Goal: Task Accomplishment & Management: Use online tool/utility

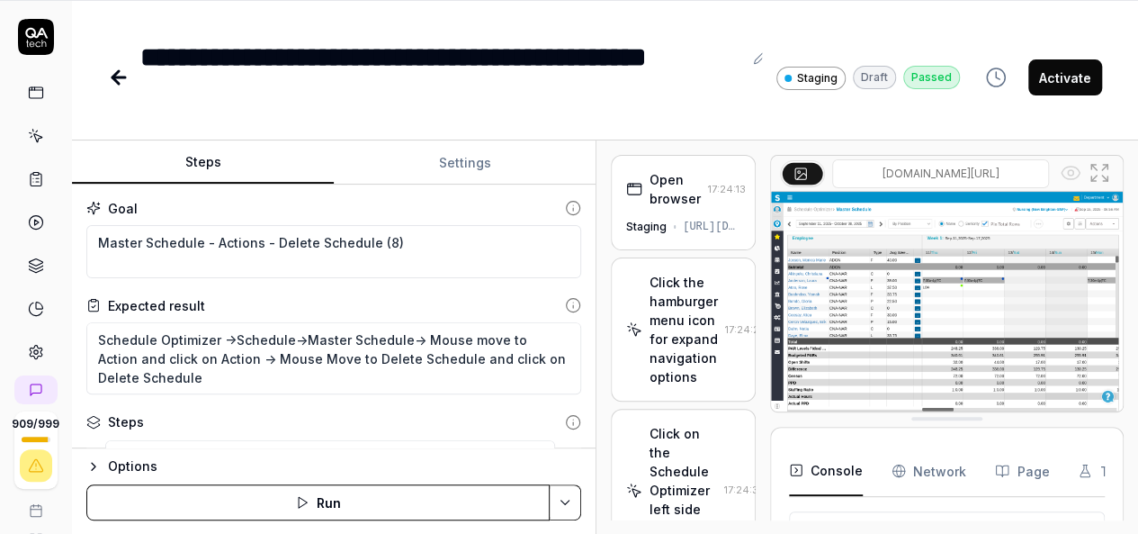
scroll to position [168, 0]
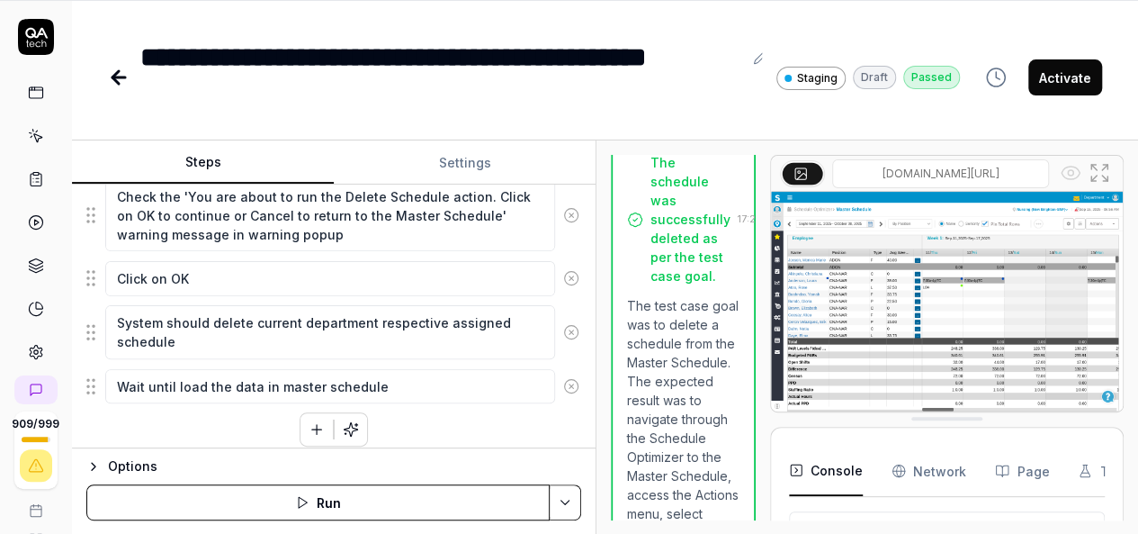
click at [1068, 78] on button "Activate" at bounding box center [1066, 77] width 74 height 36
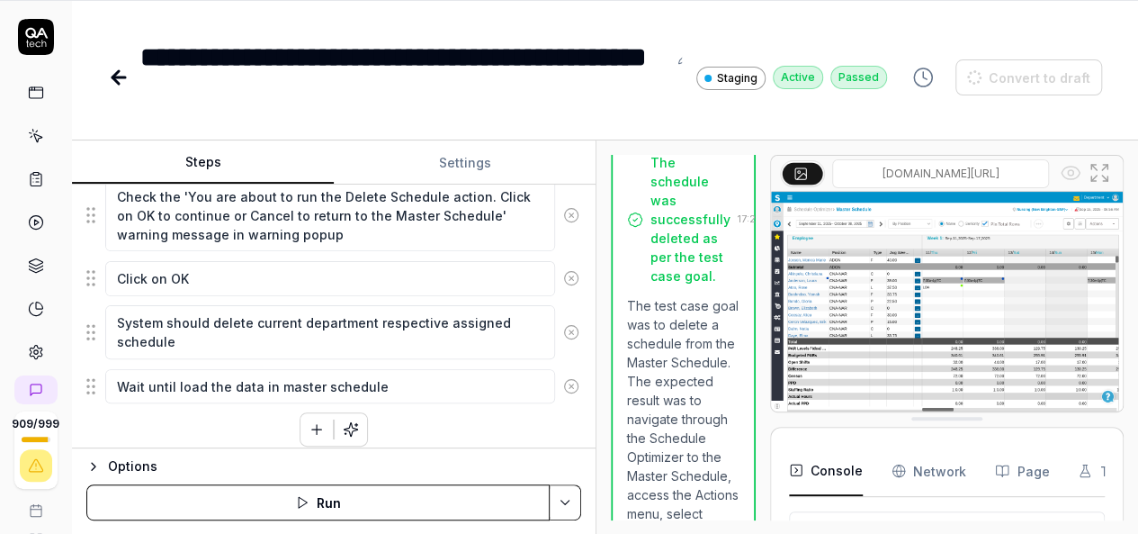
scroll to position [439, 0]
type textarea "*"
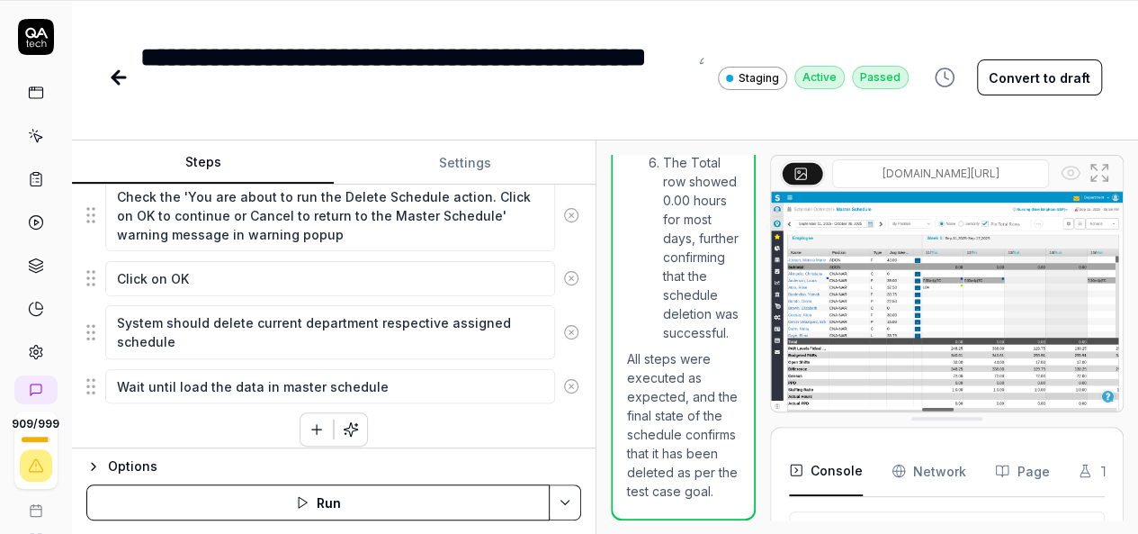
scroll to position [4110, 0]
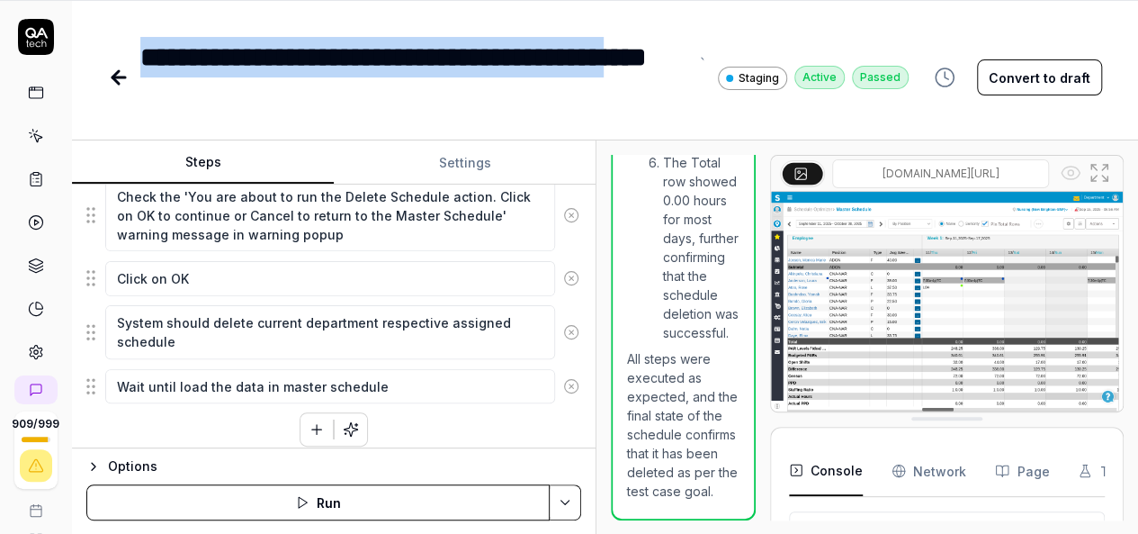
drag, startPoint x: 265, startPoint y: 96, endPoint x: 133, endPoint y: 60, distance: 136.2
click at [133, 60] on div "**********" at bounding box center [508, 77] width 801 height 81
copy div "**********"
click at [126, 72] on icon at bounding box center [119, 78] width 22 height 22
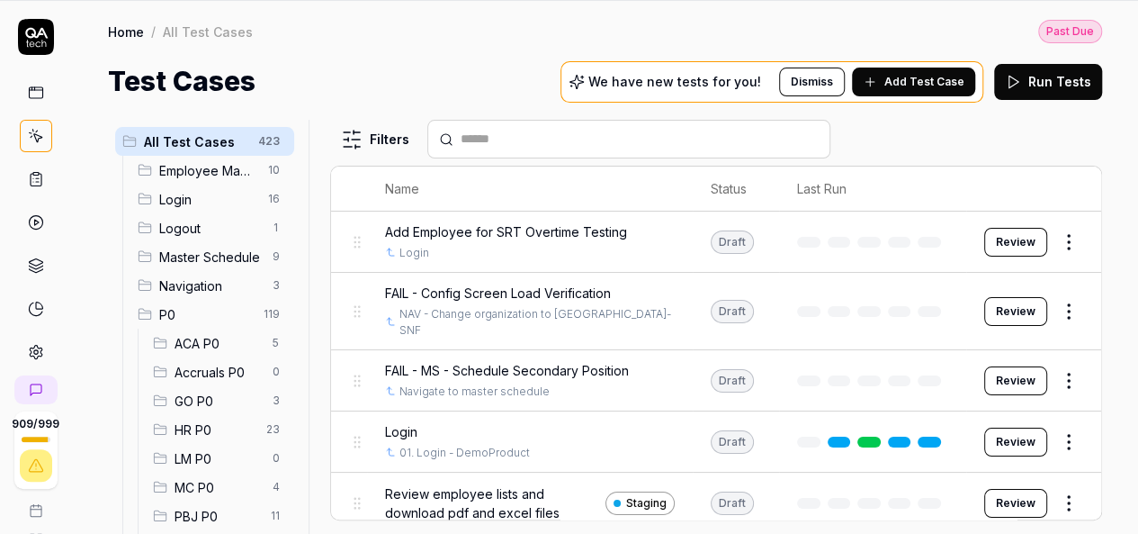
click at [727, 140] on input "text" at bounding box center [640, 139] width 358 height 19
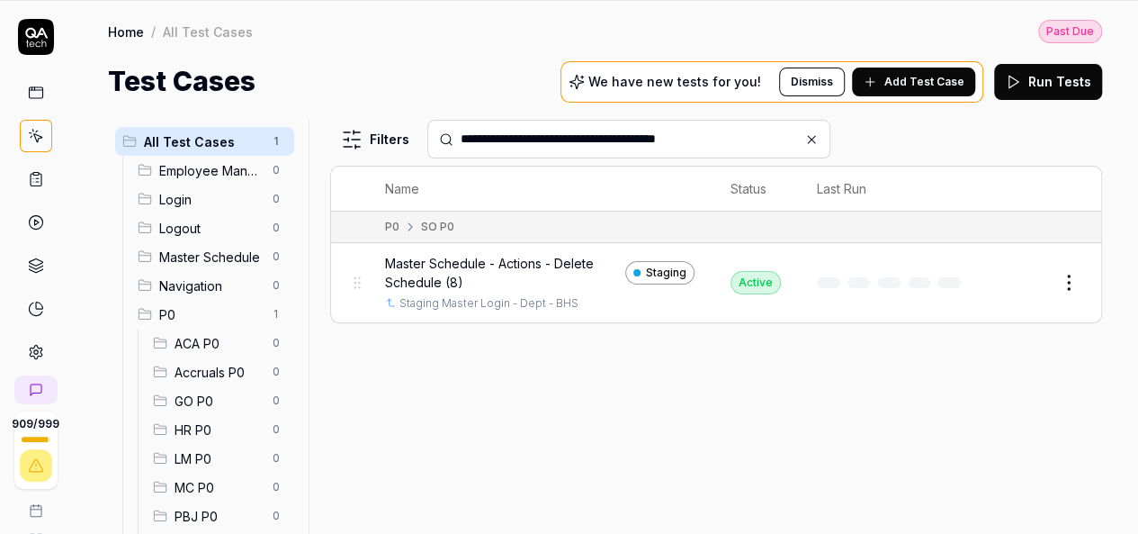
type input "**********"
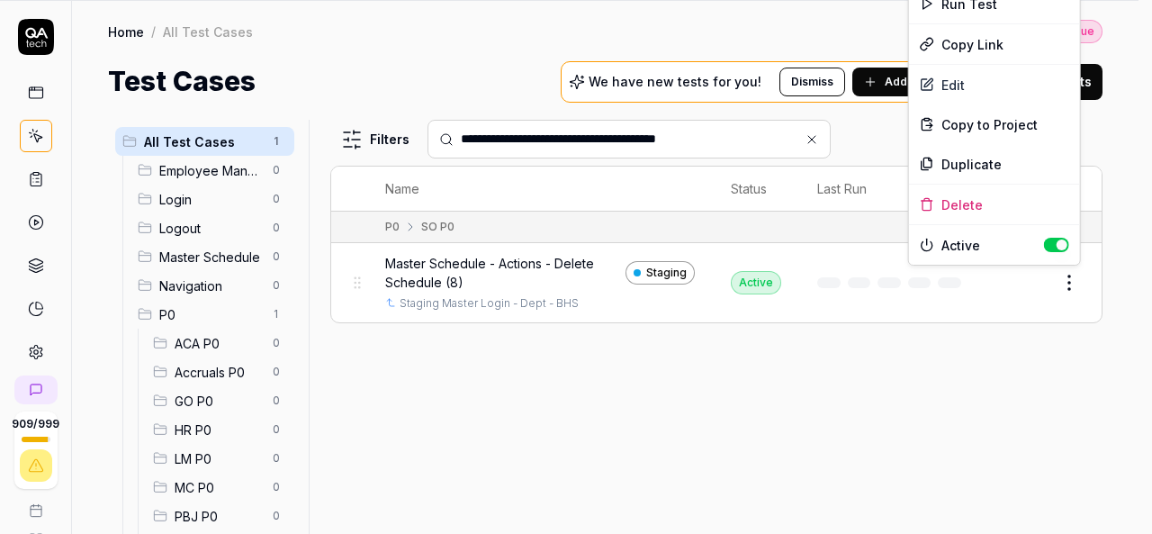
click at [1064, 280] on html "**********" at bounding box center [576, 208] width 1152 height 651
click at [981, 155] on div "Duplicate" at bounding box center [994, 164] width 171 height 40
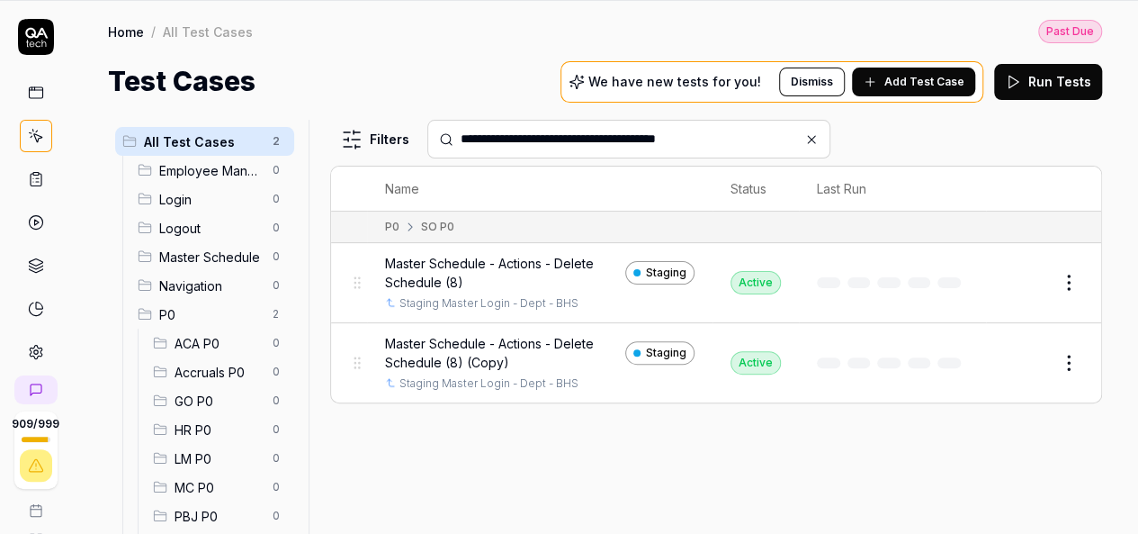
click at [1024, 355] on button "Edit" at bounding box center [1025, 362] width 43 height 29
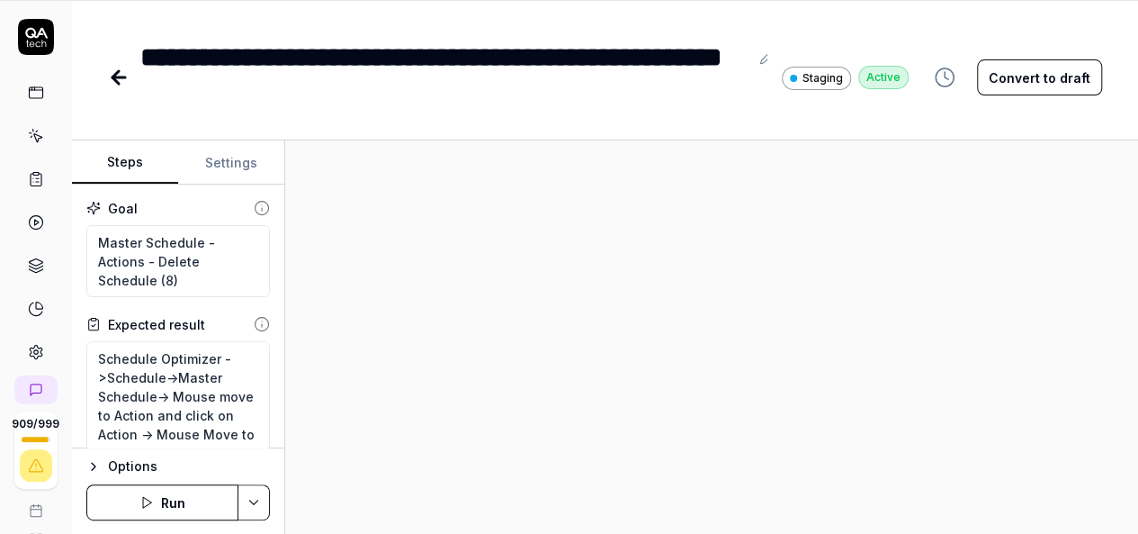
type textarea "*"
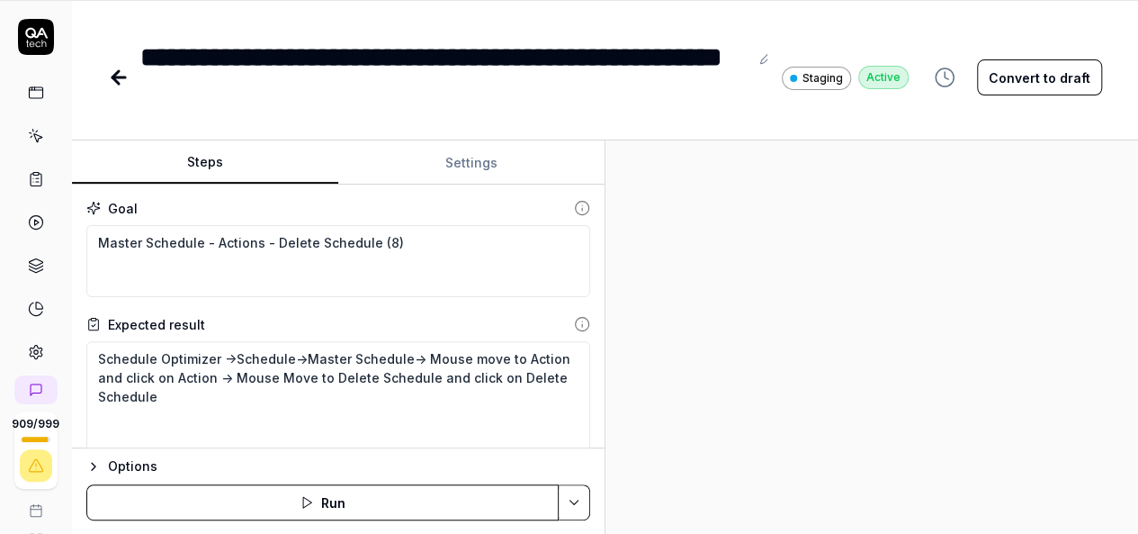
click at [754, 294] on div "Steps Settings Goal Master Schedule - Actions - Delete Schedule (8) Expected re…" at bounding box center [605, 337] width 1066 height 394
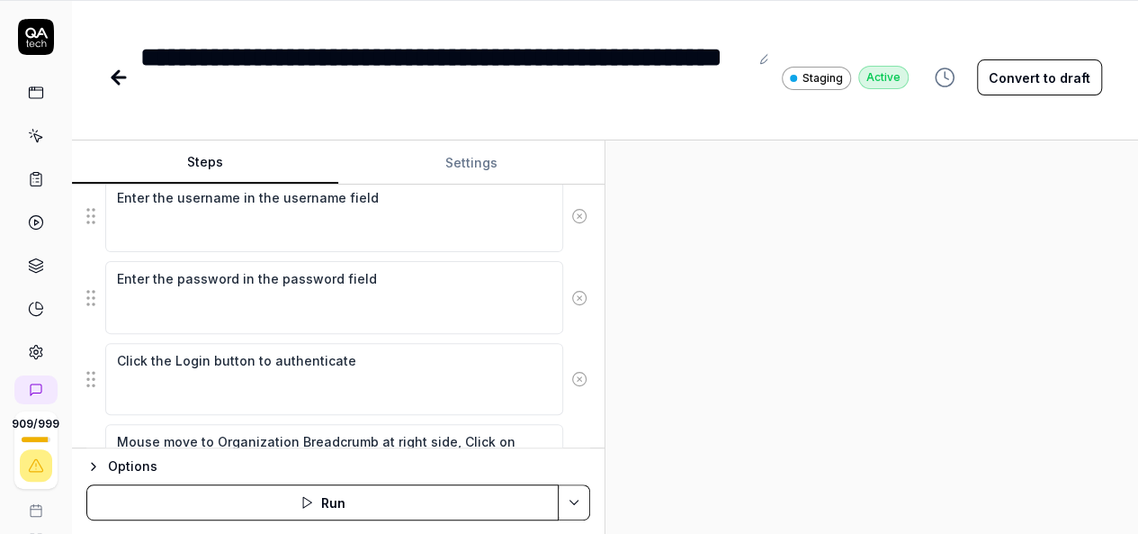
scroll to position [330, 0]
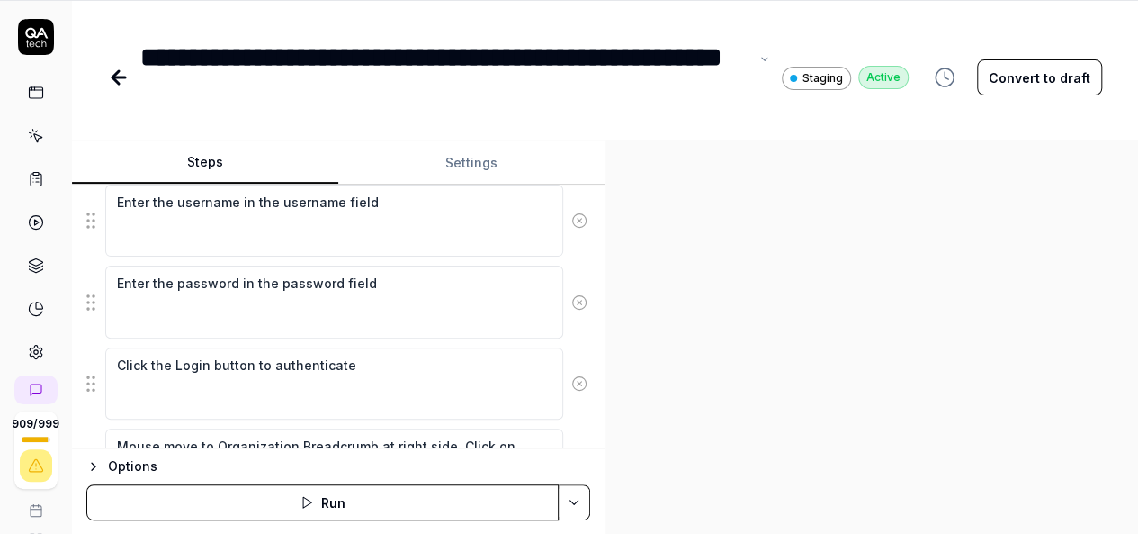
click at [288, 100] on div "**********" at bounding box center [444, 77] width 608 height 81
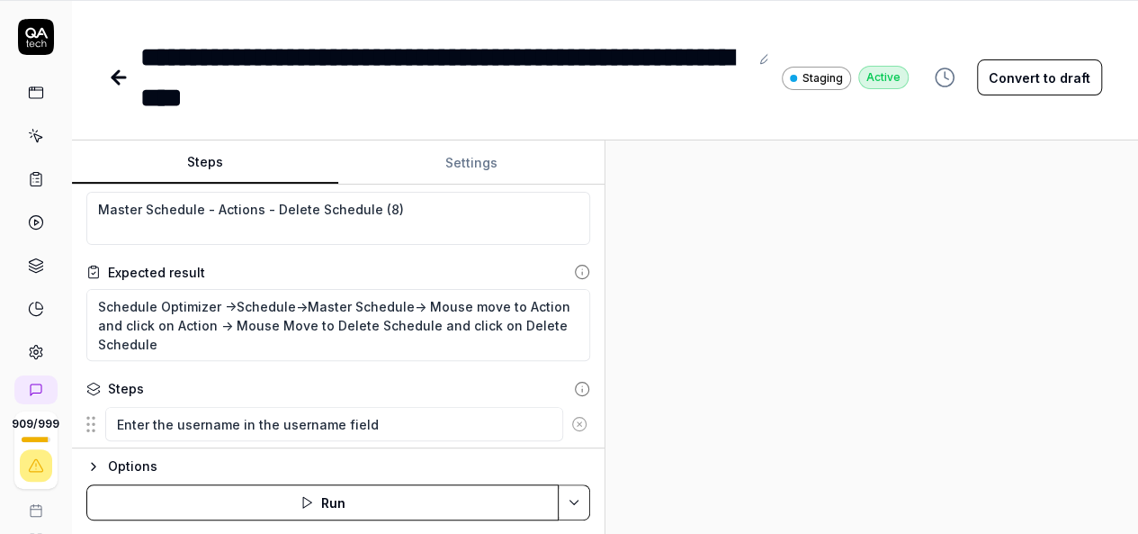
scroll to position [25, 0]
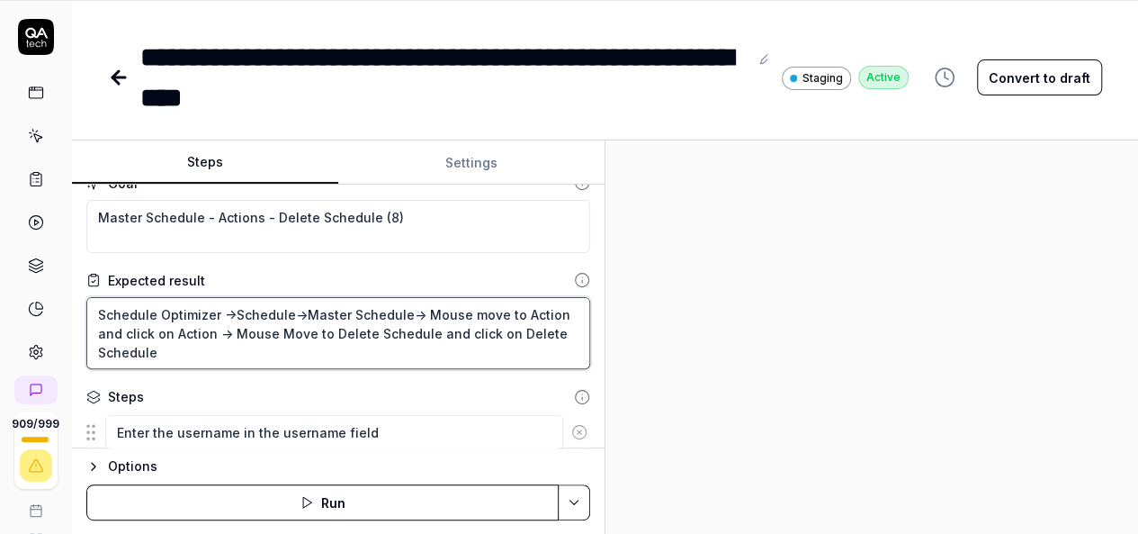
click at [343, 332] on textarea "Schedule Optimizer ->Schedule->Master Schedule-> Mouse move to Action and click…" at bounding box center [338, 333] width 504 height 72
type textarea "*"
type textarea "Schedule Optimizer ->Schedule->Master Schedule-> Mouse move to Action and click…"
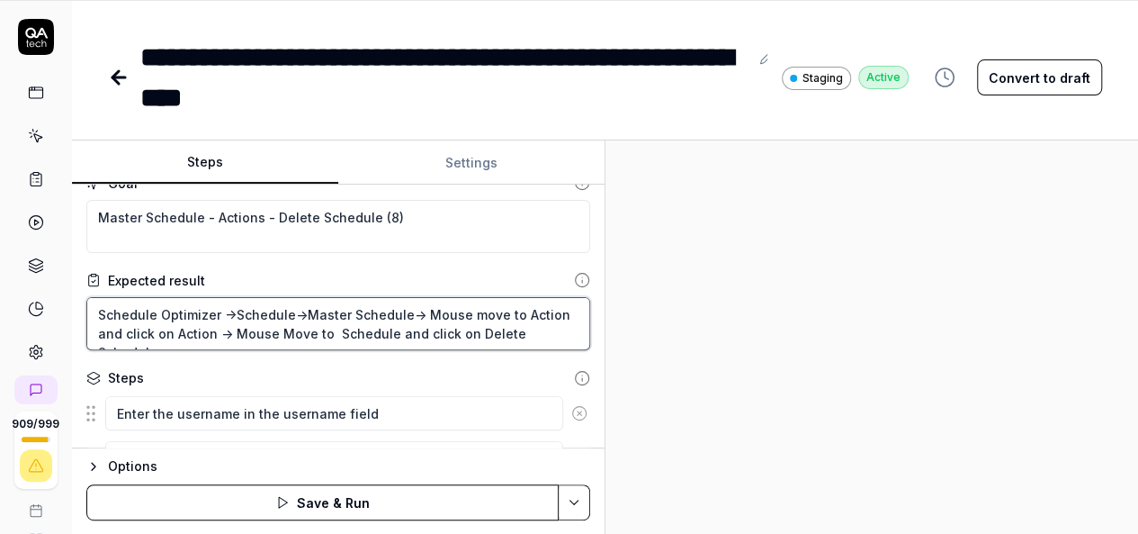
type textarea "*"
type textarea "Schedule Optimizer ->Schedule->Master Schedule-> Mouse move to Action and click…"
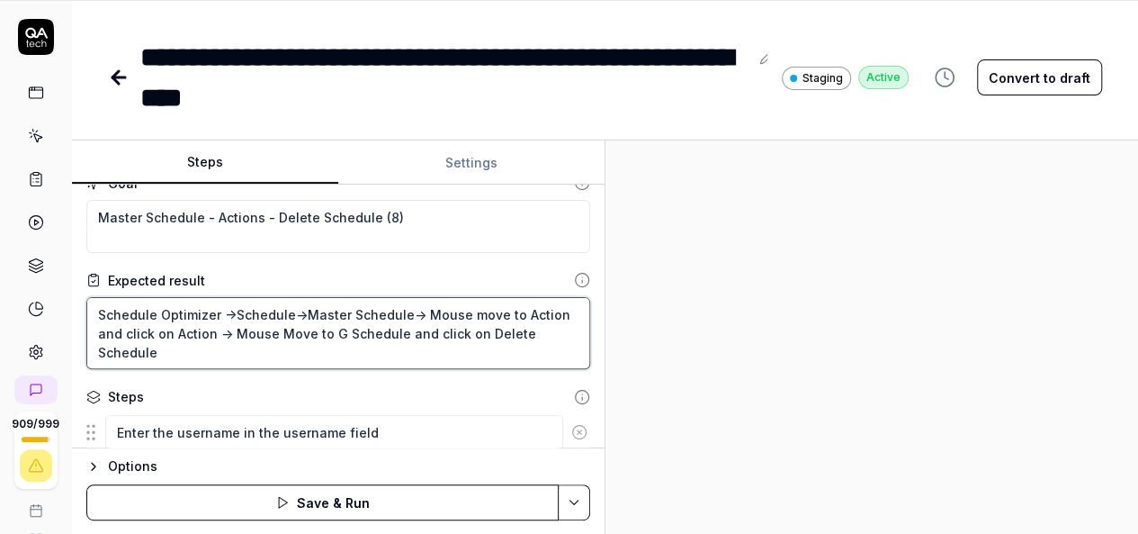
type textarea "*"
type textarea "Schedule Optimizer ->Schedule->Master Schedule-> Mouse move to Action and click…"
type textarea "*"
type textarea "Schedule Optimizer ->Schedule->Master Schedule-> Mouse move to Action and click…"
type textarea "*"
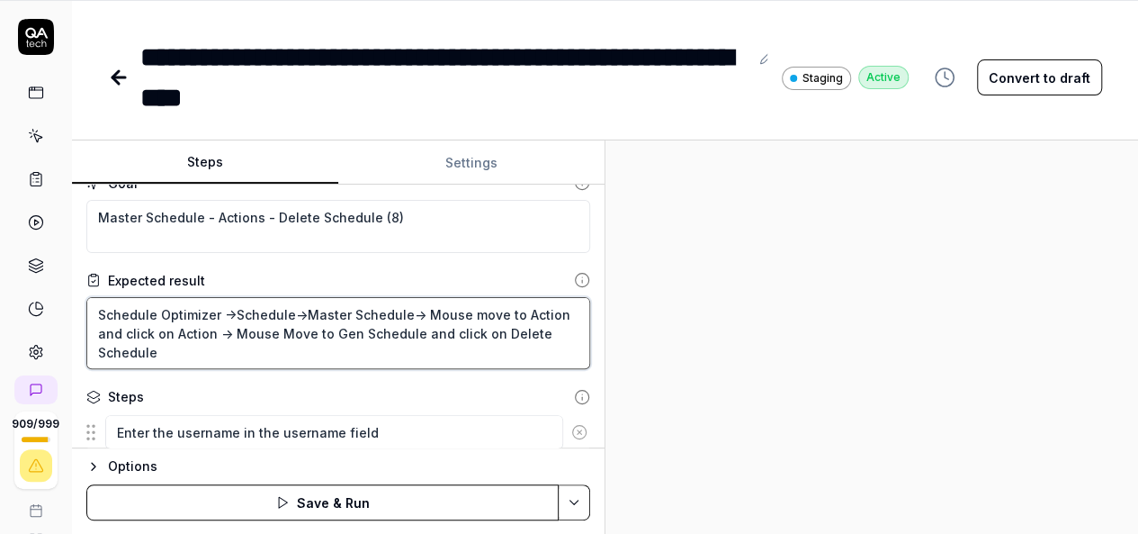
type textarea "Schedule Optimizer ->Schedule->Master Schedule-> Mouse move to Action and click…"
type textarea "*"
type textarea "Schedule Optimizer ->Schedule->Master Schedule-> Mouse move to Action and click…"
type textarea "*"
type textarea "Schedule Optimizer ->Schedule->Master Schedule-> Mouse move to Action and click…"
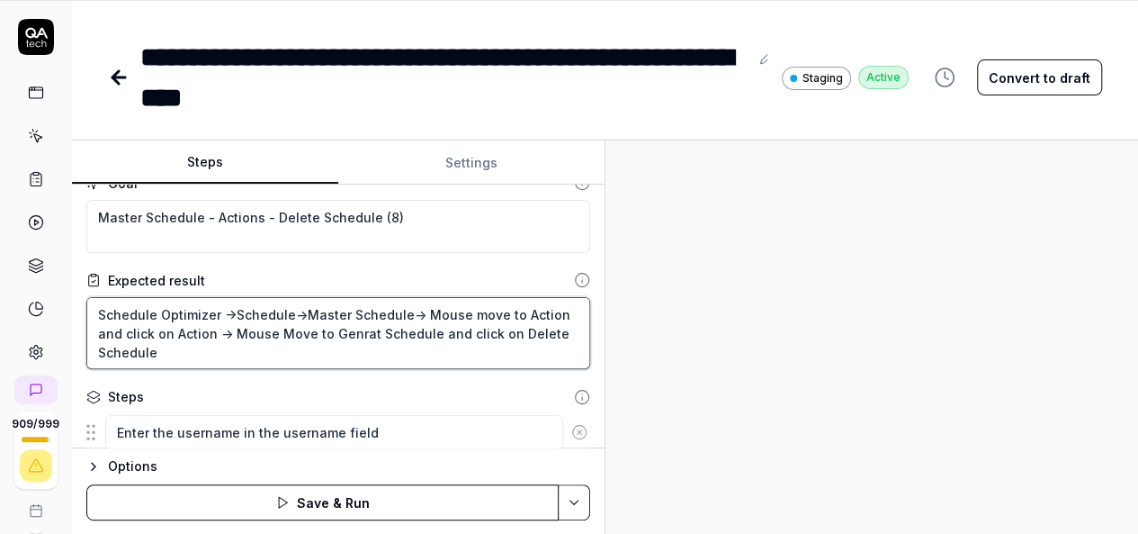
type textarea "*"
type textarea "Schedule Optimizer ->Schedule->Master Schedule-> Mouse move to Action and click…"
type textarea "*"
type textarea "Schedule Optimizer ->Schedule->Master Schedule-> Mouse move to Action and click…"
type textarea "*"
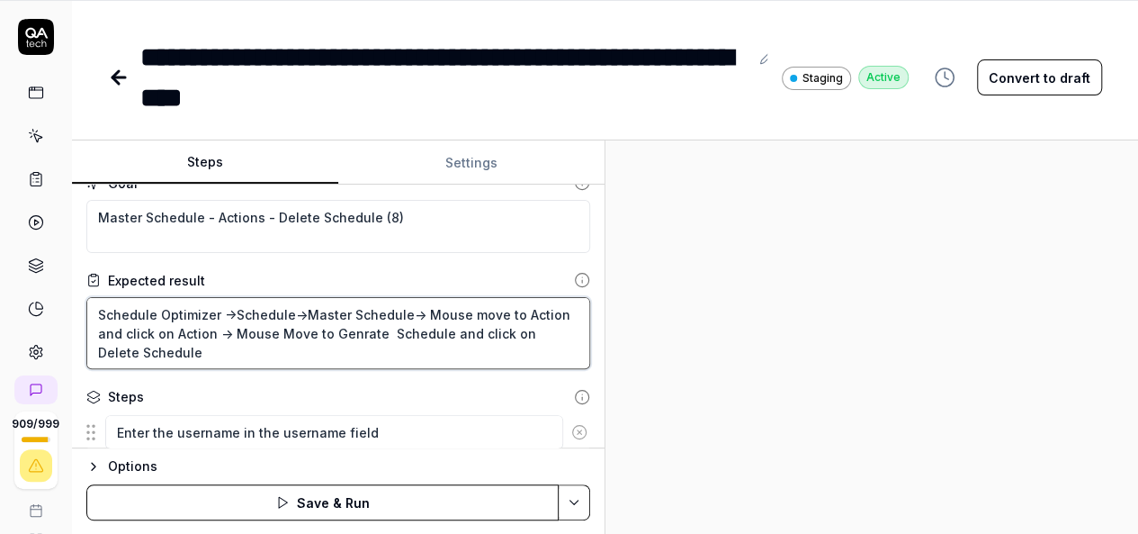
type textarea "Schedule Optimizer ->Schedule->Master Schedule-> Mouse move to Action and click…"
click at [363, 340] on textarea "Schedule Optimizer ->Schedule->Master Schedule-> Mouse move to Action and click…" at bounding box center [338, 333] width 504 height 72
click at [538, 327] on textarea "Schedule Optimizer ->Schedule->Master Schedule-> Mouse move to Action and click…" at bounding box center [338, 333] width 504 height 72
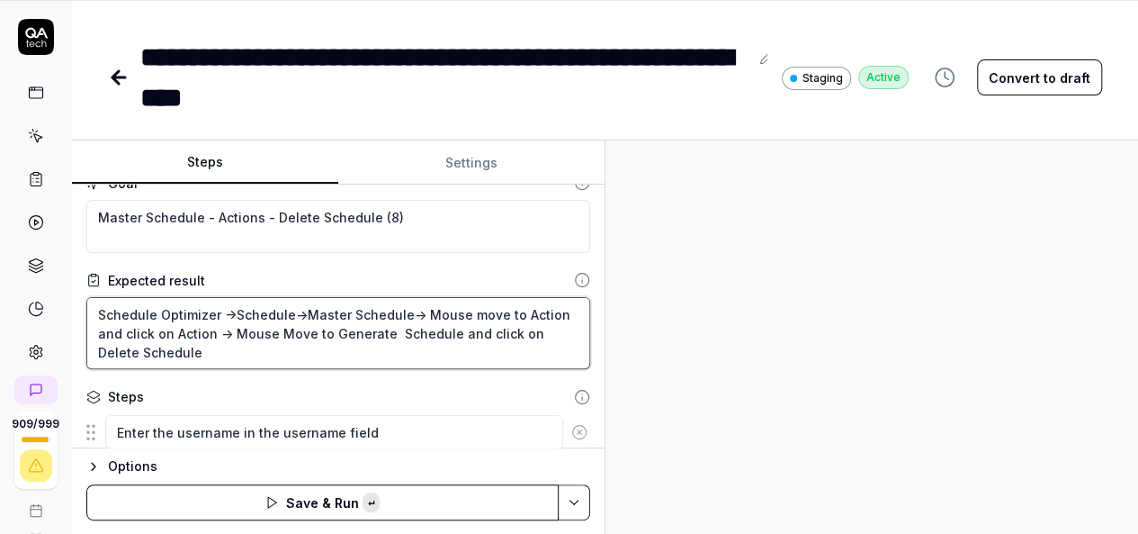
paste textarea "Genera"
type textarea "*"
click at [232, 330] on textarea "Schedule Optimizer ->Schedule->Master Schedule-> Mouse move to Action and click…" at bounding box center [338, 333] width 504 height 72
click at [232, 345] on textarea "Schedule Optimizer ->Schedule->Master Schedule-> Mouse move to Action and click…" at bounding box center [338, 333] width 504 height 72
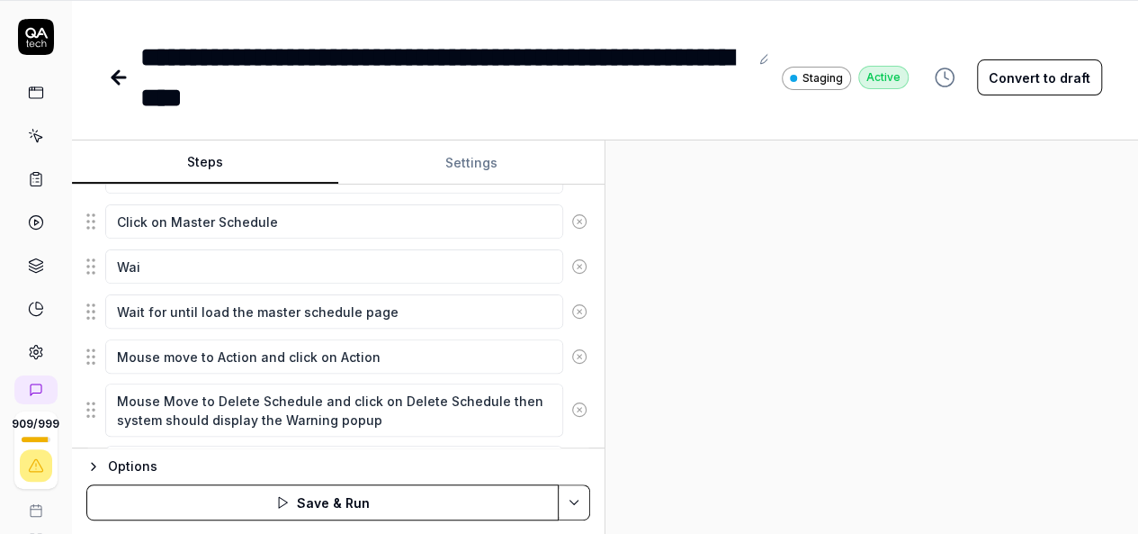
scroll to position [745, 0]
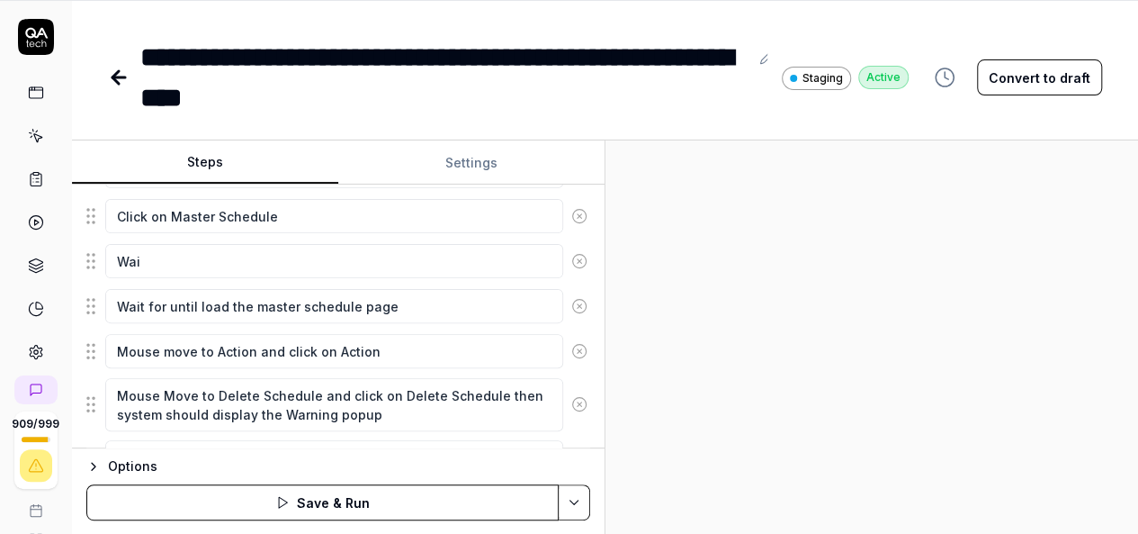
type textarea "Schedule Optimizer ->Schedule->Master Schedule-> Mouse move to Action and click…"
click at [386, 349] on textarea "Mouse move to Action and click on Action" at bounding box center [334, 351] width 458 height 34
click at [378, 413] on textarea "Mouse Move to Delete Schedule and click on Delete Schedule then system should d…" at bounding box center [334, 404] width 458 height 53
click at [535, 382] on textarea "Mouse Move to Delete Schedule and click on Delete Schedule then system should d…" at bounding box center [334, 404] width 458 height 53
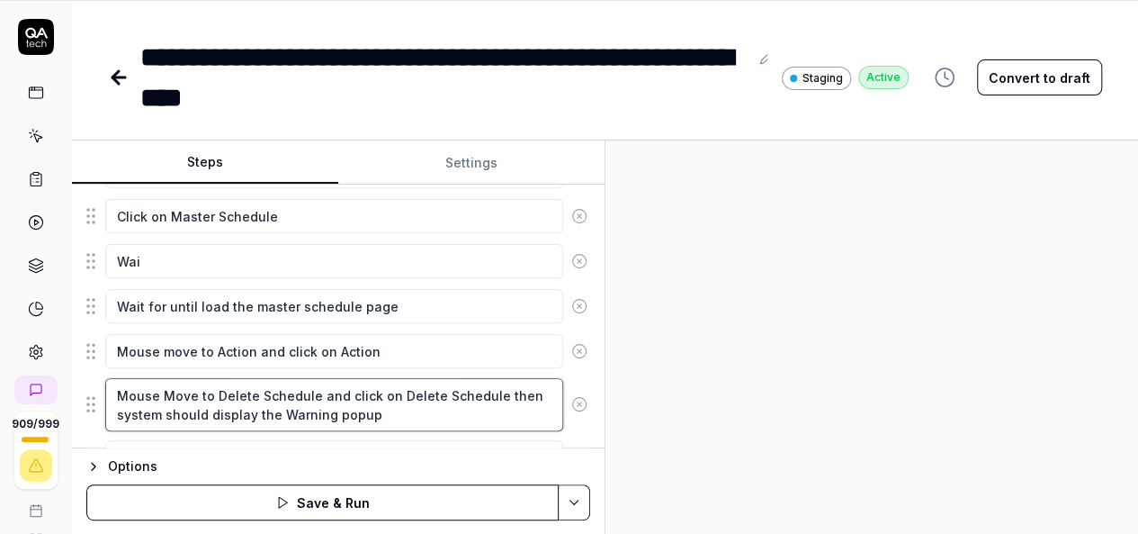
click at [492, 382] on textarea "Mouse Move to Delete Schedule and click on Delete Schedule then system should d…" at bounding box center [334, 404] width 458 height 53
click at [121, 386] on textarea "Mouse Move to Delete Schedule and click on Delete Schedule then system should d…" at bounding box center [334, 404] width 458 height 53
paste textarea "Generate Schedule and click on Genera"
type textarea "*"
type textarea "Mouse Move to Generate Schedule and click on Generate Schedule then system shou…"
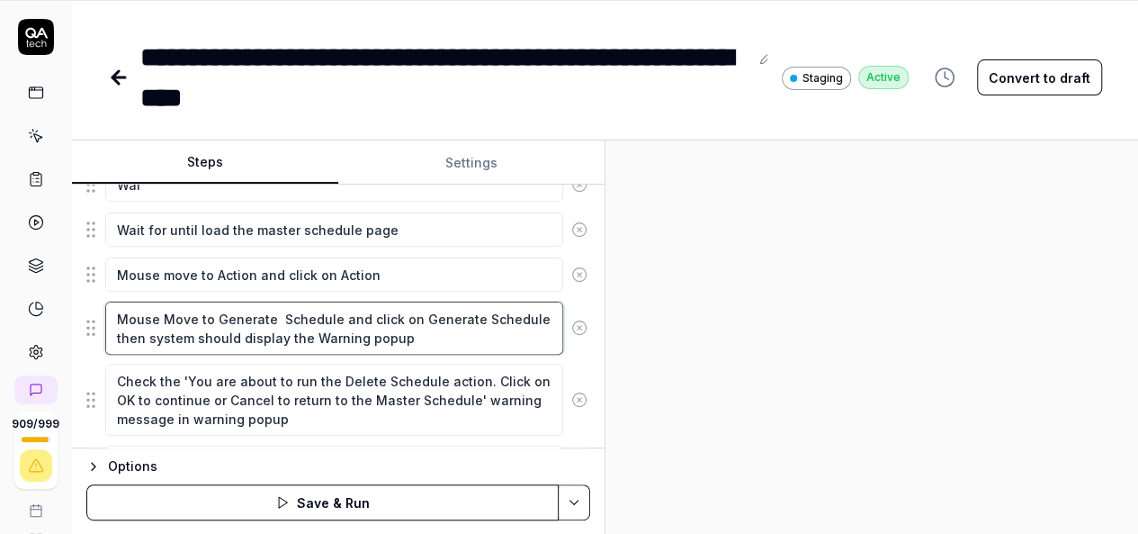
scroll to position [857, 0]
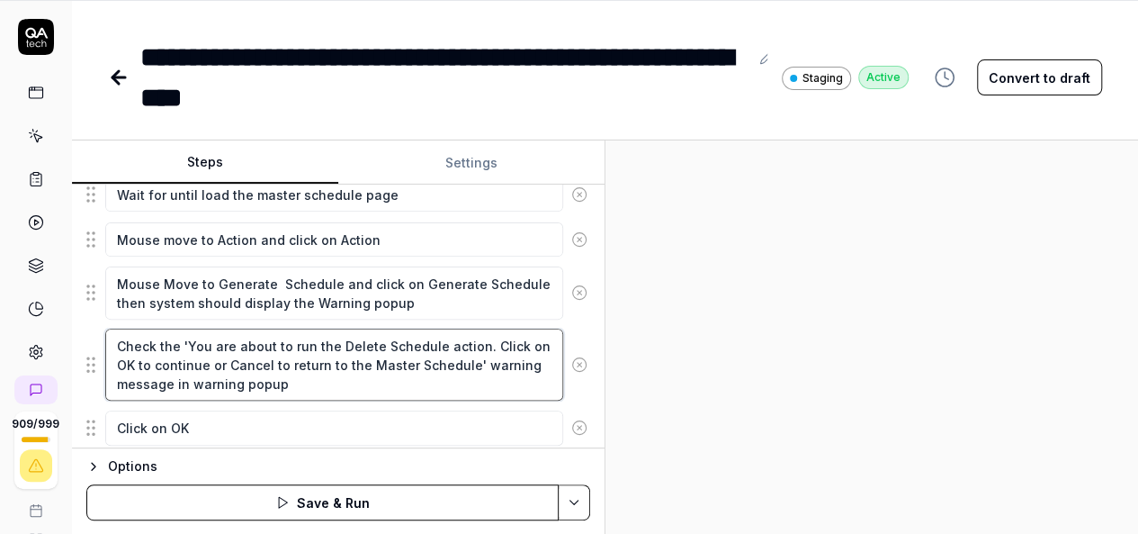
click at [184, 333] on textarea "Check the 'You are about to run the Delete Schedule action. Click on OK to cont…" at bounding box center [334, 364] width 458 height 72
click at [463, 353] on textarea "Check the 'You are about to run the Delete Schedule action. Click on OK to cont…" at bounding box center [334, 364] width 458 height 72
type textarea "*"
type textarea "Check the '' warning message in warning popup"
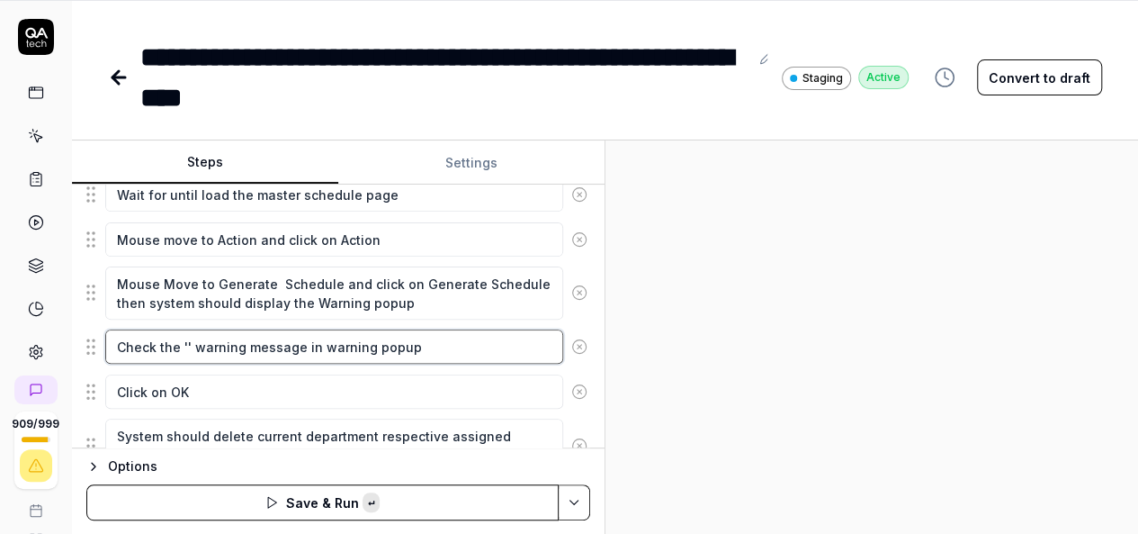
paste textarea "You are about to run the Generate Schedule action. Click on OK to continue or C…"
type textarea "*"
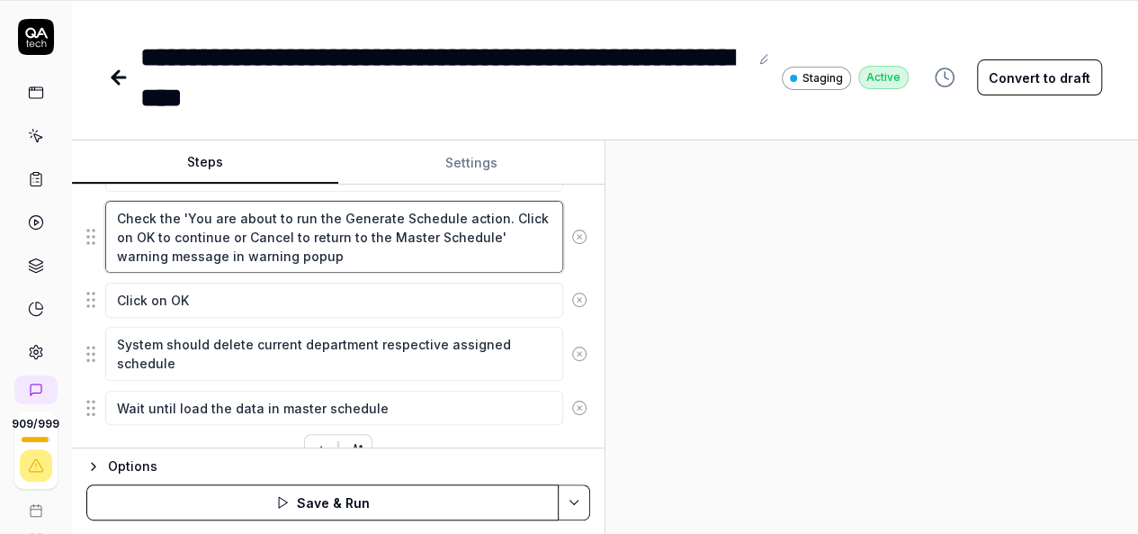
scroll to position [985, 0]
type textarea "Check the 'You are about to run the Generate Schedule action. Click on OK to co…"
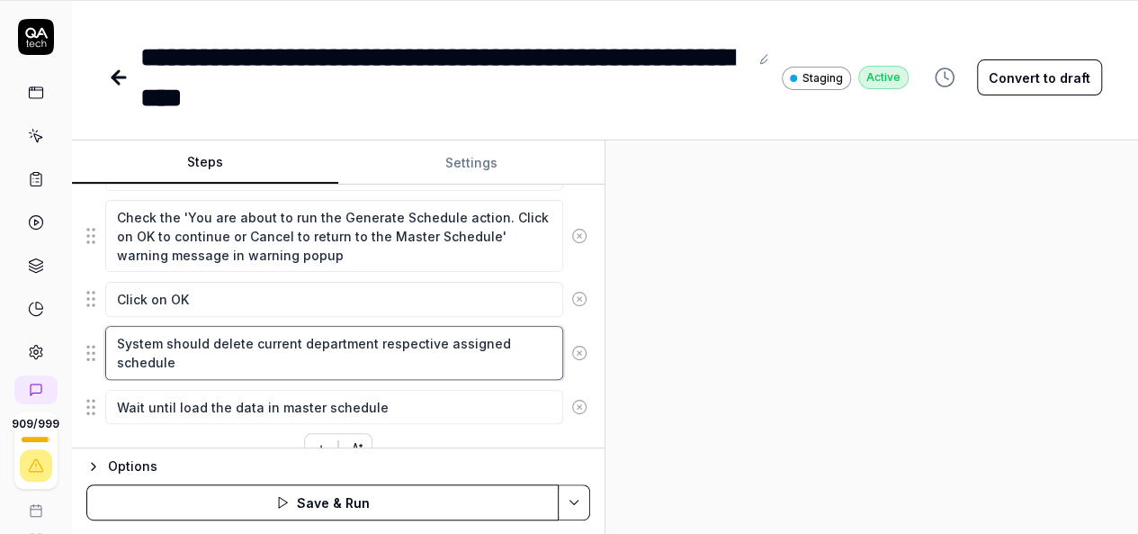
click at [228, 336] on textarea "System should delete current department respective assigned schedule" at bounding box center [334, 352] width 458 height 53
type textarea "*"
type textarea "System should current department respective assigned schedule"
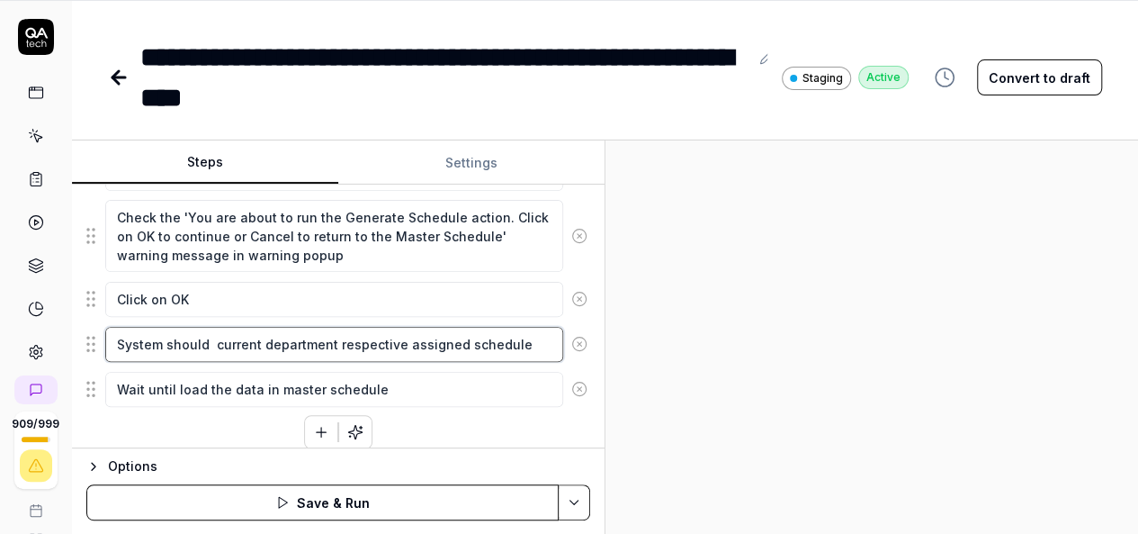
type textarea "*"
type textarea "System should G current department respective assigned schedule"
type textarea "*"
type textarea "System should Ge current department respective assigned schedule"
type textarea "*"
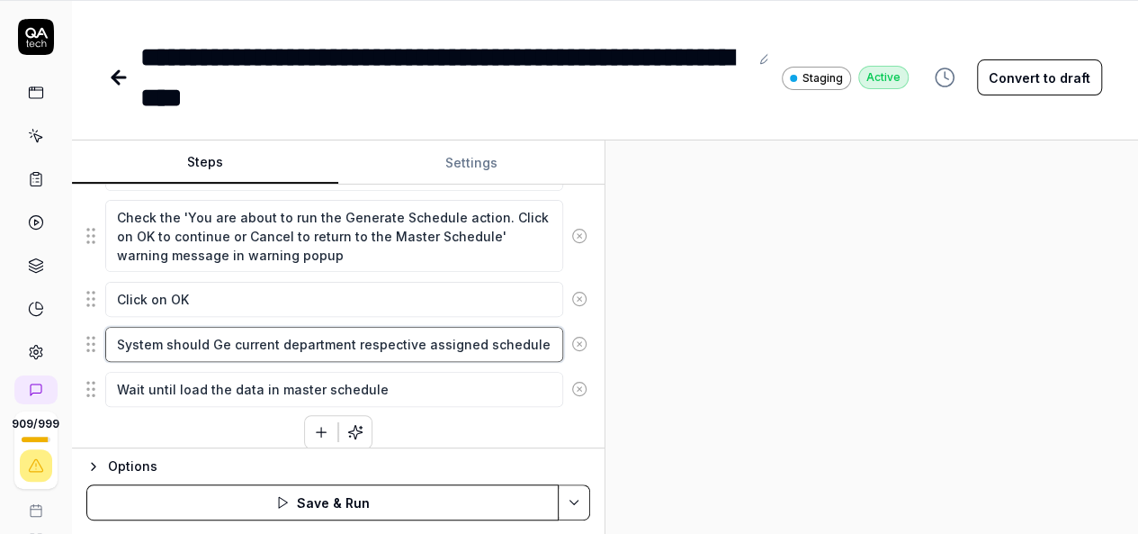
type textarea "System should Gen current department respective assigned schedule"
type textarea "*"
type textarea "System should Genr current department respective assigned schedule"
type textarea "*"
type textarea "System should Genra current department respective assigned schedule"
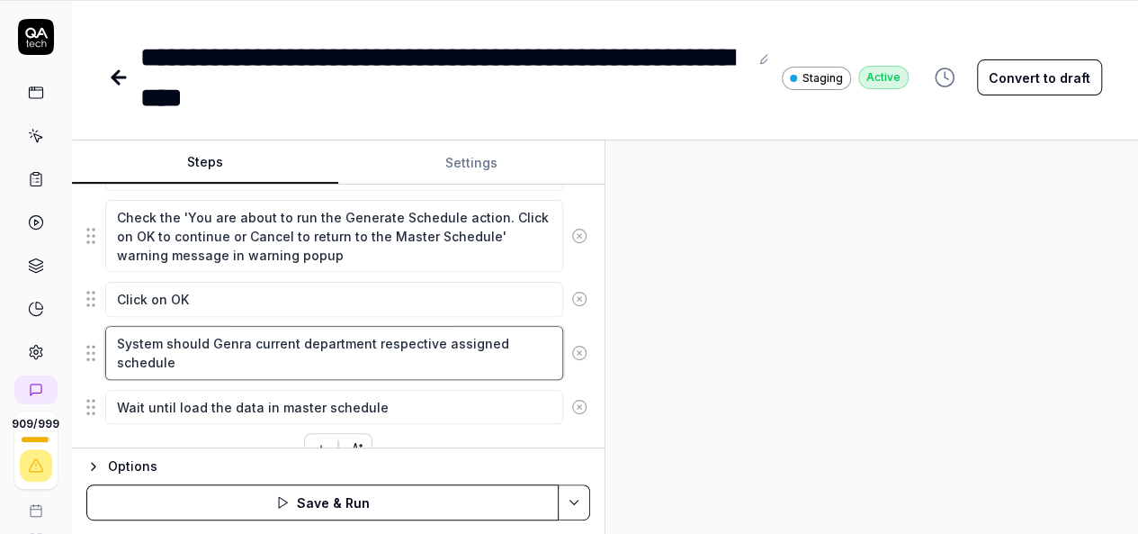
type textarea "*"
type textarea "System should Genrat current department respective assigned schedule"
type textarea "*"
type textarea "System should Genrate current department respective assigned schedule"
type textarea "*"
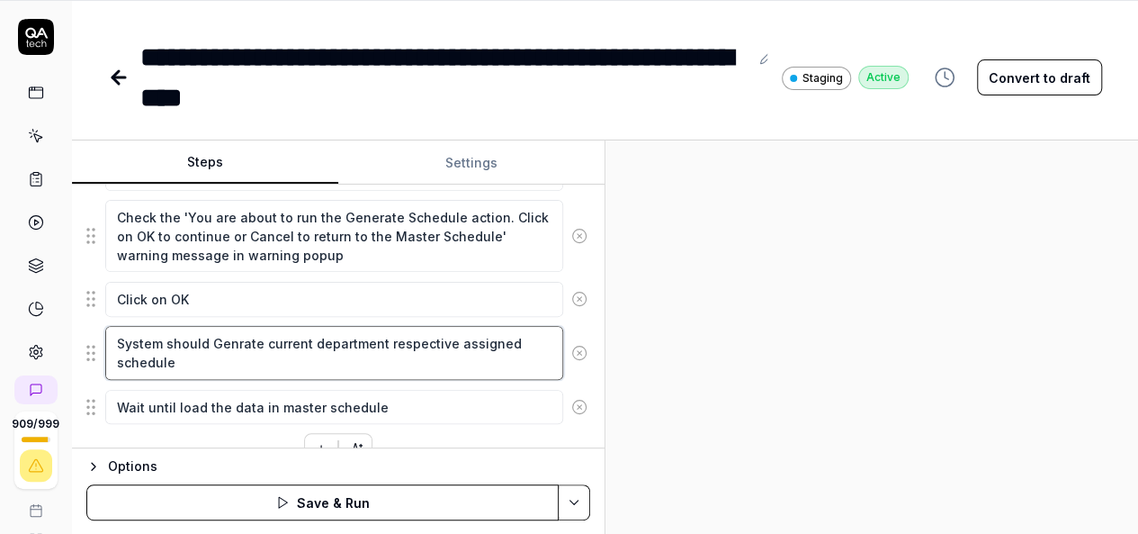
type textarea "System should Genrate current department respective assigned schedule"
type textarea "*"
type textarea "System should Genrate t current department respective assigned schedule"
type textarea "*"
type textarea "System should Genrate th current department respective assigned schedule"
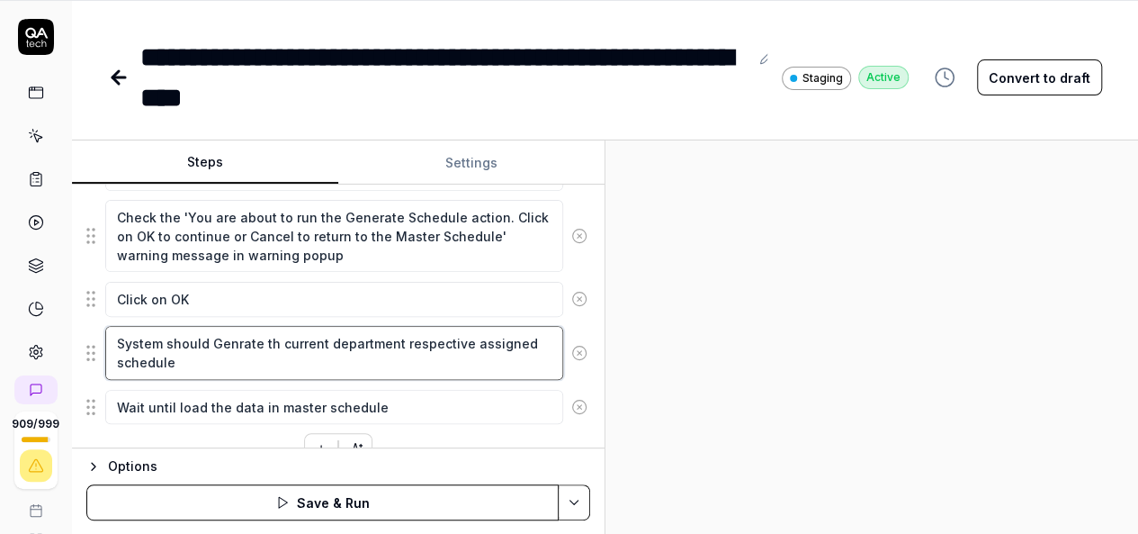
type textarea "*"
type textarea "System should Genrate the current department respective assigned schedule"
type textarea "*"
type textarea "System should Genrate the current department respective assigned schedule"
click at [235, 338] on textarea "System should Genrate the current department respective assigned schedule" at bounding box center [334, 352] width 458 height 53
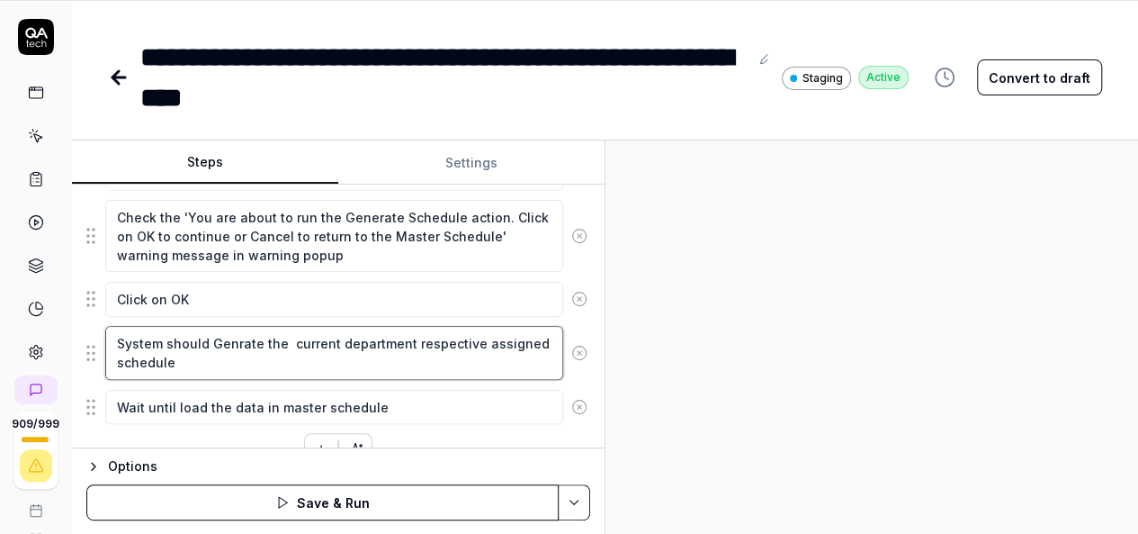
type textarea "*"
type textarea "System should Generate the current department respective assigned schedule"
type textarea "*"
type textarea "System should Generate the current department respective assigned schedule"
type textarea "*"
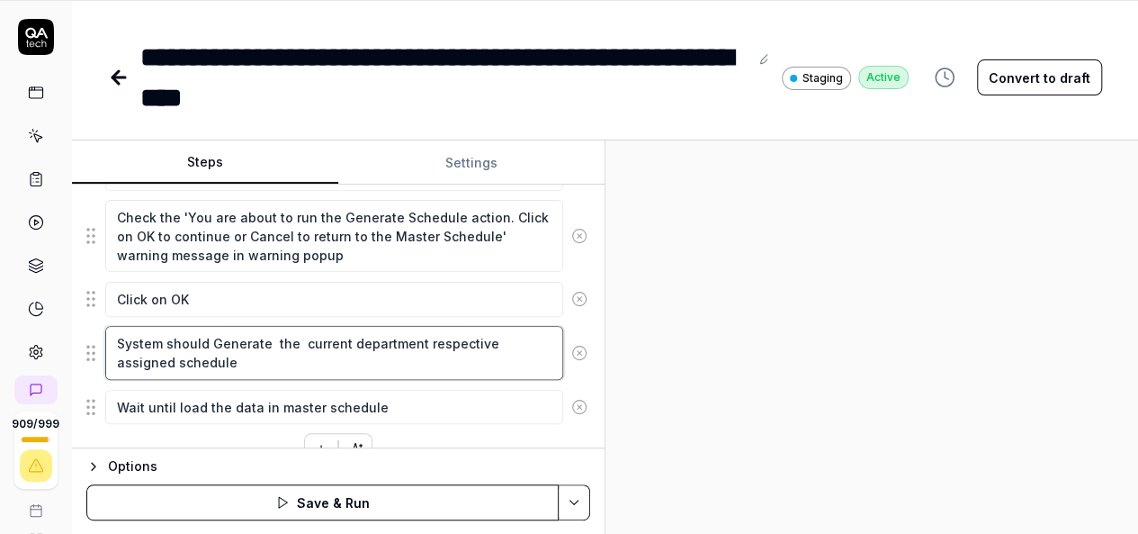
type textarea "System should Generate s the current department respective assigned schedule"
type textarea "*"
type textarea "System should Generate sc the current department respective assigned schedule"
type textarea "*"
type textarea "System should Generate sch the current department respective assigned schedule"
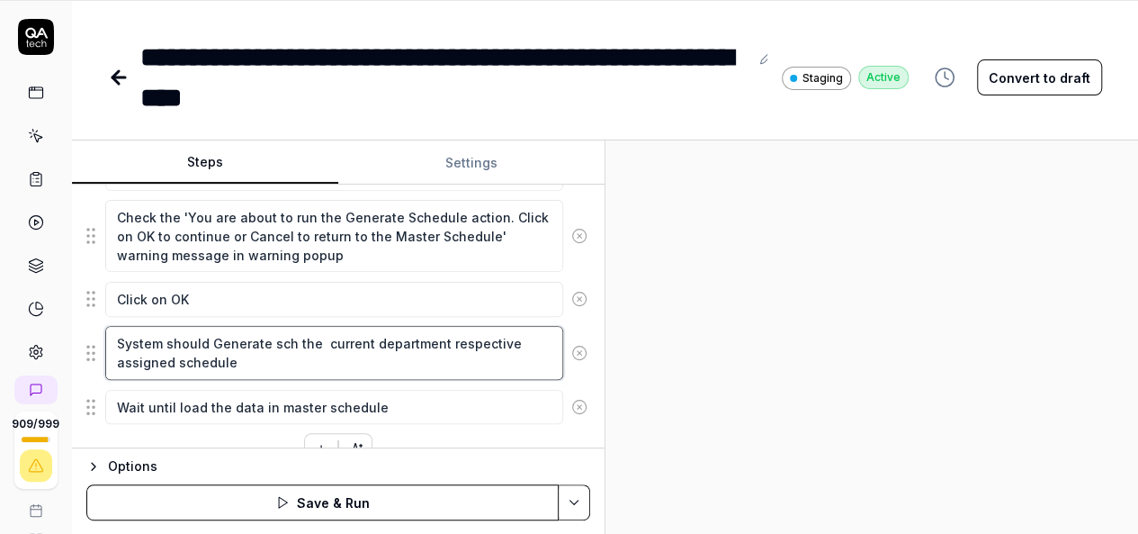
type textarea "*"
type textarea "System should Generate sche the current department respective assigned schedule"
type textarea "*"
type textarea "System should Generate sched the current department respective assigned schedule"
type textarea "*"
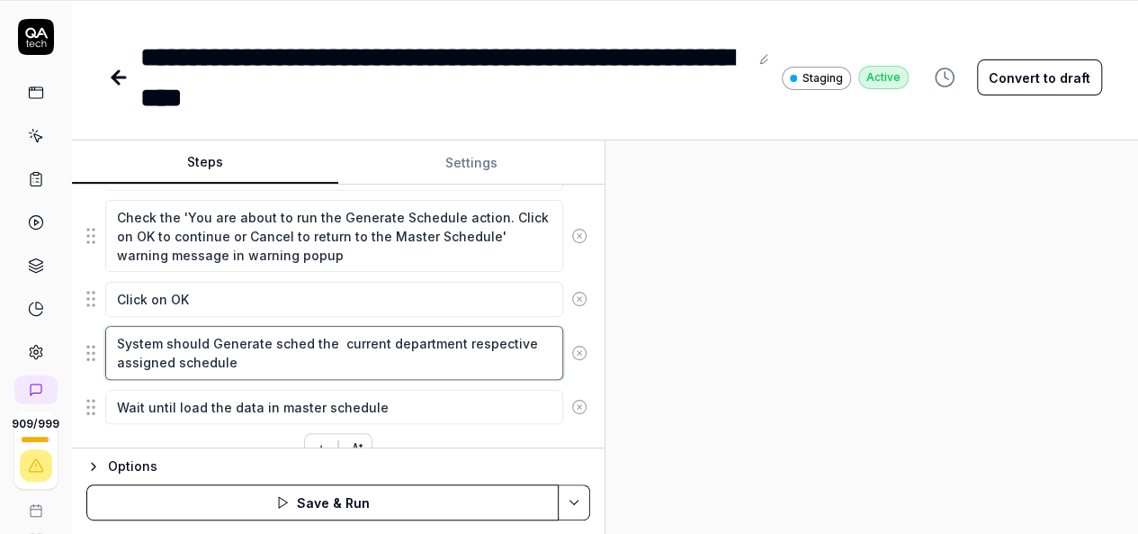
type textarea "System should Generate schedu the current department respective assigned schedu…"
type textarea "*"
type textarea "System should Generate schedue the current department respective assigned sched…"
type textarea "*"
type textarea "System should Generate scheduel the current department respective assigned sche…"
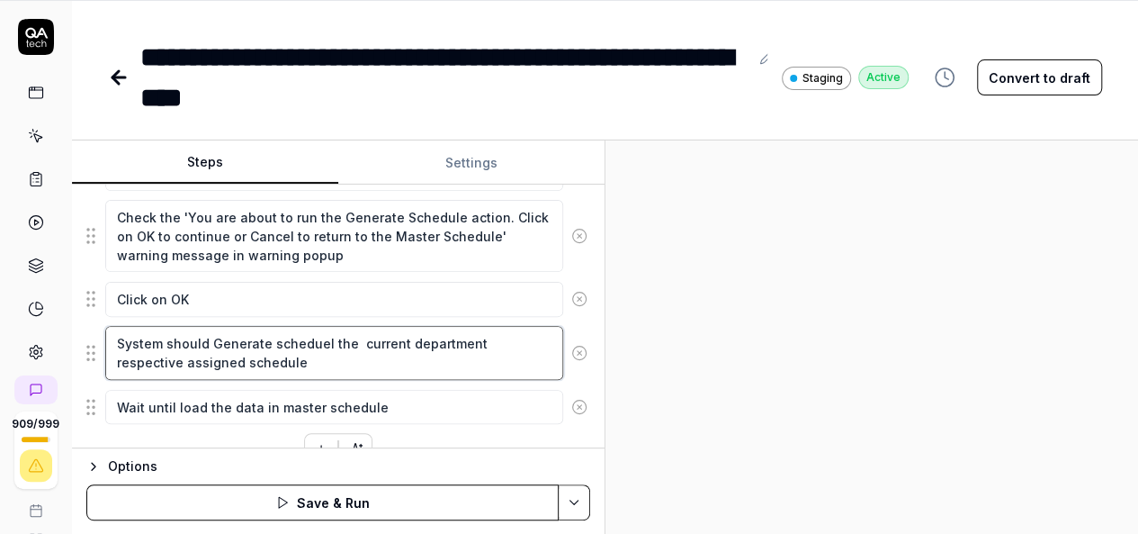
type textarea "*"
type textarea "System should Generate scheduel the current department respective assigned sche…"
click at [290, 334] on textarea "System should Generate scheduel the current department respective assigned sche…" at bounding box center [334, 352] width 458 height 53
type textarea "*"
type textarea "System should Generate schedule the current department respective assigned sche…"
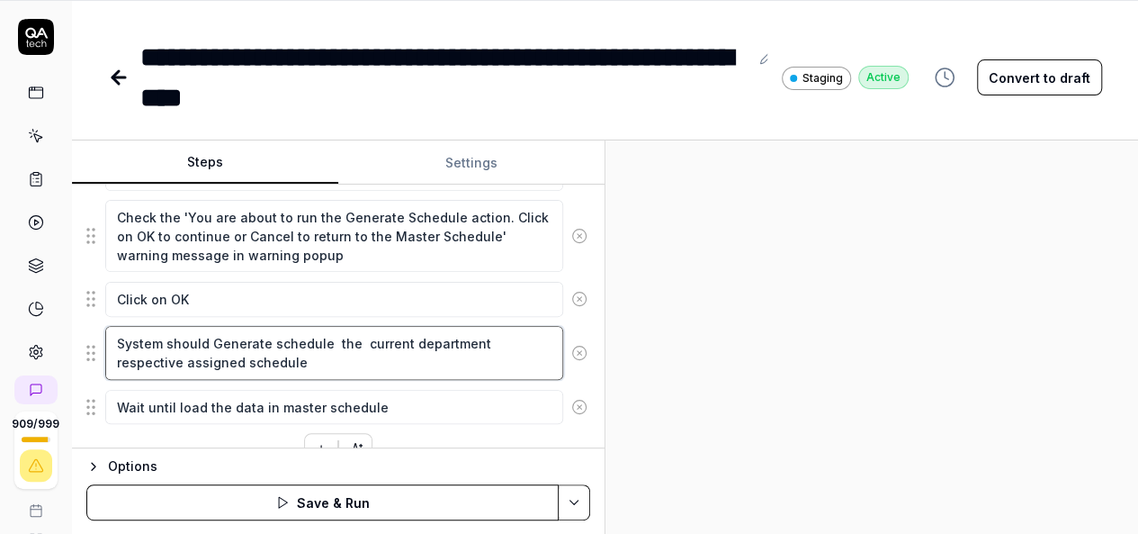
click at [324, 331] on textarea "System should Generate schedule the current department respective assigned sche…" at bounding box center [334, 352] width 458 height 53
click at [325, 332] on textarea "System should Generate schedule the current department respective assigned sche…" at bounding box center [334, 352] width 458 height 53
click at [327, 333] on textarea "System should Generate schedule the current department respective assigned sche…" at bounding box center [334, 352] width 458 height 53
click at [329, 332] on textarea "System should Generate schedule the current department respective assigned sche…" at bounding box center [334, 352] width 458 height 53
click at [313, 356] on textarea "System should Generate schedule the current department respective assigned sche…" at bounding box center [334, 352] width 458 height 53
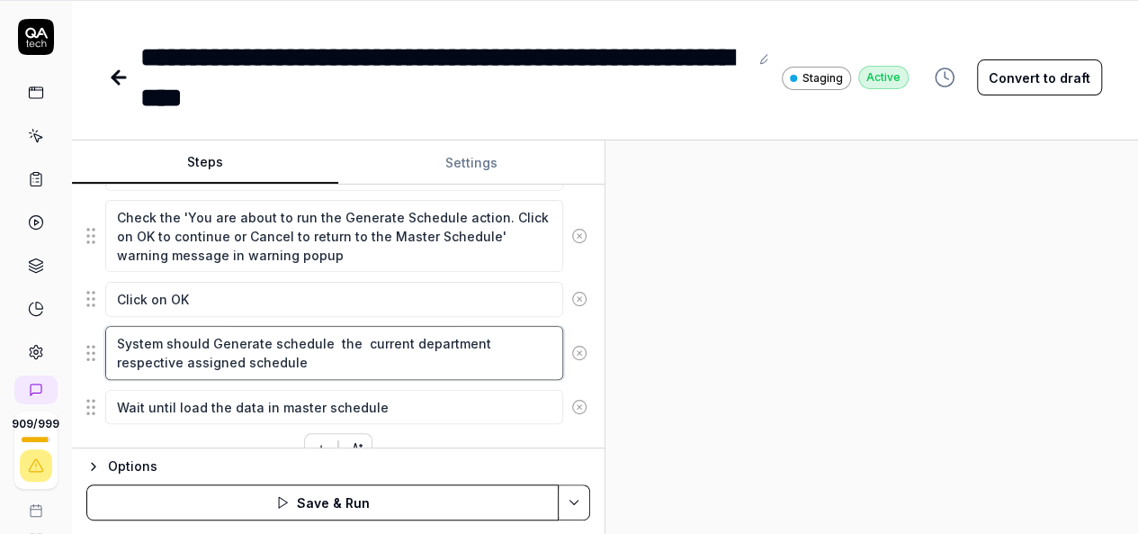
type textarea "*"
type textarea "System should Generate schedule"
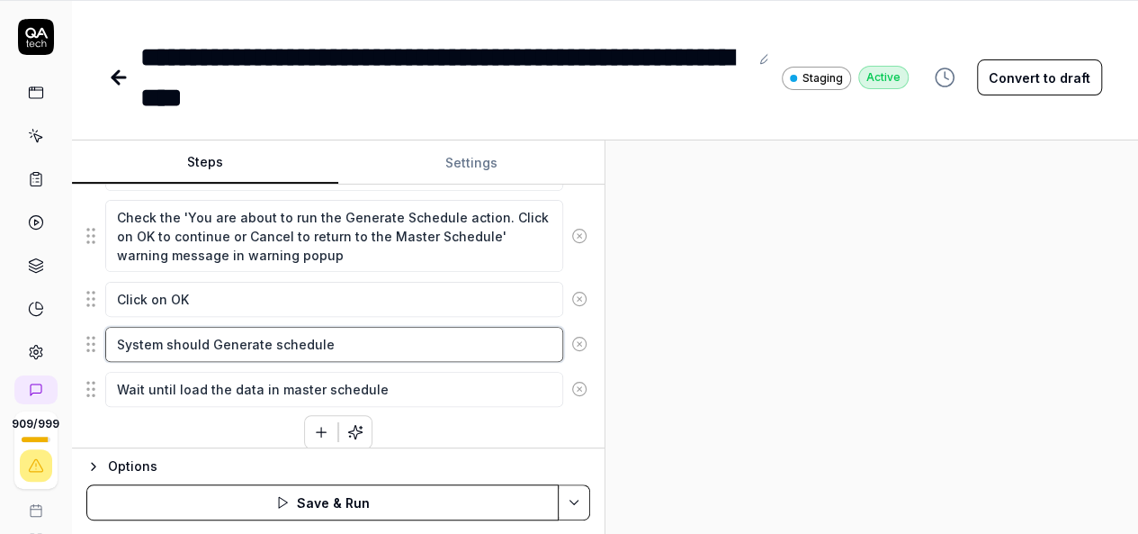
type textarea "*"
type textarea "System should Generate schedule"
type textarea "*"
click at [364, 332] on textarea "System should Generate schedule" at bounding box center [334, 344] width 458 height 34
type textarea "System should Generate schedule"
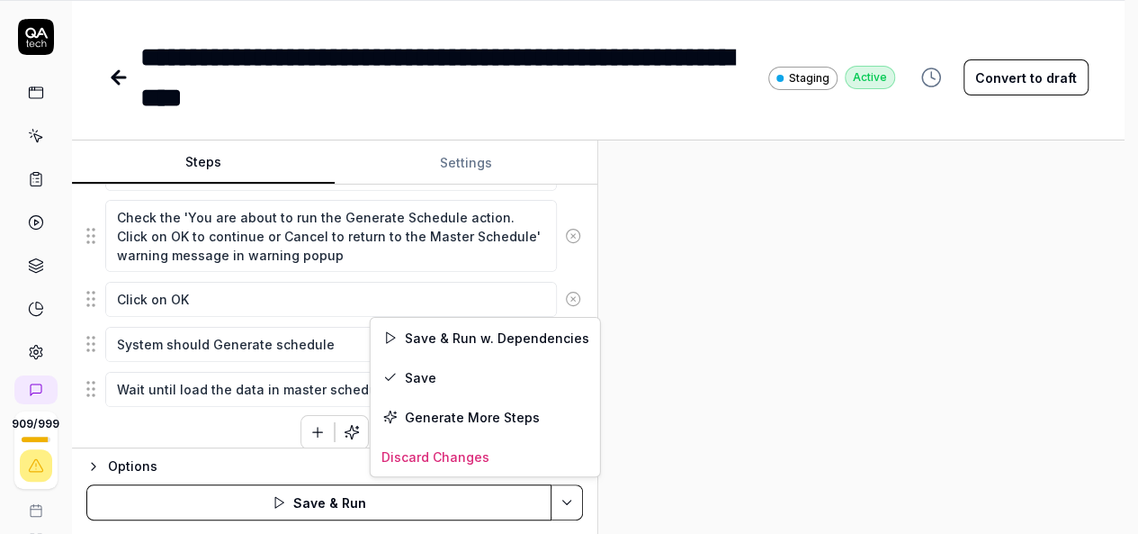
click at [587, 498] on html "**********" at bounding box center [569, 208] width 1138 height 651
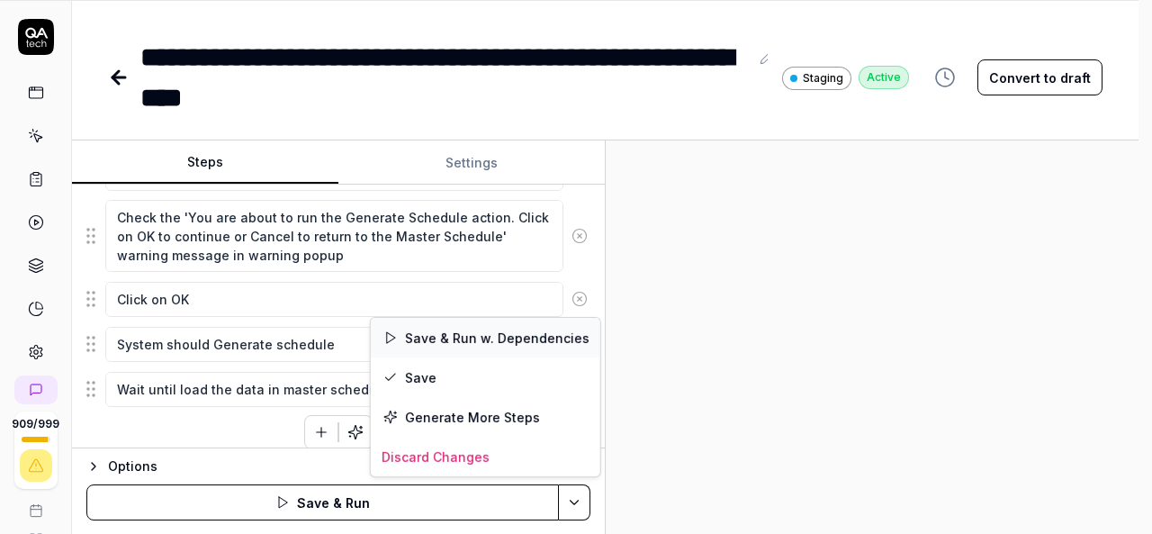
click at [482, 336] on div "Save & Run w. Dependencies" at bounding box center [485, 338] width 229 height 40
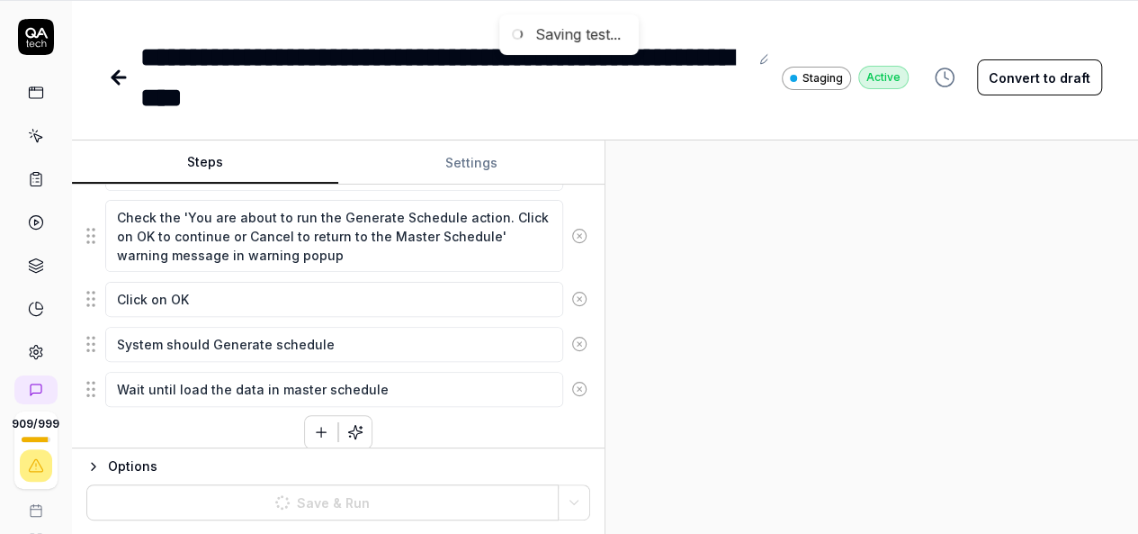
click at [728, 391] on div at bounding box center [873, 337] width 534 height 394
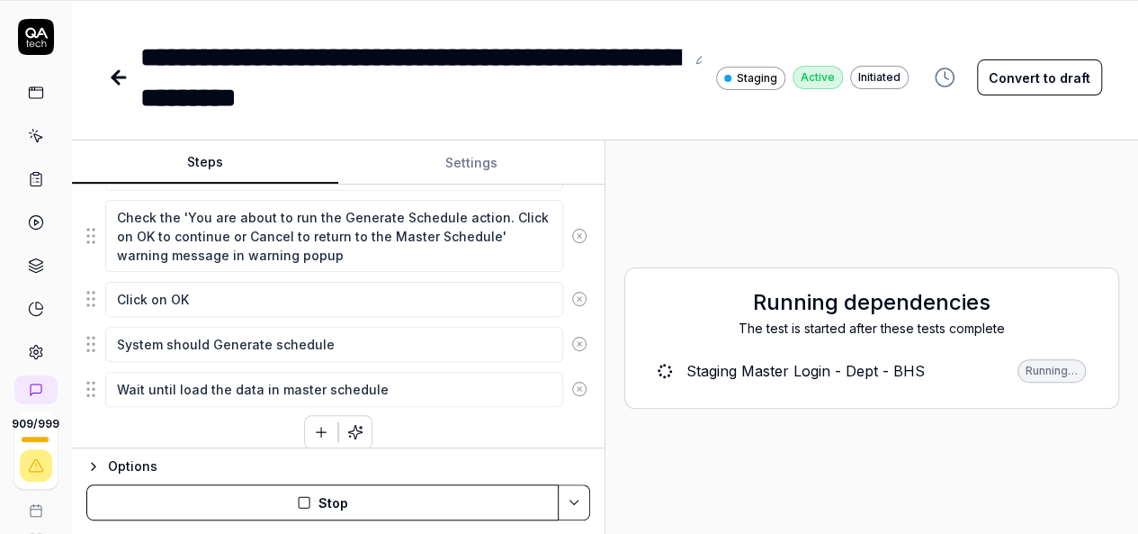
click at [1039, 82] on button "Convert to draft" at bounding box center [1039, 77] width 125 height 36
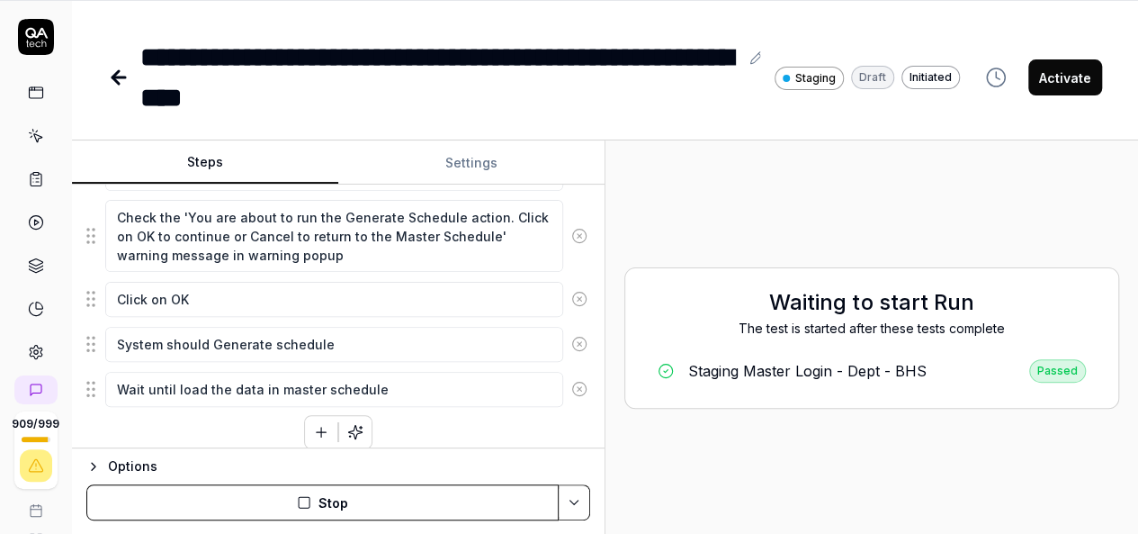
type textarea "*"
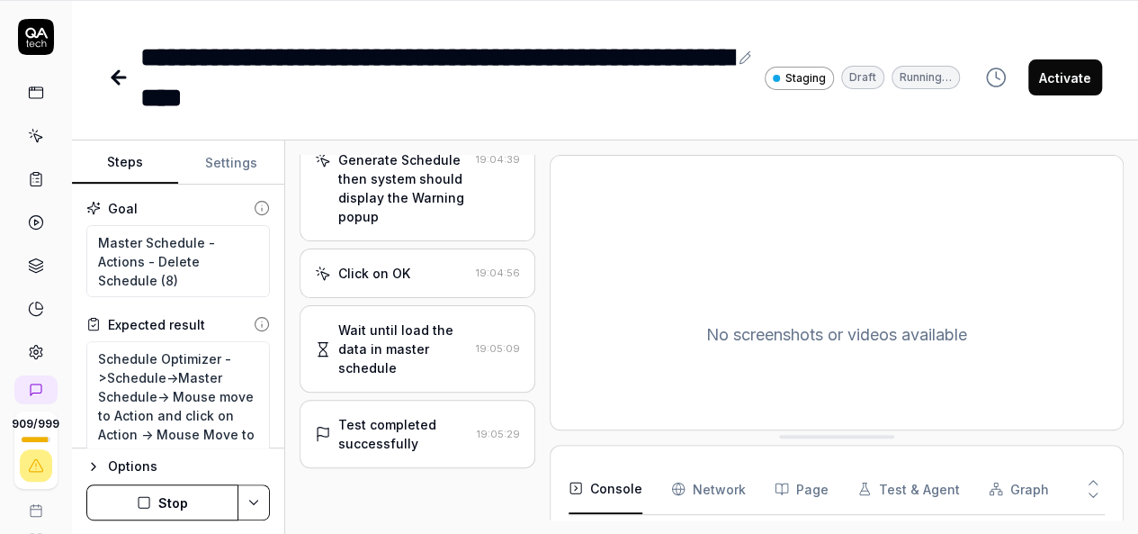
scroll to position [707, 0]
click at [428, 321] on div "Wait until load the data in master schedule" at bounding box center [403, 349] width 130 height 57
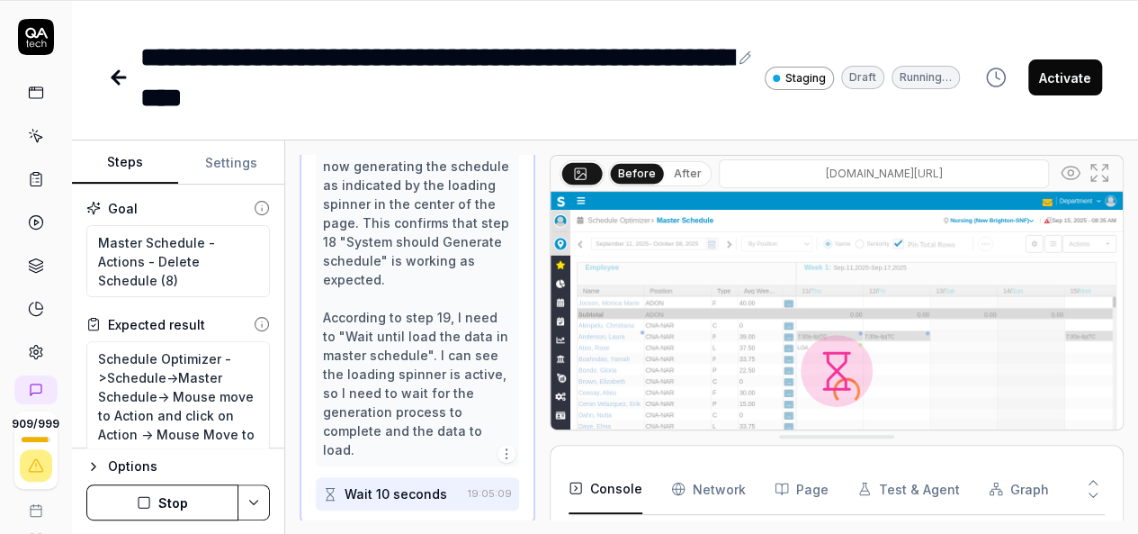
scroll to position [1117, 0]
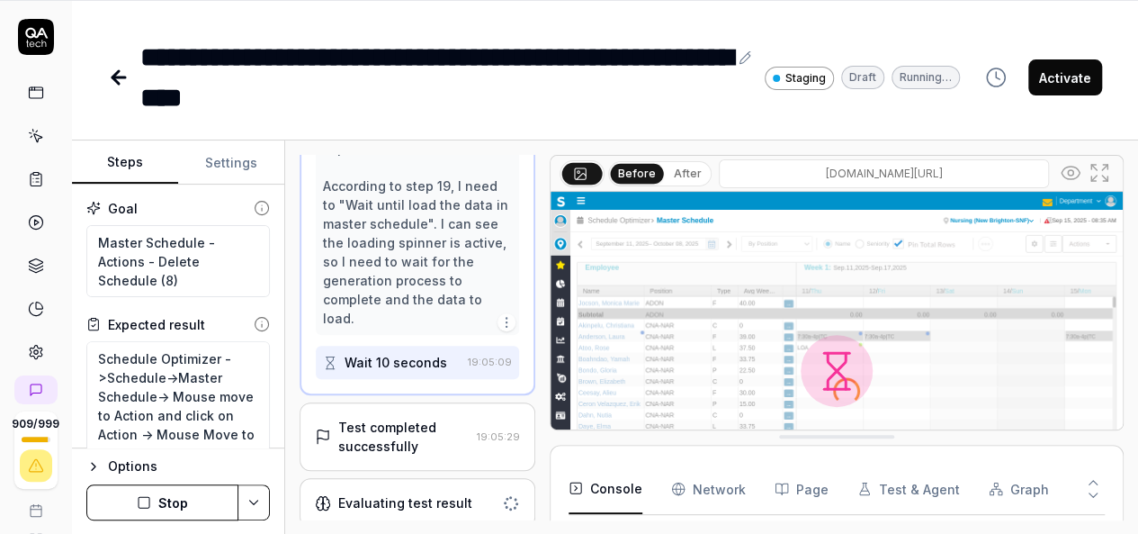
click at [409, 428] on div "Test completed successfully" at bounding box center [403, 437] width 131 height 38
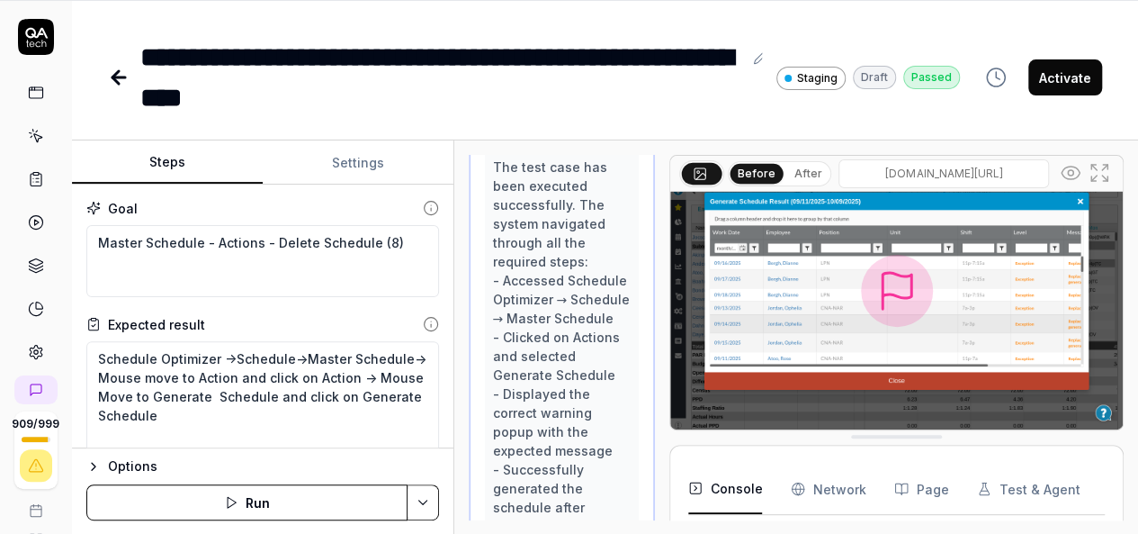
scroll to position [35, 0]
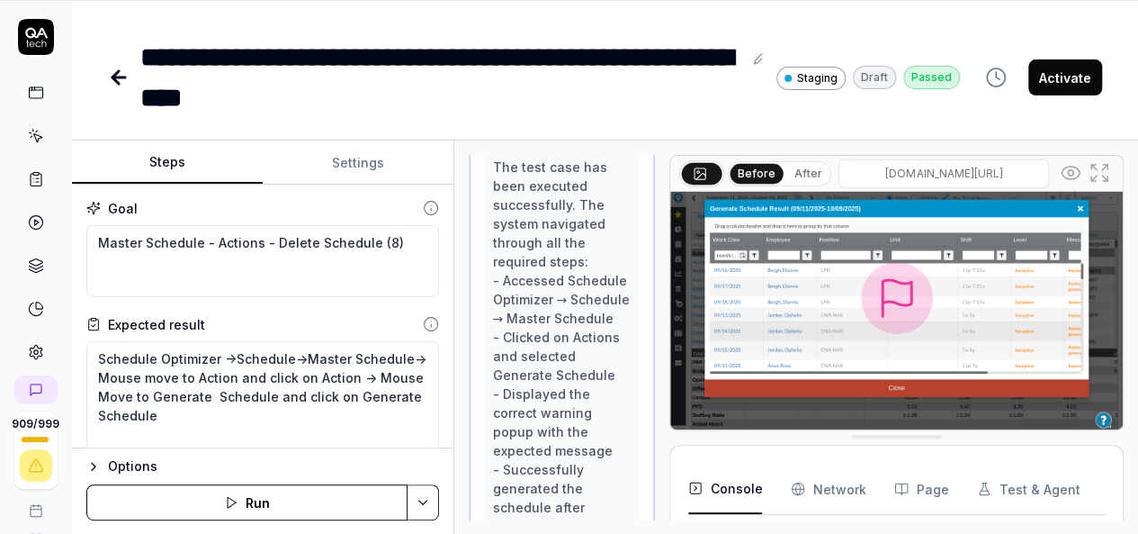
click at [457, 426] on div "Steps Settings Goal Master Schedule - Actions - Delete Schedule (8) Expected re…" at bounding box center [605, 337] width 1066 height 394
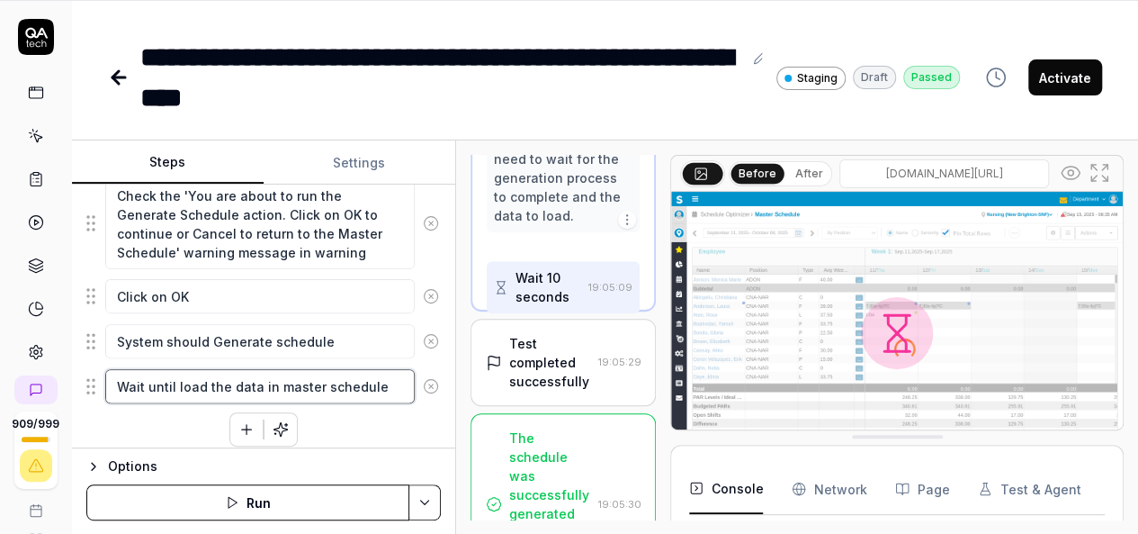
scroll to position [395, 0]
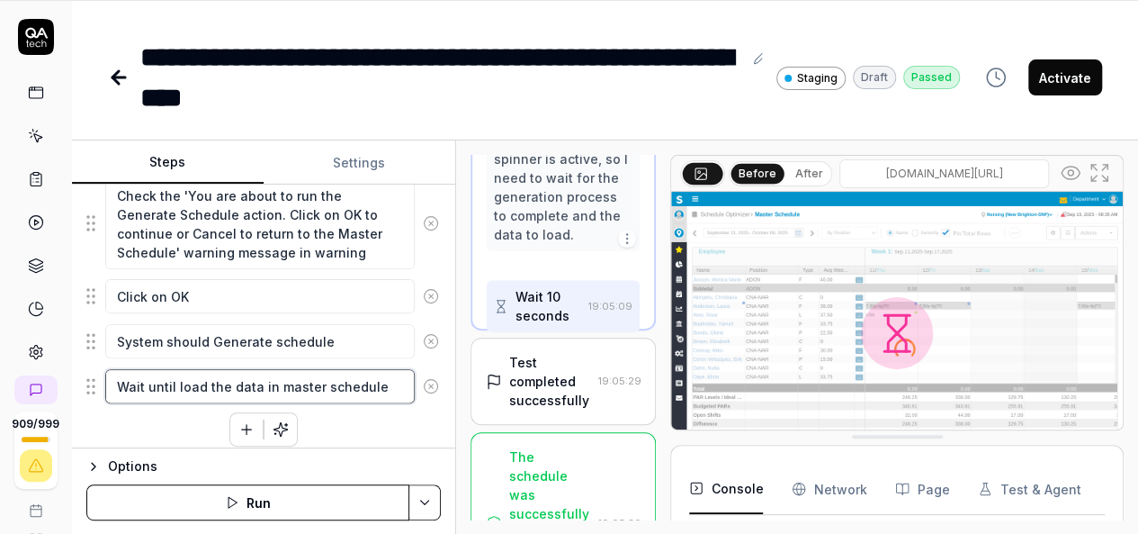
click at [168, 369] on textarea "Wait until load the data in master schedule" at bounding box center [260, 386] width 310 height 34
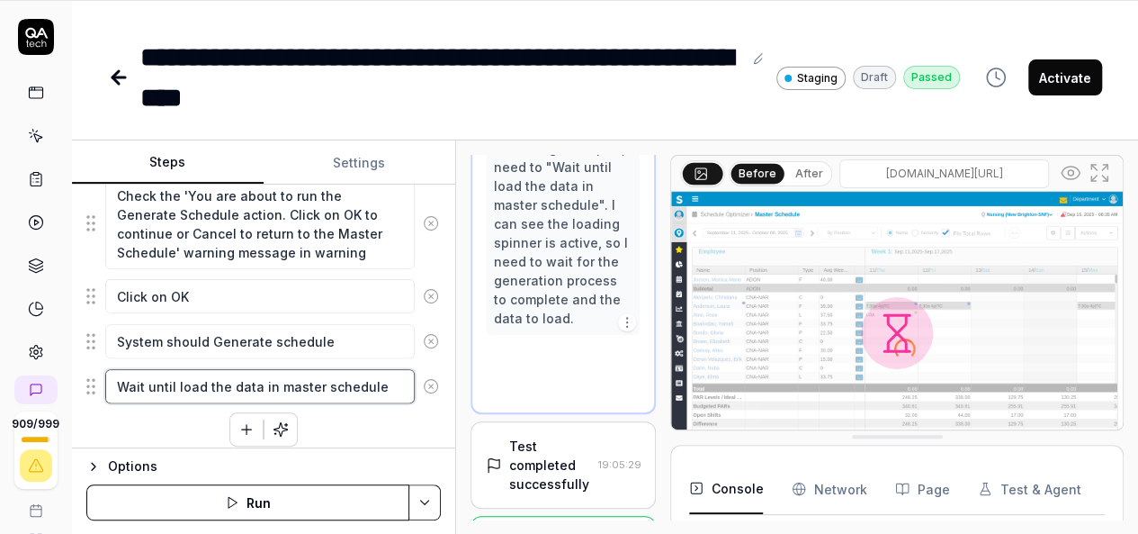
scroll to position [1496, 0]
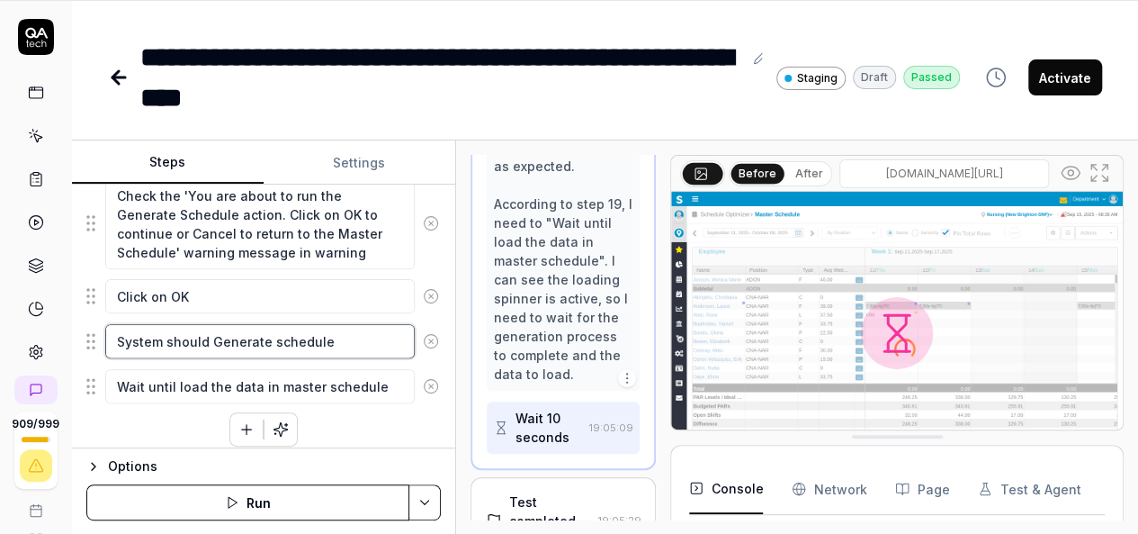
click at [350, 324] on textarea "System should Generate schedule" at bounding box center [260, 341] width 310 height 34
type textarea "*"
type textarea "System should Generate schedule"
type textarea "*"
type textarea "System should Generate schedule i"
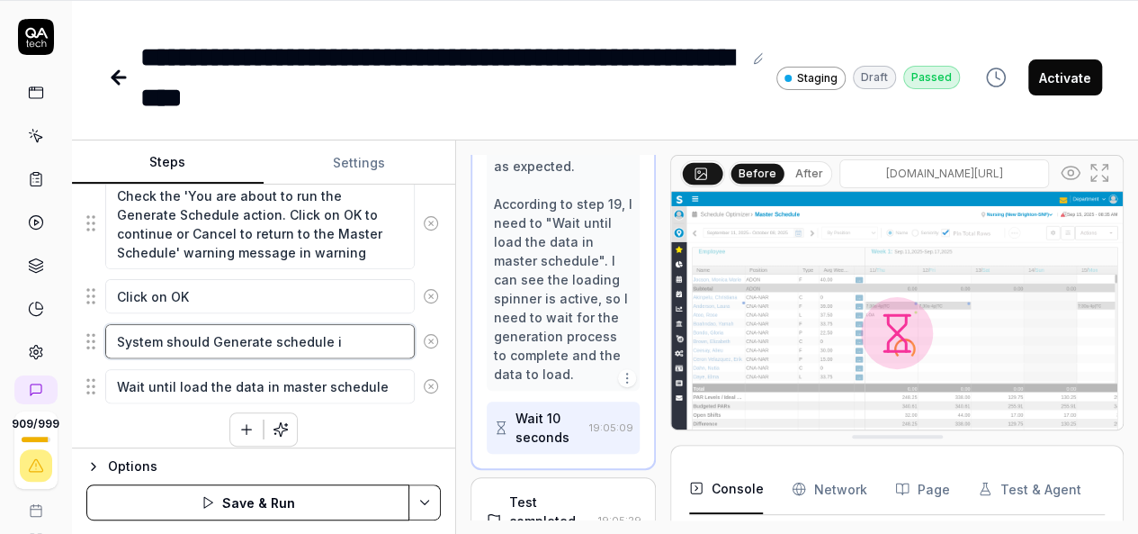
type textarea "*"
type textarea "System should Generate schedule in"
type textarea "*"
type textarea "System should Generate schedule in"
type textarea "*"
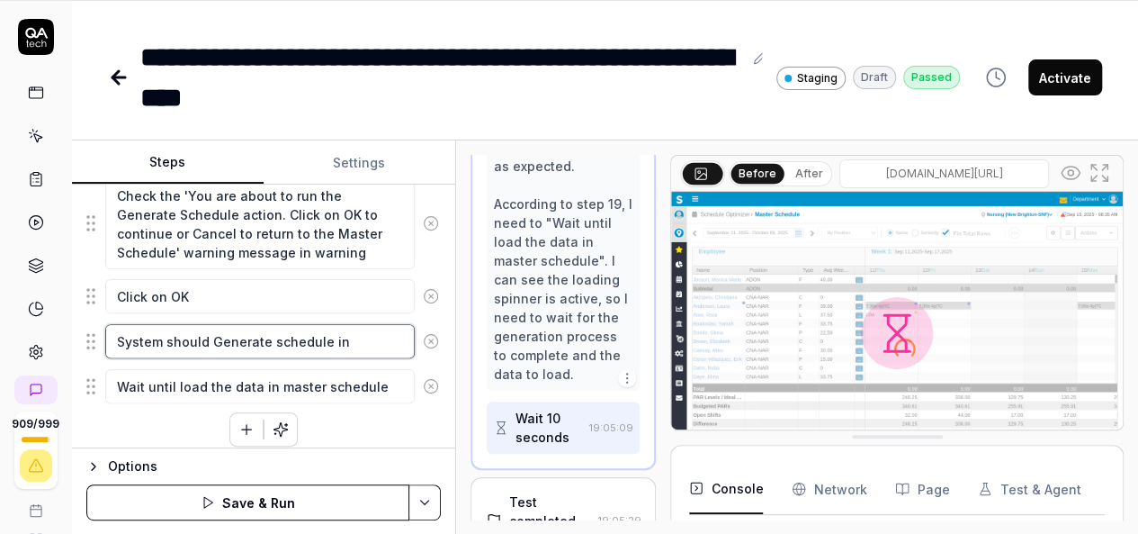
type textarea "System should Generate schedule in m"
type textarea "*"
type textarea "System should Generate schedule in ma"
type textarea "*"
type textarea "System should Generate schedule in mas"
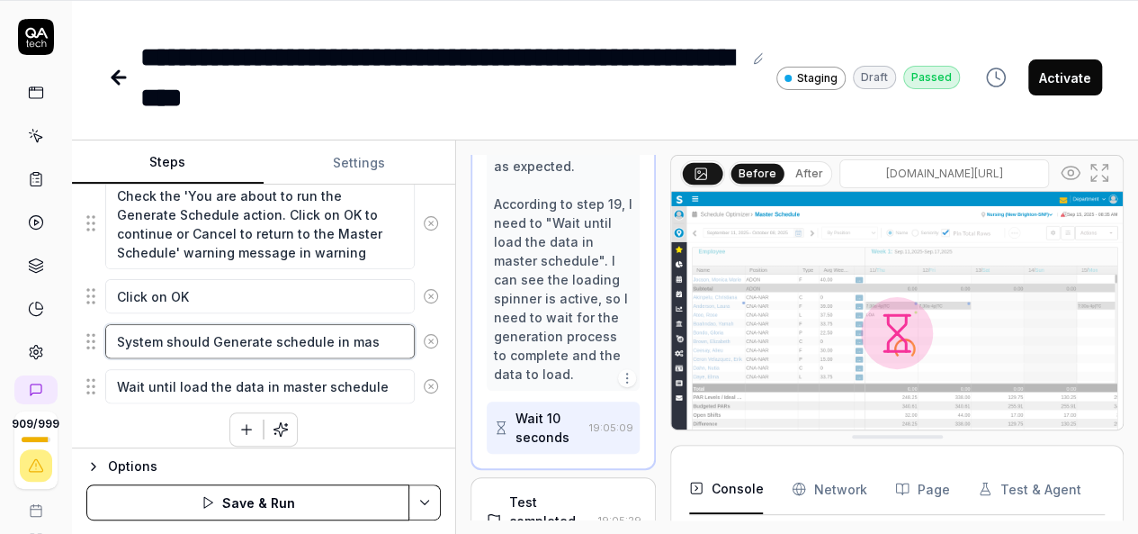
type textarea "*"
type textarea "System should Generate schedule in mast"
type textarea "*"
type textarea "System should Generate schedule in maste"
type textarea "*"
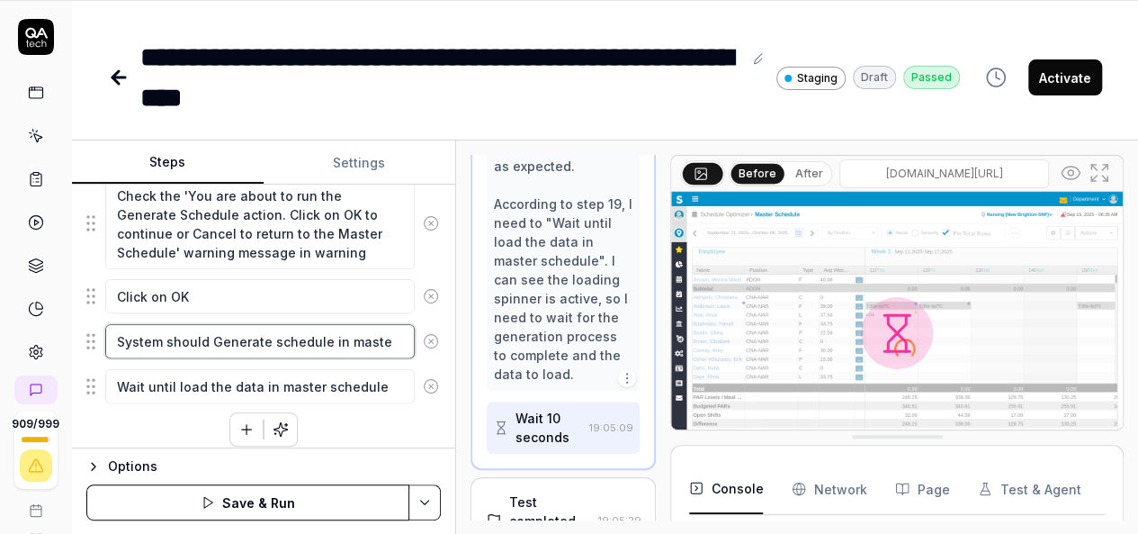
type textarea "System should Generate schedule in master"
type textarea "*"
type textarea "System should Generate schedule in master"
type textarea "*"
type textarea "System should Generate schedule in master s"
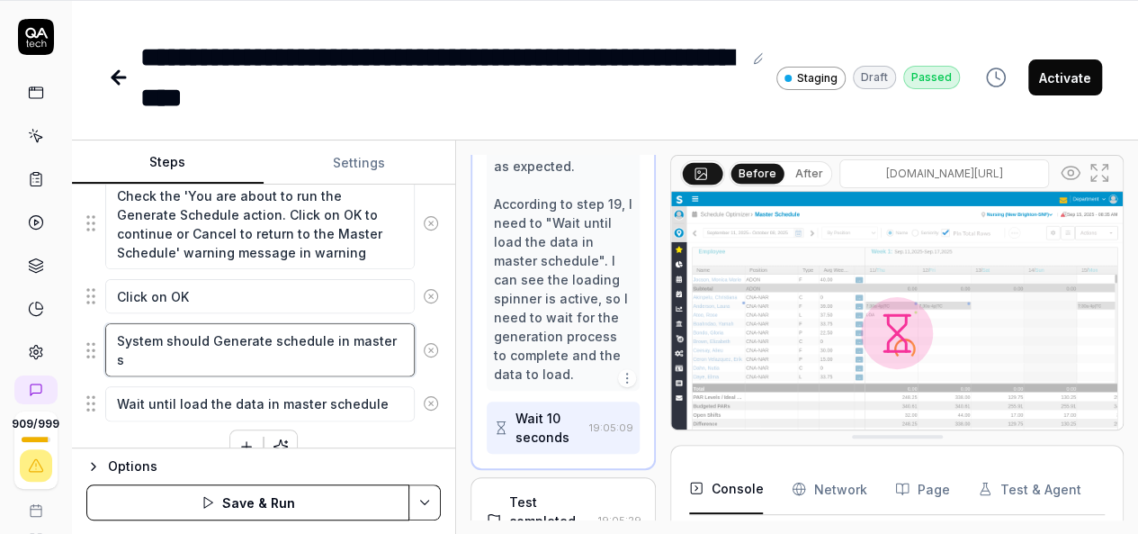
type textarea "*"
type textarea "System should Generate schedule in master sc"
type textarea "*"
type textarea "System should Generate schedule in master sch"
type textarea "*"
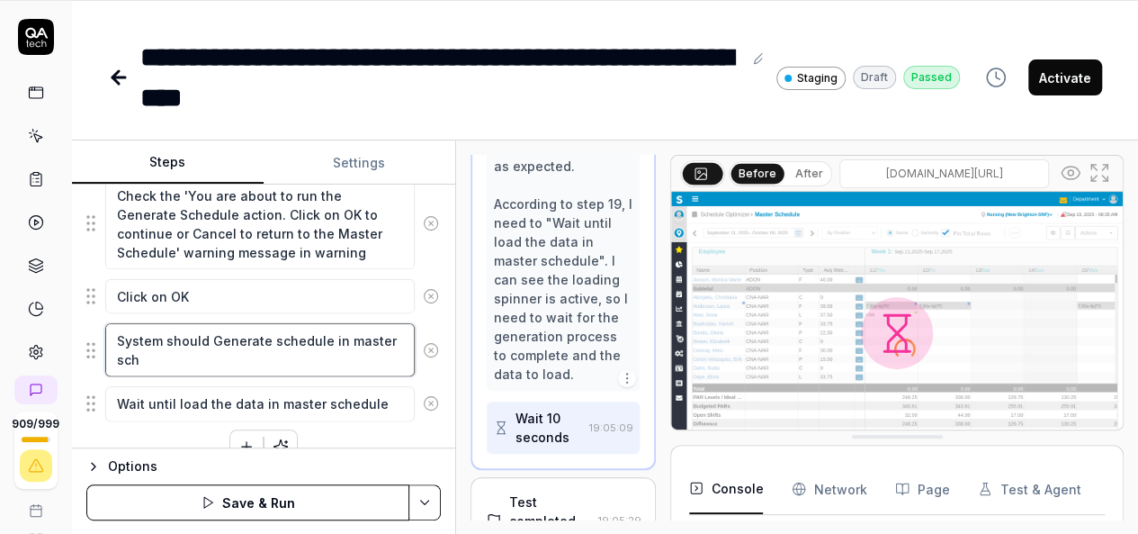
type textarea "System should Generate schedule in master sche"
type textarea "*"
type textarea "System should Generate schedule in master sched"
type textarea "*"
type textarea "System should Generate schedule in master schedu"
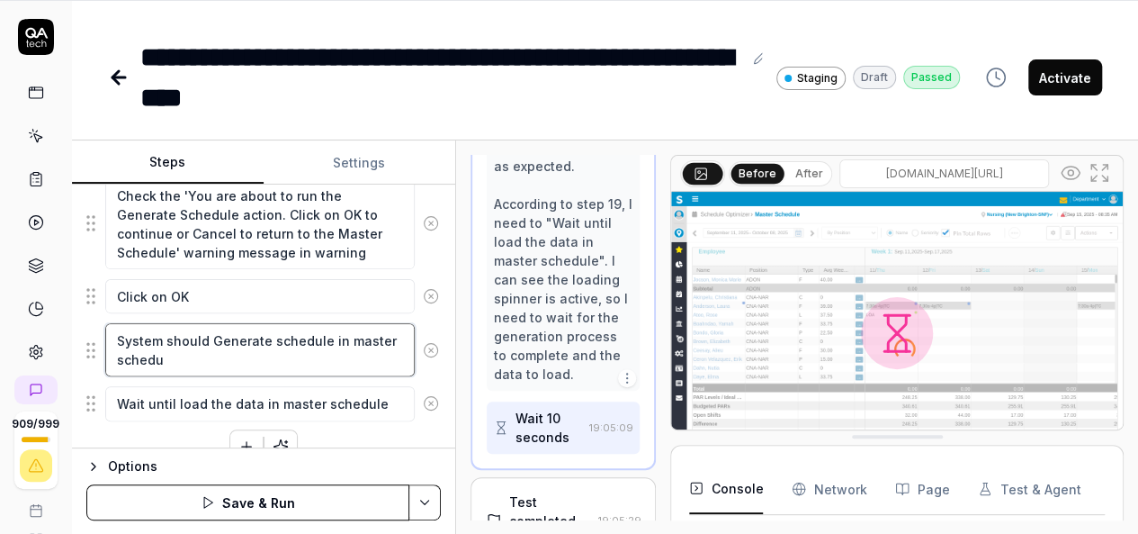
type textarea "*"
type textarea "System should Generate schedule in master schedul"
type textarea "*"
type textarea "System should Generate schedule in master schedule"
type textarea "*"
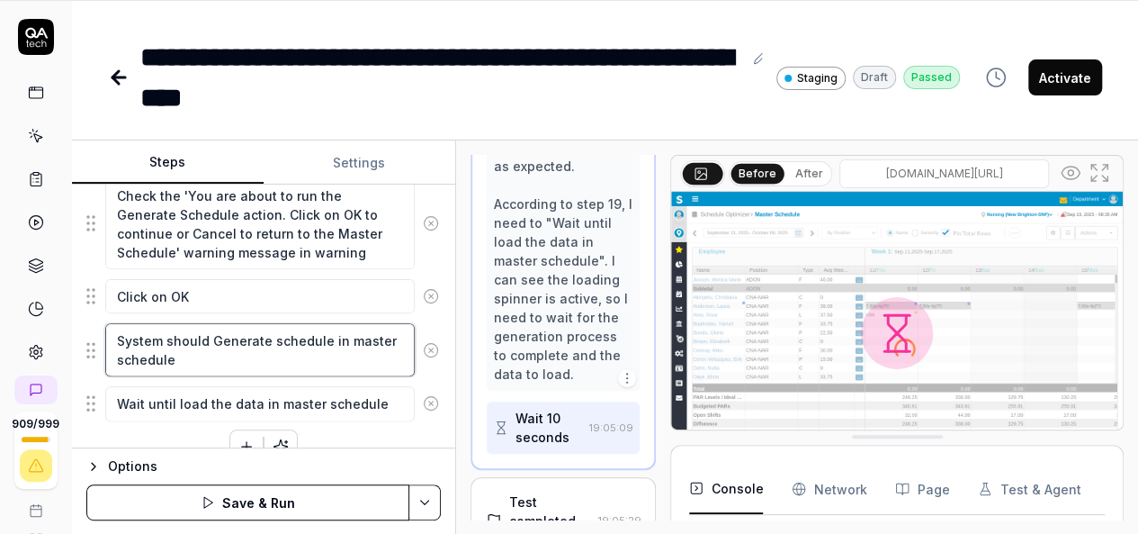
type textarea "System should Generate schedule in master schedule"
type textarea "*"
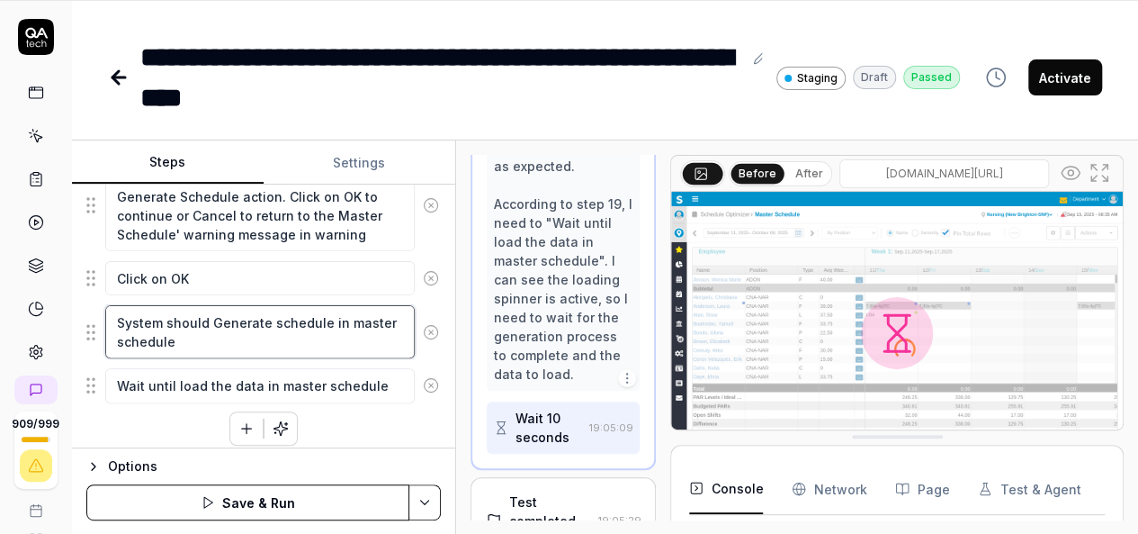
type textarea "System should Generate schedule in master schedule"
click at [319, 373] on textarea "Wait until load the data in master schedule" at bounding box center [260, 385] width 310 height 34
click at [238, 420] on icon "button" at bounding box center [246, 428] width 16 height 16
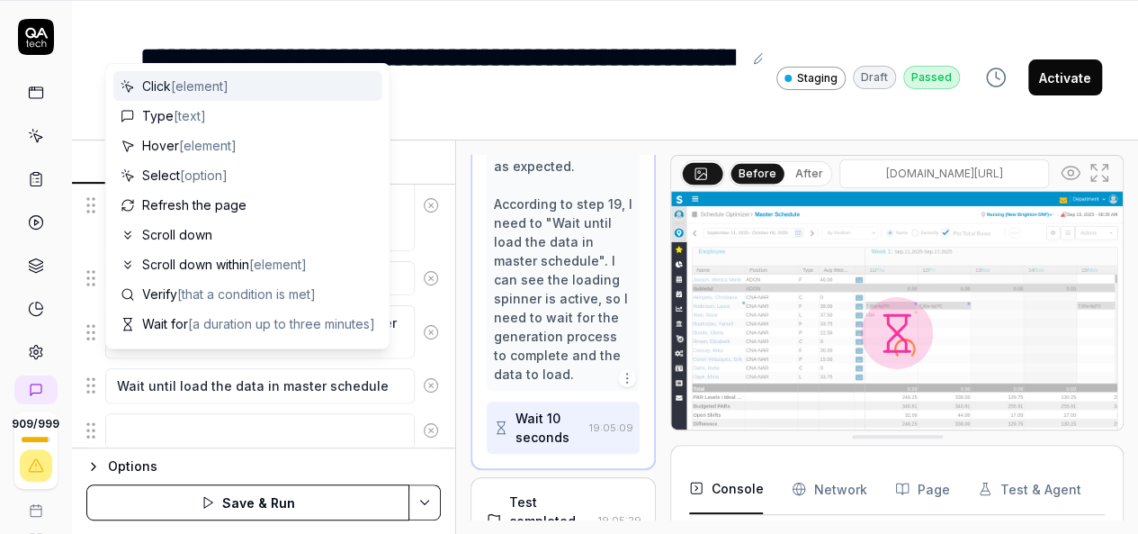
scroll to position [1180, 0]
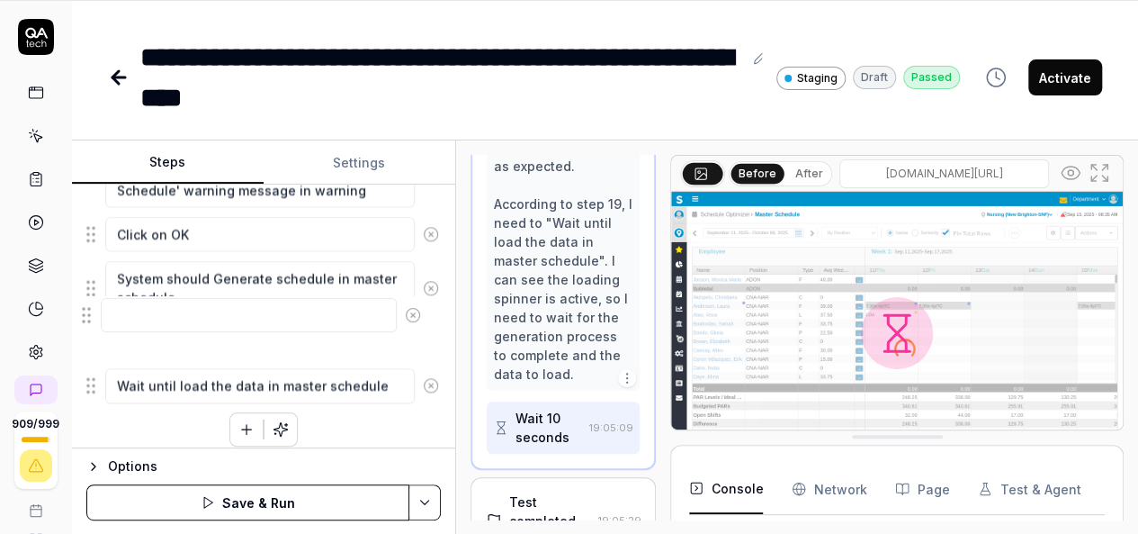
drag, startPoint x: 86, startPoint y: 377, endPoint x: 83, endPoint y: 319, distance: 57.7
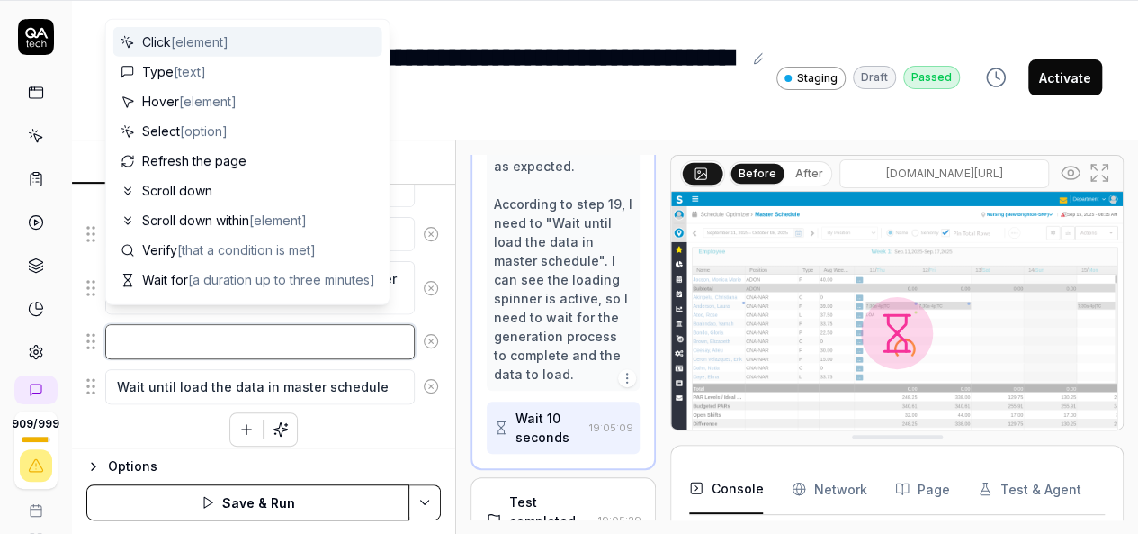
click at [153, 327] on textarea at bounding box center [260, 341] width 310 height 34
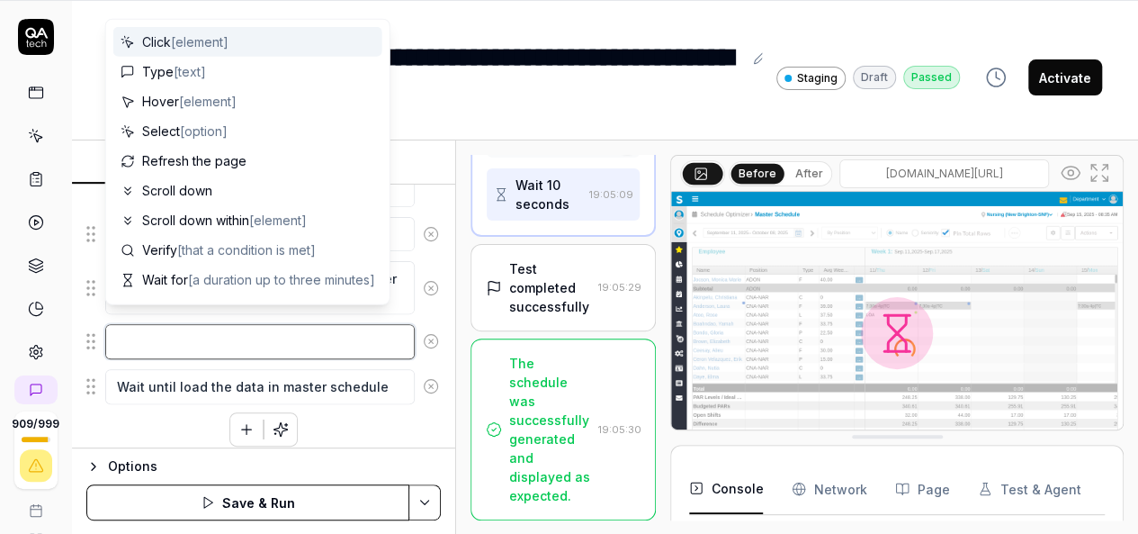
scroll to position [1797, 0]
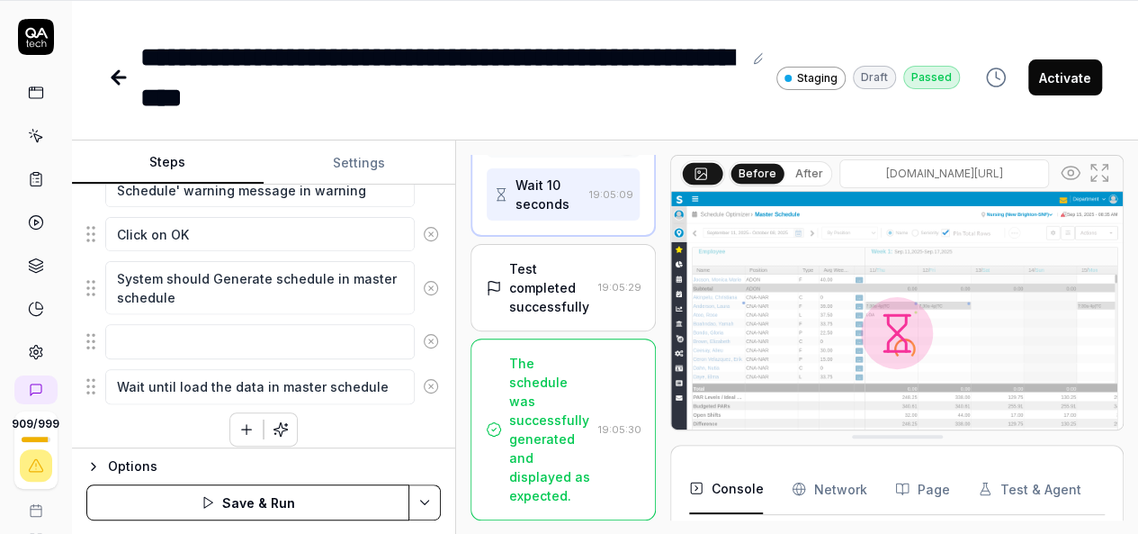
click at [550, 297] on div "Test completed successfully" at bounding box center [550, 287] width 82 height 57
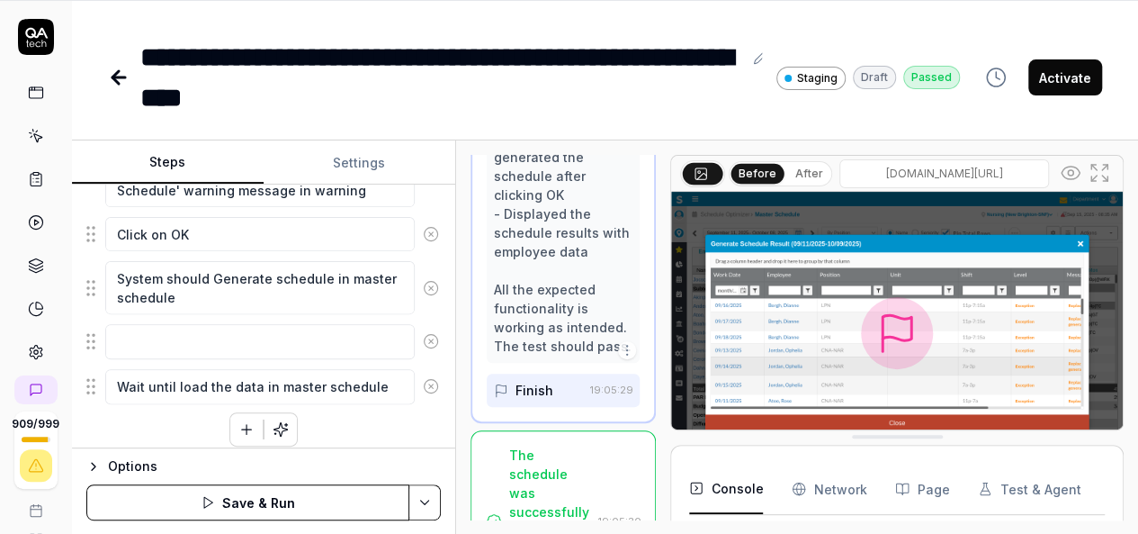
scroll to position [2214, 0]
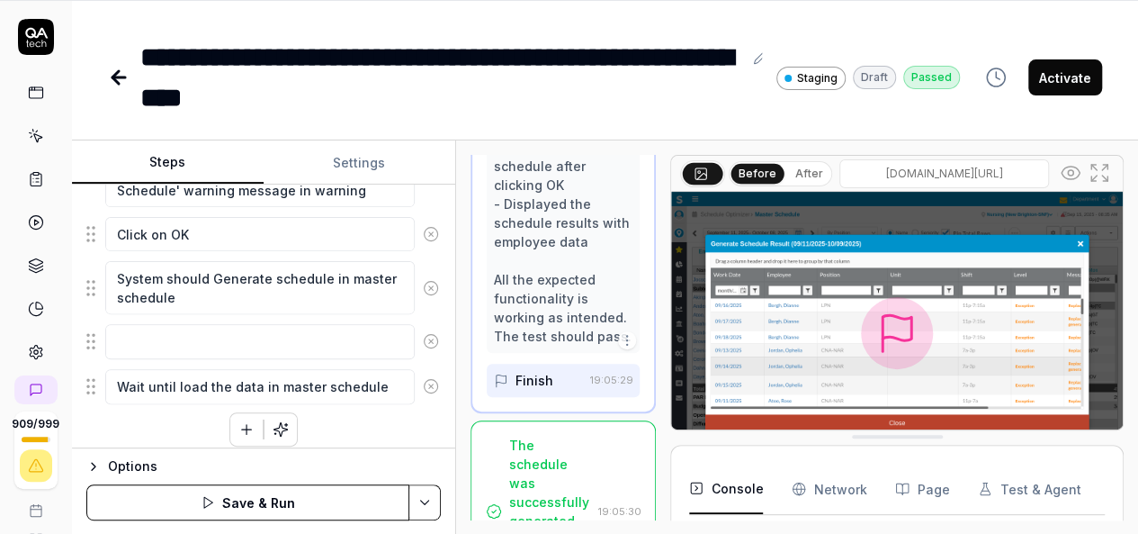
click at [423, 333] on icon at bounding box center [431, 341] width 16 height 16
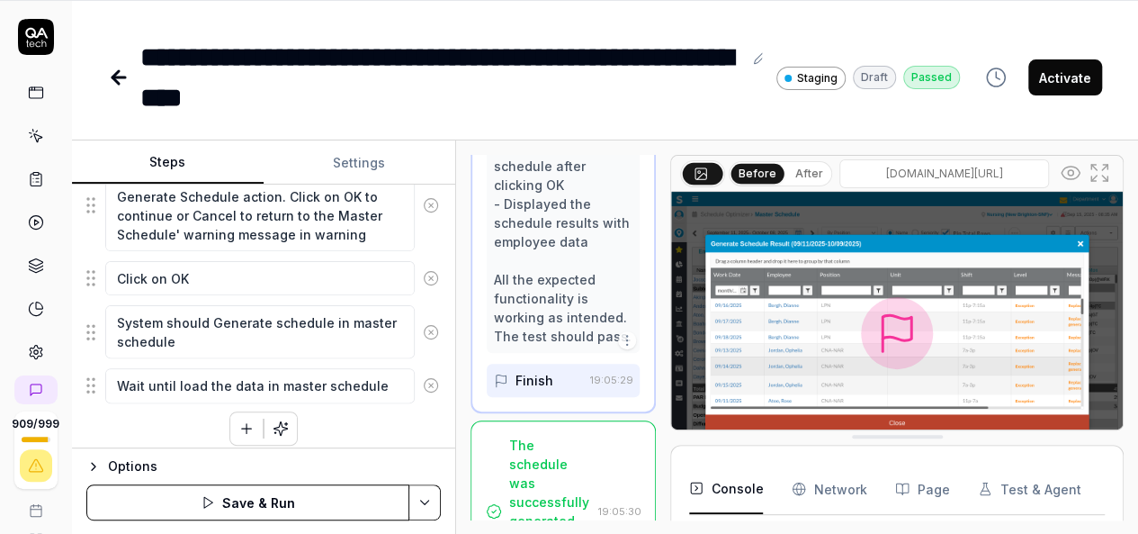
click at [242, 428] on icon "button" at bounding box center [247, 428] width 10 height 0
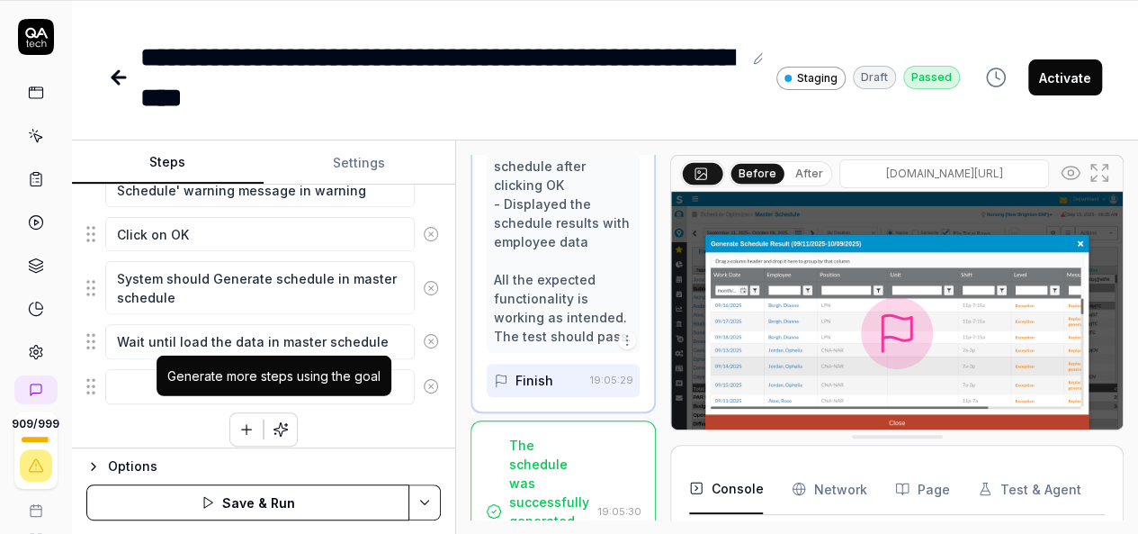
click at [316, 359] on div "Generate more steps using the goal" at bounding box center [274, 375] width 235 height 40
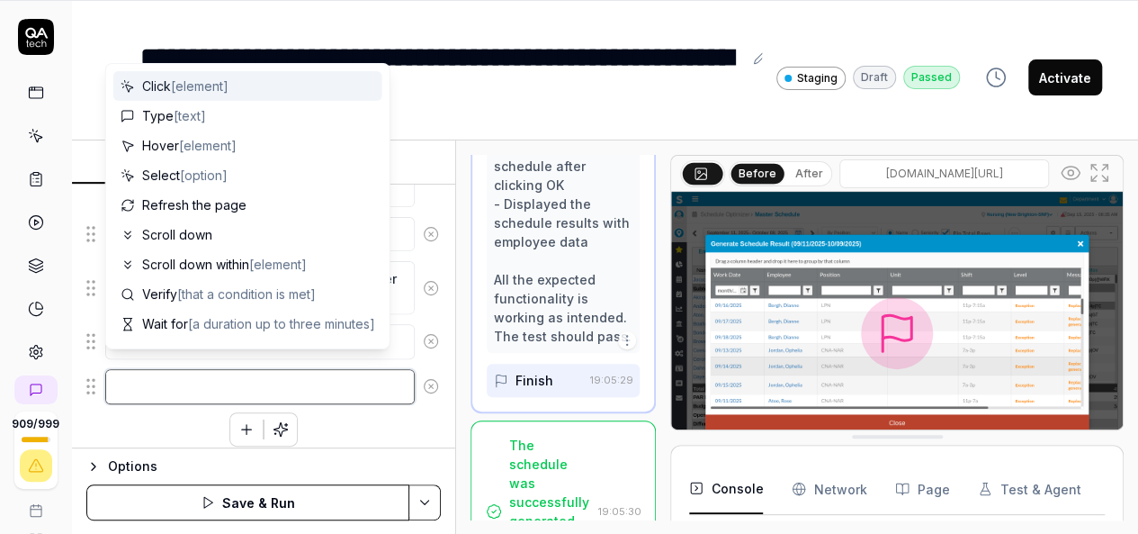
click at [131, 386] on textarea at bounding box center [260, 386] width 310 height 34
type textarea "*"
type textarea "C"
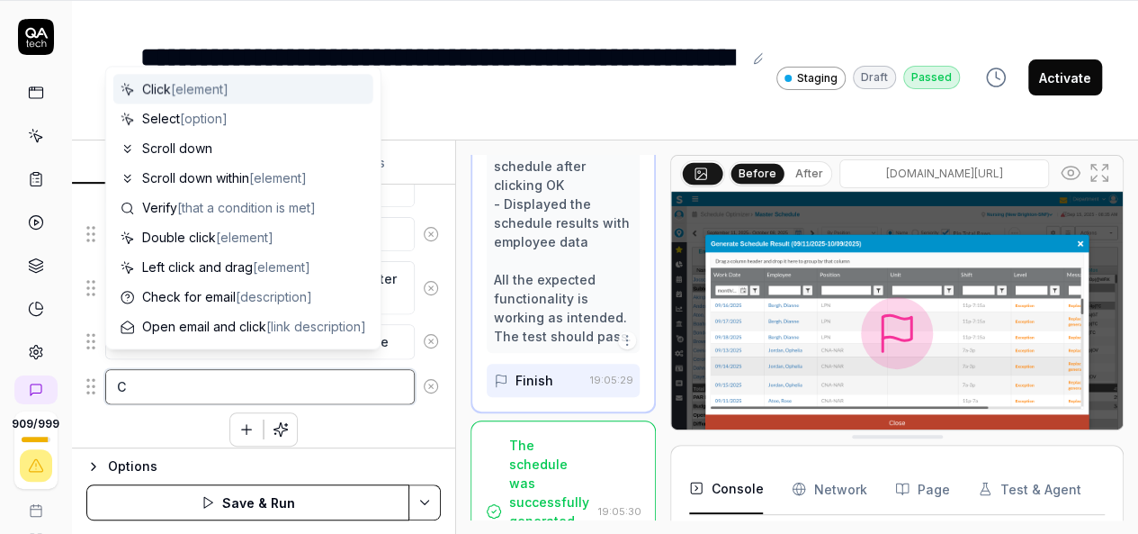
type textarea "*"
type textarea "Cl"
type textarea "*"
type textarea "Clo"
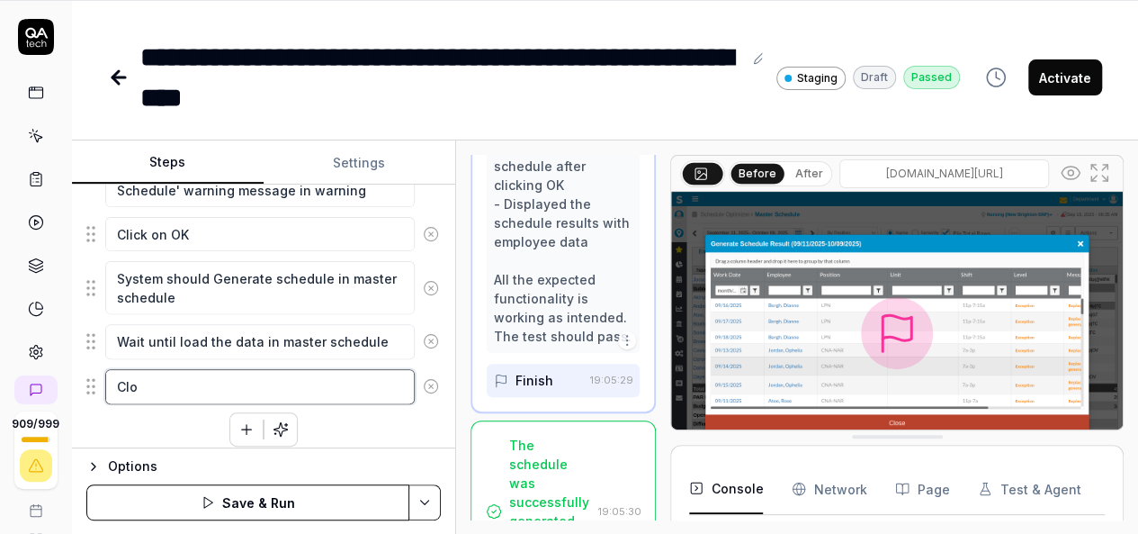
type textarea "*"
type textarea "Clos"
type textarea "*"
type textarea "Close"
type textarea "*"
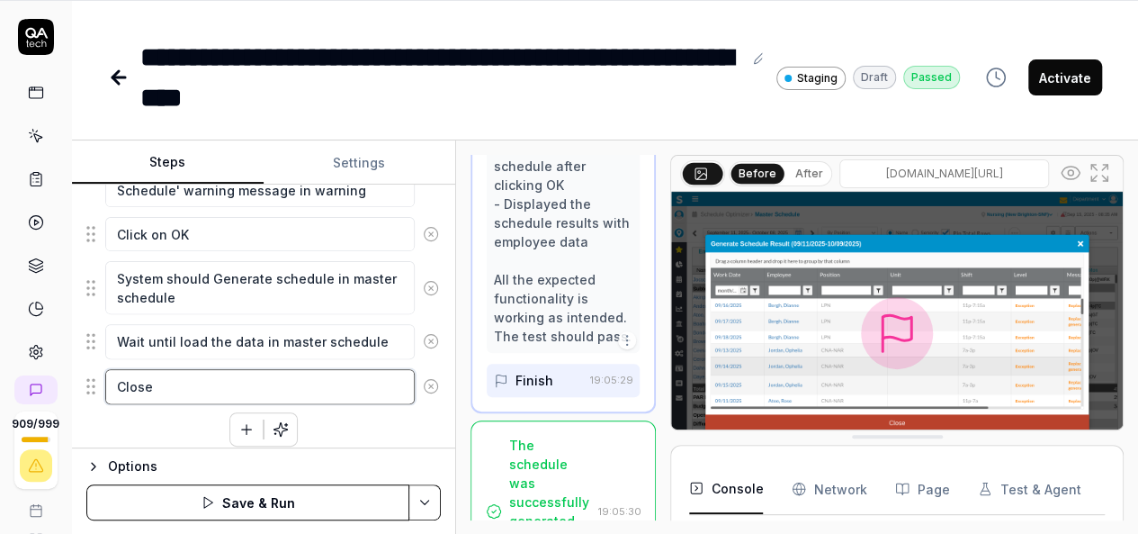
type textarea "Close"
type textarea "*"
type textarea "Close t"
type textarea "*"
type textarea "Close th"
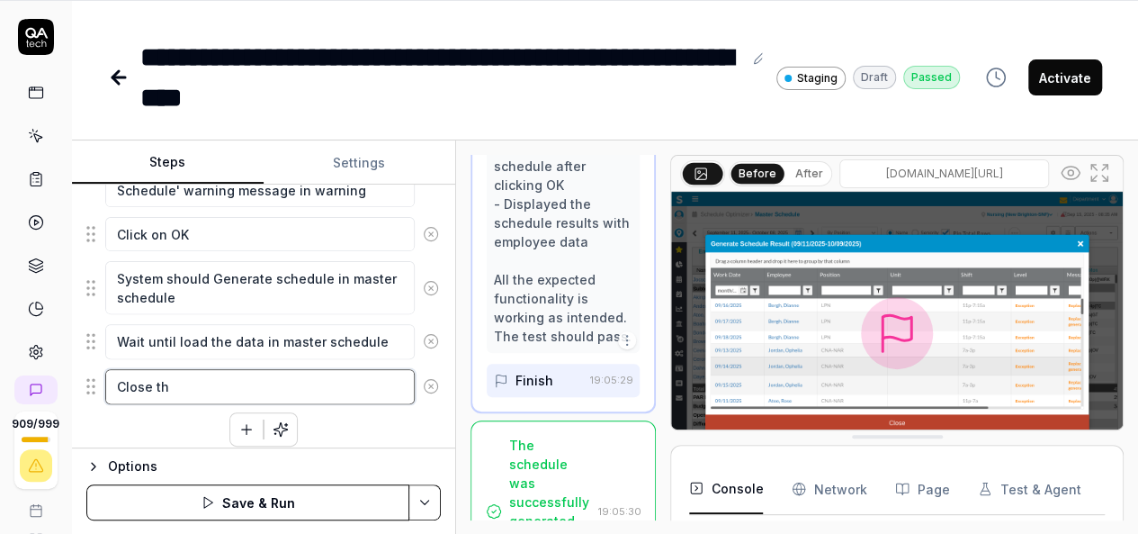
type textarea "*"
type textarea "Close the"
type textarea "*"
type textarea "Close the"
type textarea "*"
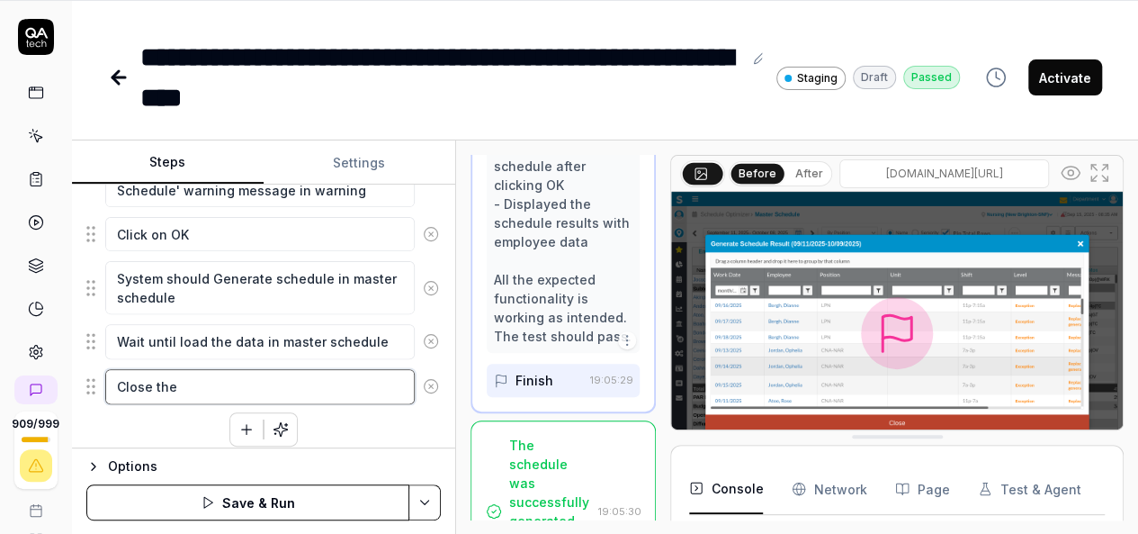
type textarea "Close the"
type textarea "*"
type textarea "Close th"
type textarea "*"
type textarea "Close t"
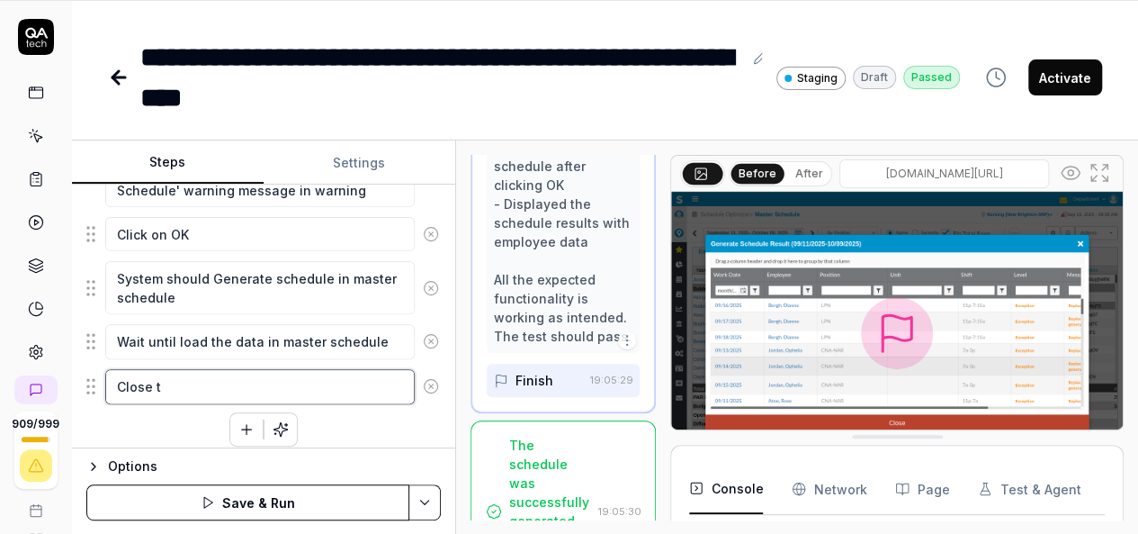
type textarea "*"
type textarea "Close"
type textarea "*"
type textarea "Close"
type textarea "*"
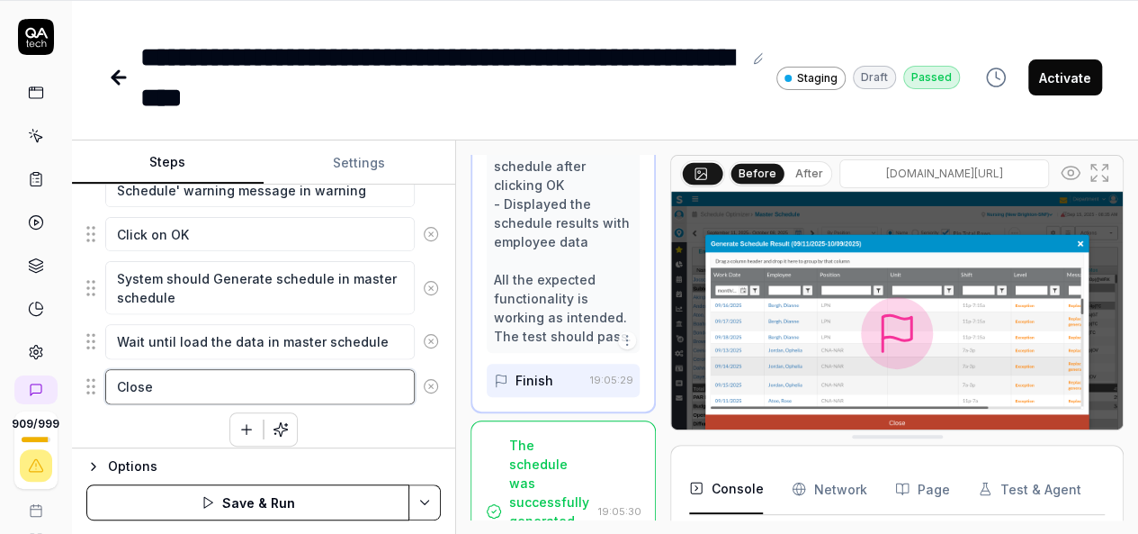
type textarea "Clos"
type textarea "*"
type textarea "Clo"
type textarea "*"
type textarea "Cl"
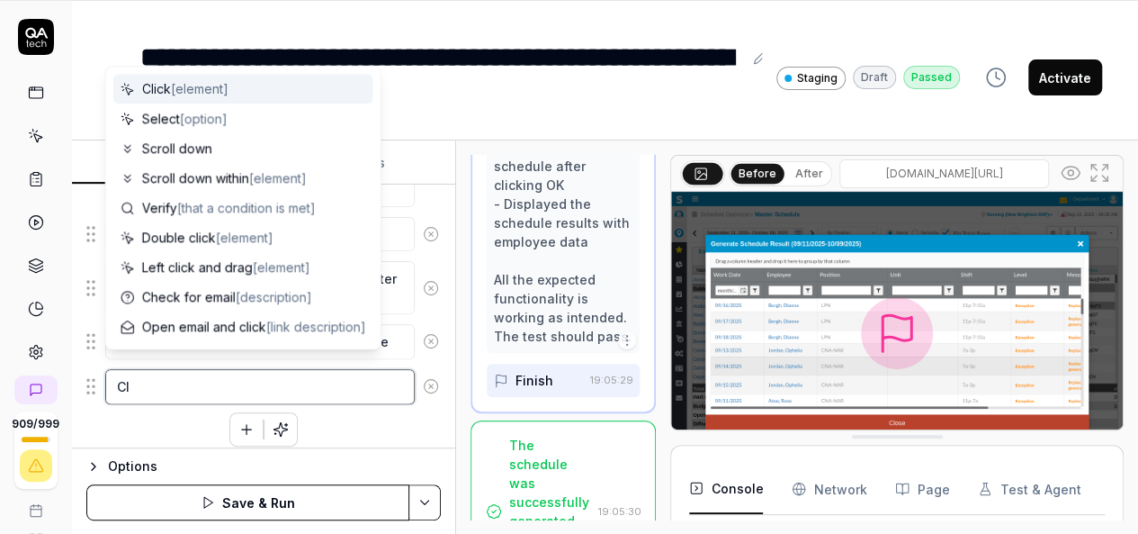
type textarea "*"
type textarea "C"
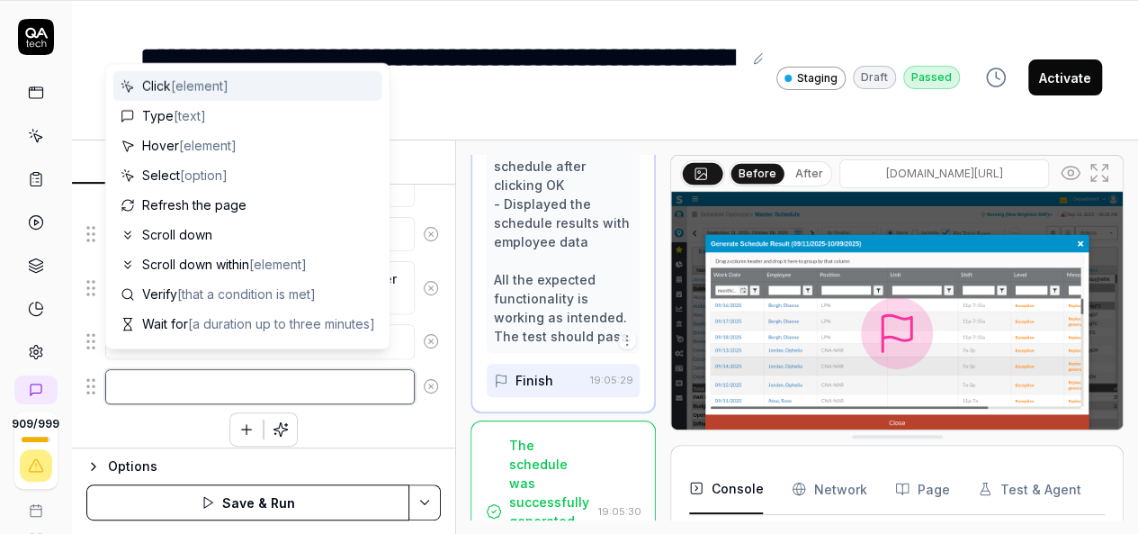
type textarea "*"
type textarea "M"
type textarea "*"
type textarea "Mo"
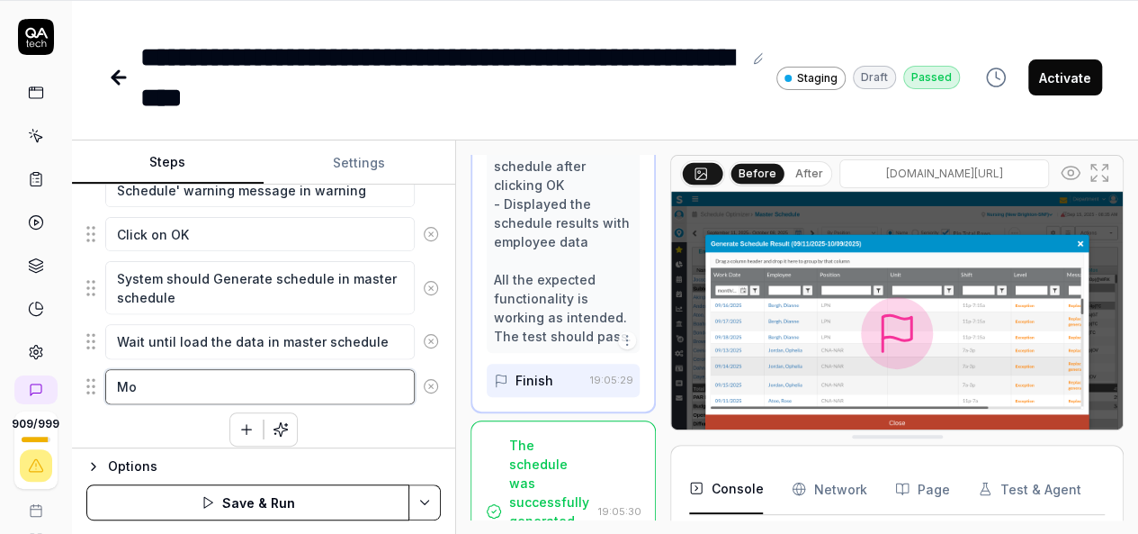
type textarea "*"
type textarea "Mou"
type textarea "*"
type textarea "Mous"
type textarea "*"
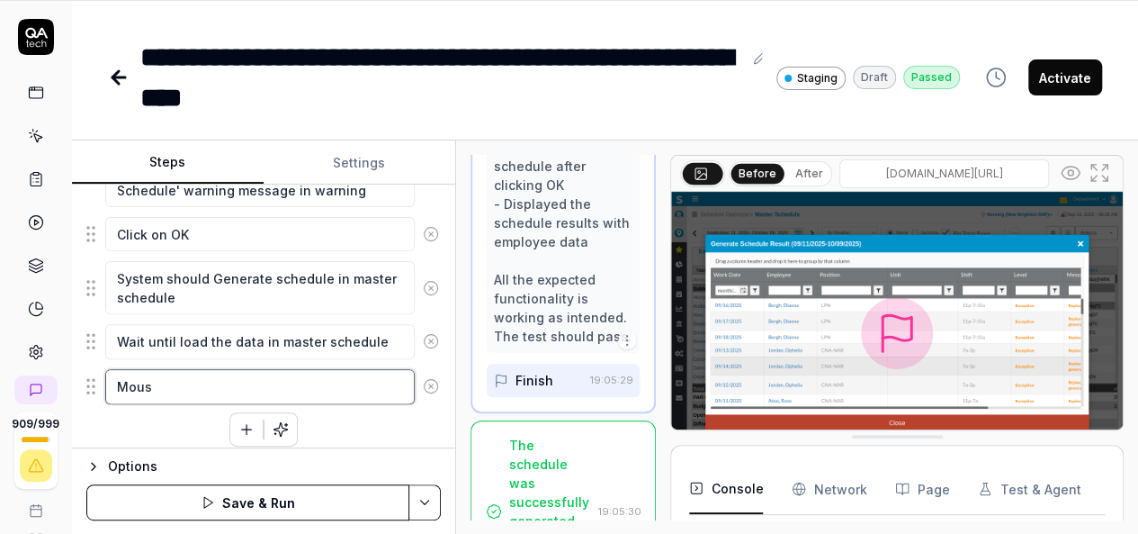
type textarea "Mouse"
type textarea "*"
type textarea "Mouse"
type textarea "*"
type textarea "Mouse m"
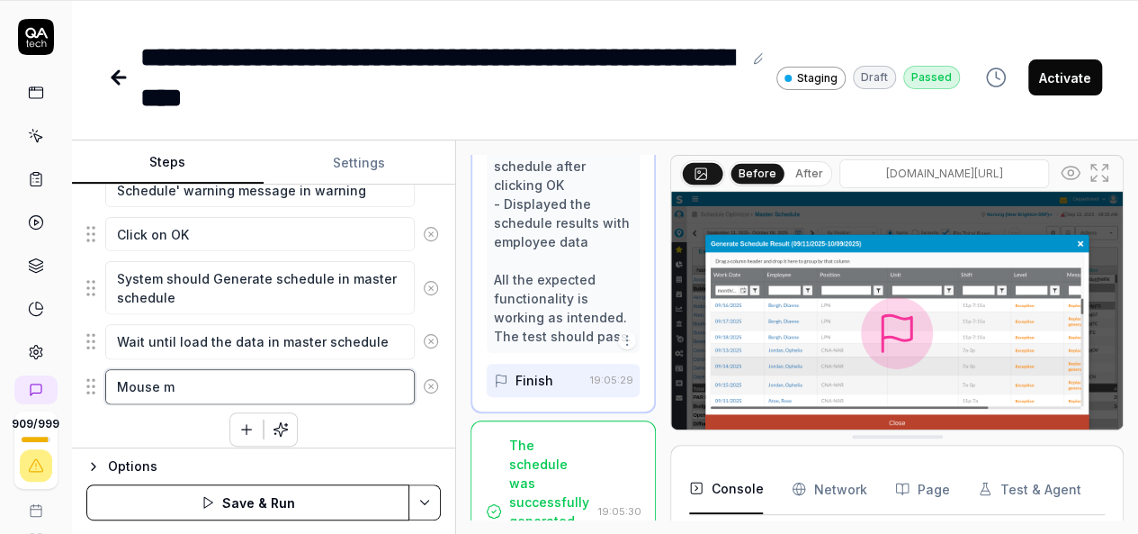
type textarea "*"
type textarea "Mouse mo"
type textarea "*"
type textarea "Mouse mov"
type textarea "*"
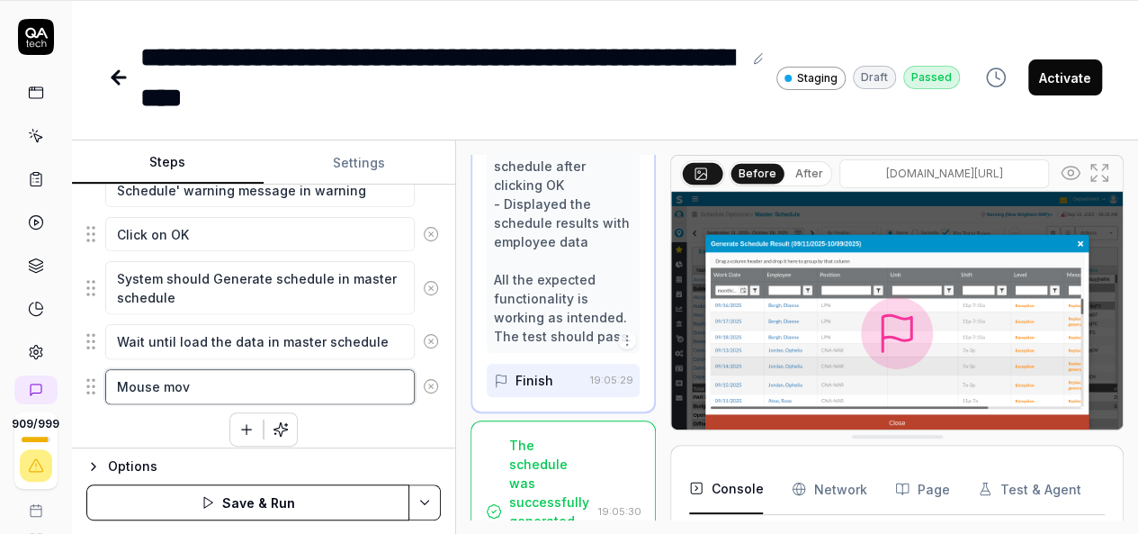
type textarea "Mouse move"
type textarea "*"
type textarea "Mouse move"
type textarea "*"
type textarea "Mouse move t"
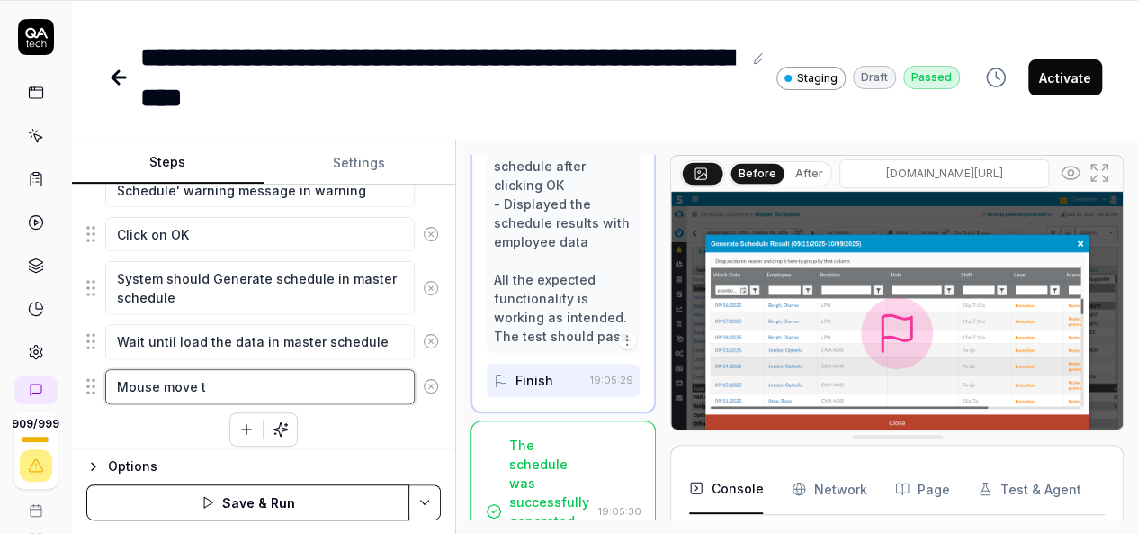
type textarea "*"
type textarea "Mouse move to"
type textarea "*"
type textarea "Mouse move to"
type textarea "*"
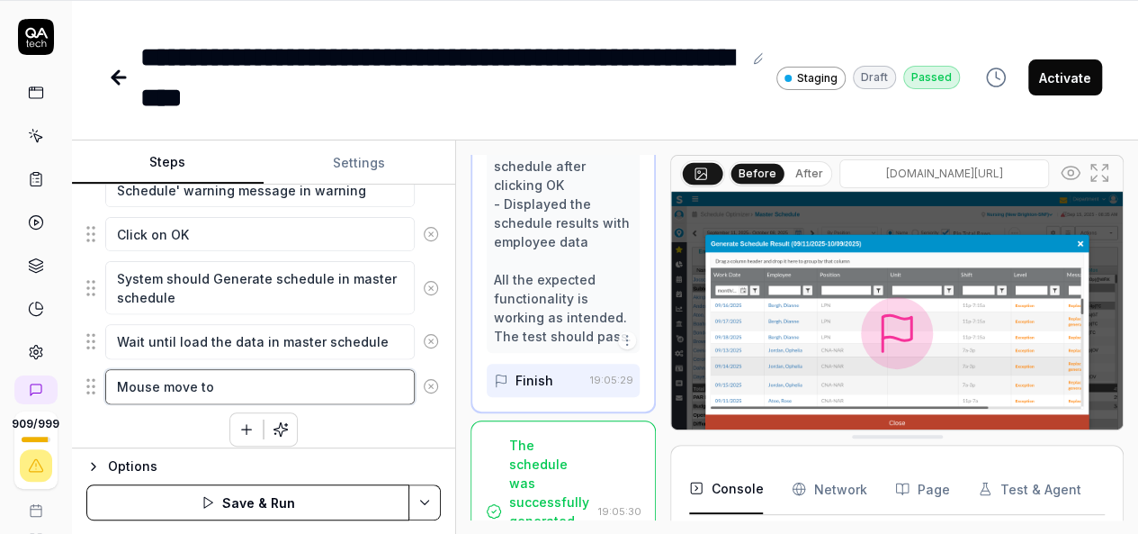
type textarea "Mouse move to C"
type textarea "*"
type textarea "Mouse move to Cl"
type textarea "*"
type textarea "Mouse move to Clo"
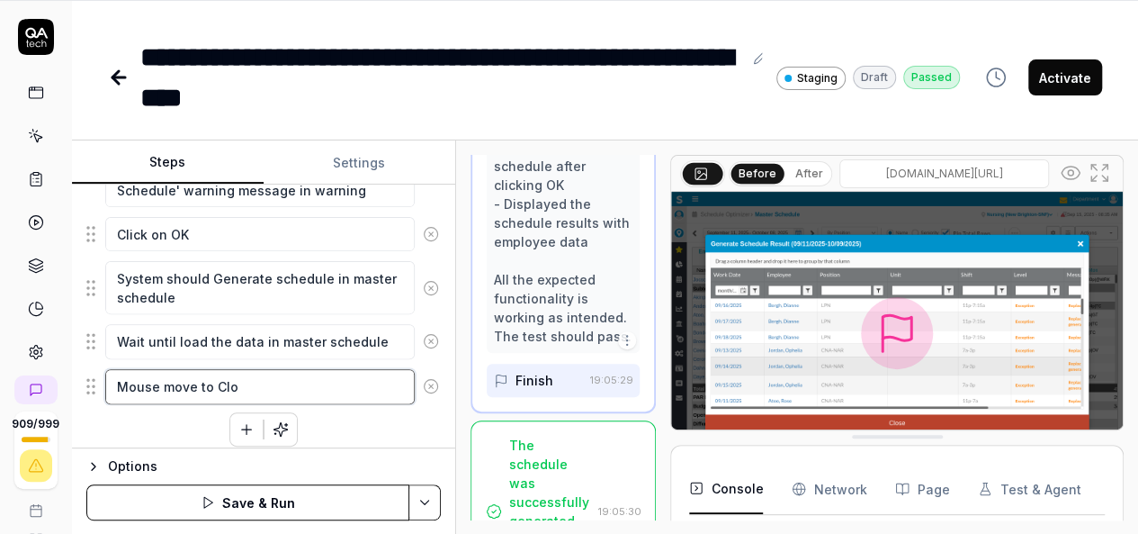
type textarea "*"
type textarea "Mouse move to [GEOGRAPHIC_DATA]"
type textarea "*"
type textarea "Mouse move to Close"
type textarea "*"
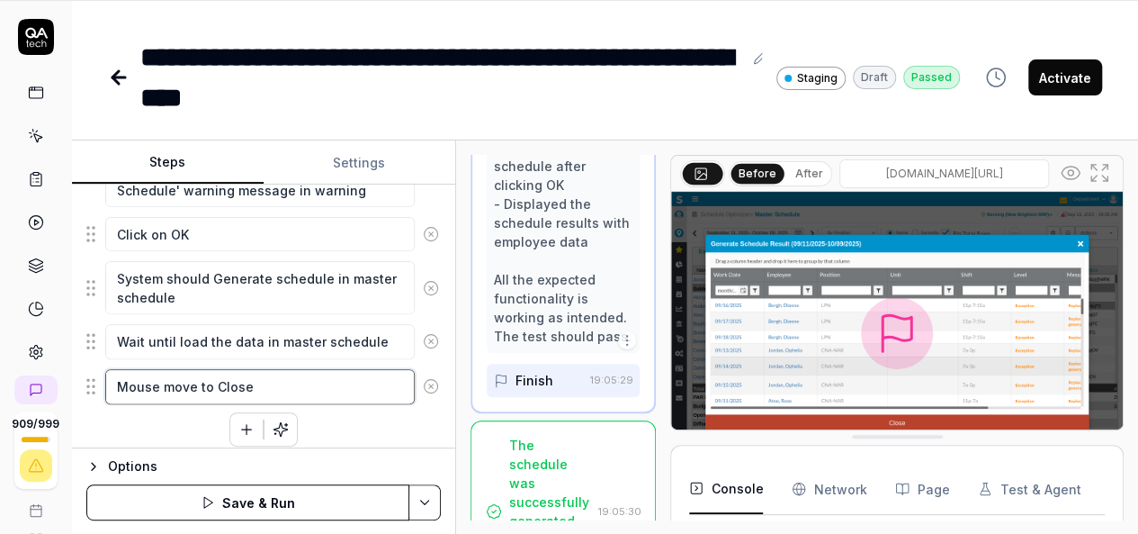
type textarea "Mouse move to Close"
type textarea "*"
type textarea "Mouse move to Close i"
type textarea "*"
type textarea "Mouse move to Close in"
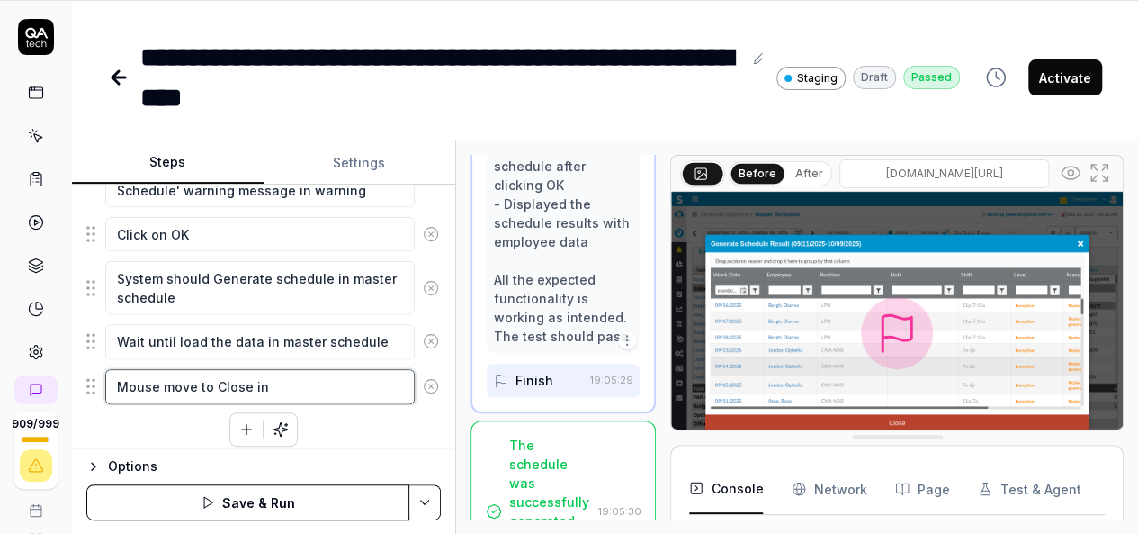
type textarea "*"
type textarea "Mouse move to Close in"
type textarea "*"
type textarea "Mouse move to Close in '"
type textarea "*"
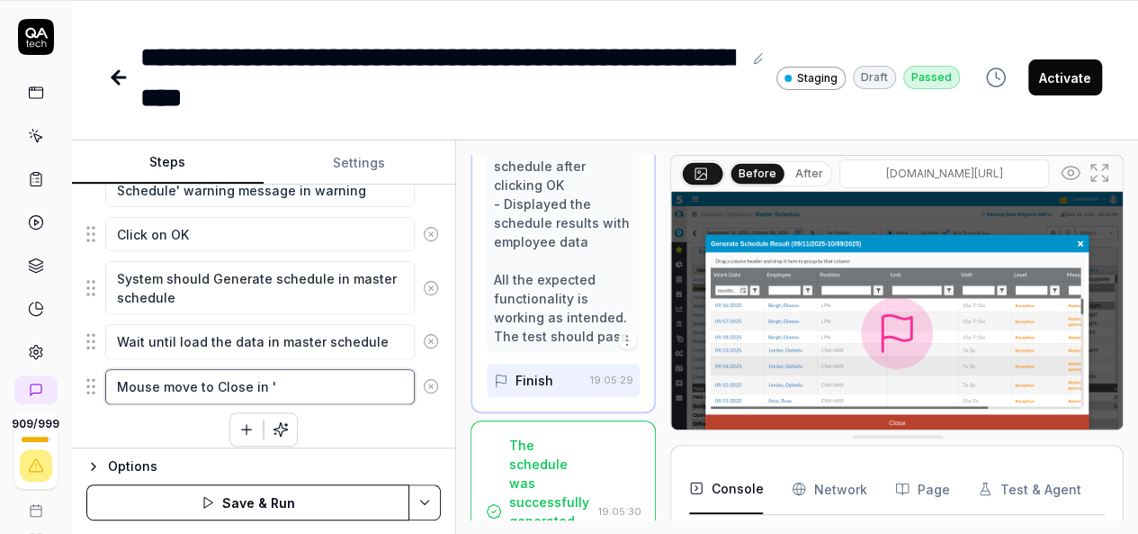
type textarea "Mouse move to Close in ''"
type textarea "*"
type textarea "Mouse move to Close in 'G'"
type textarea "*"
type textarea "Mouse move to Close in 'Ge'"
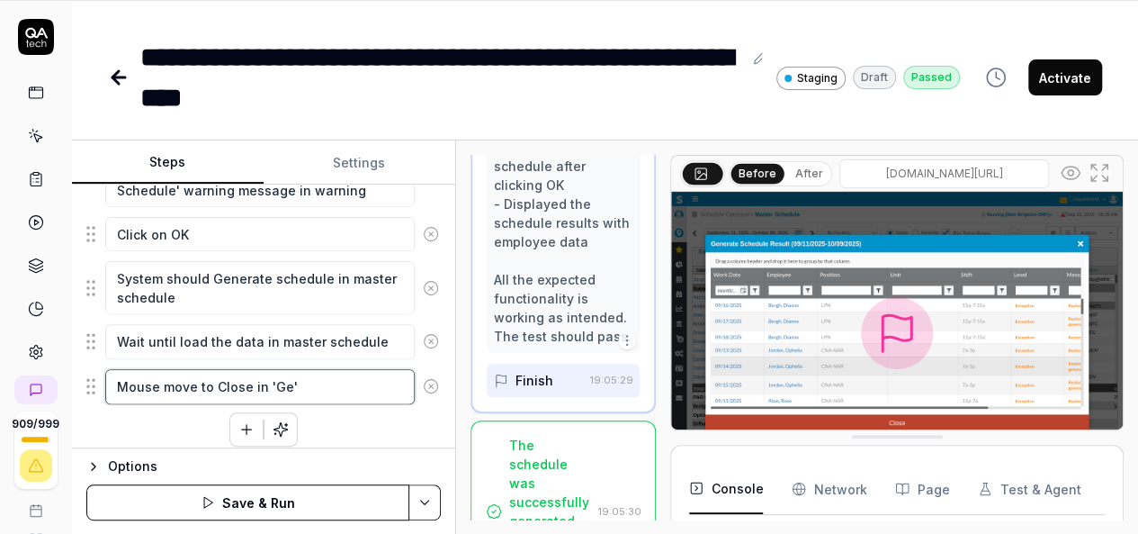
type textarea "*"
type textarea "Mouse move to Close in 'Gen'"
type textarea "*"
type textarea "Mouse move to Close in 'Genr'"
type textarea "*"
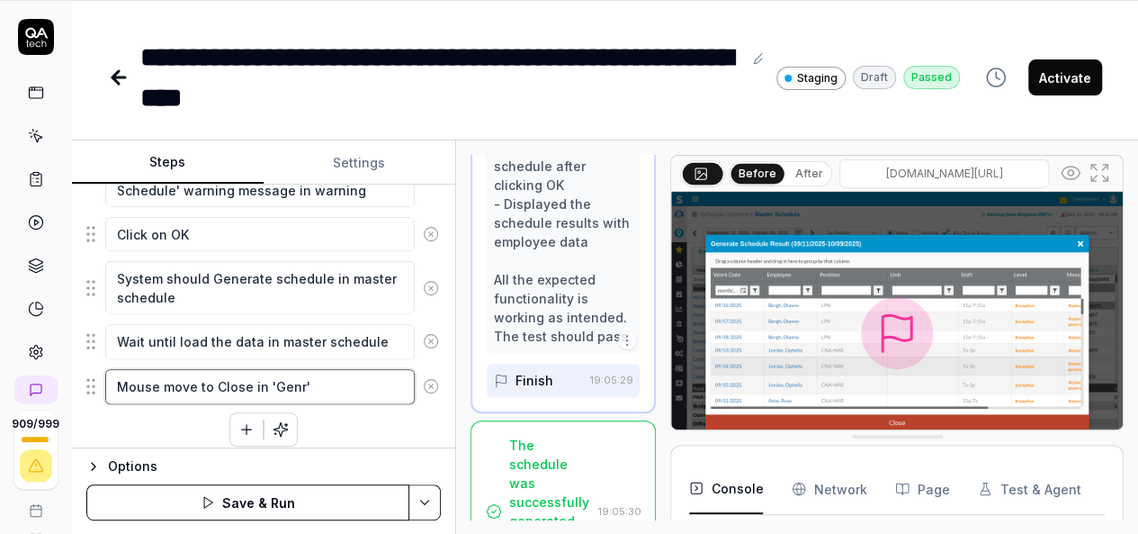
type textarea "Mouse move to Close in '[GEOGRAPHIC_DATA]'"
type textarea "*"
type textarea "Mouse move to Close in 'Genrat'"
type textarea "*"
type textarea "Mouse move to Close in 'Genrate'"
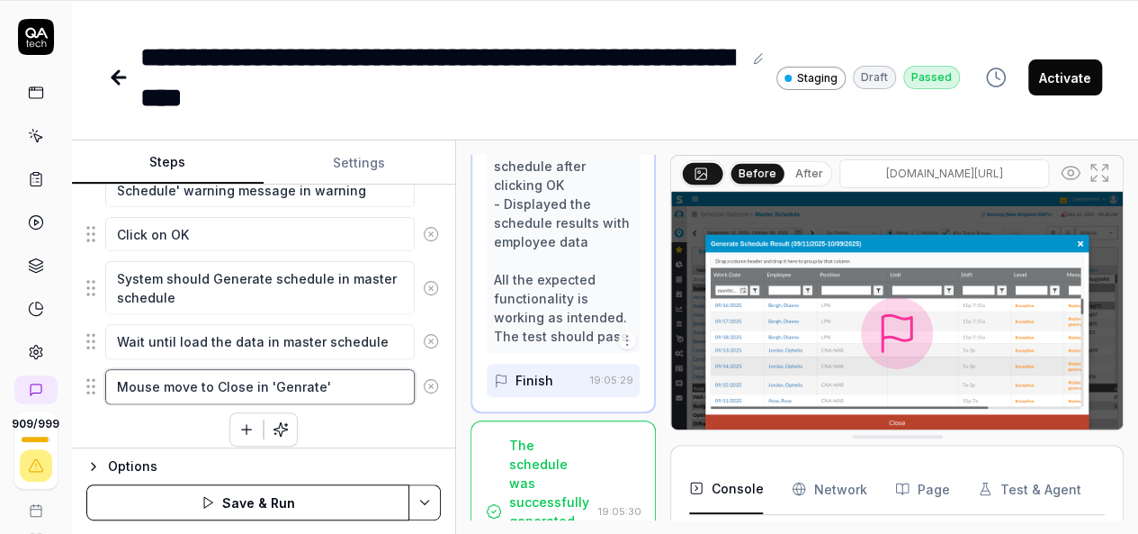
type textarea "*"
type textarea "Mouse move to Close in 'Genrate '"
type textarea "*"
type textarea "Mouse move to Close in 'Genrate S'"
type textarea "*"
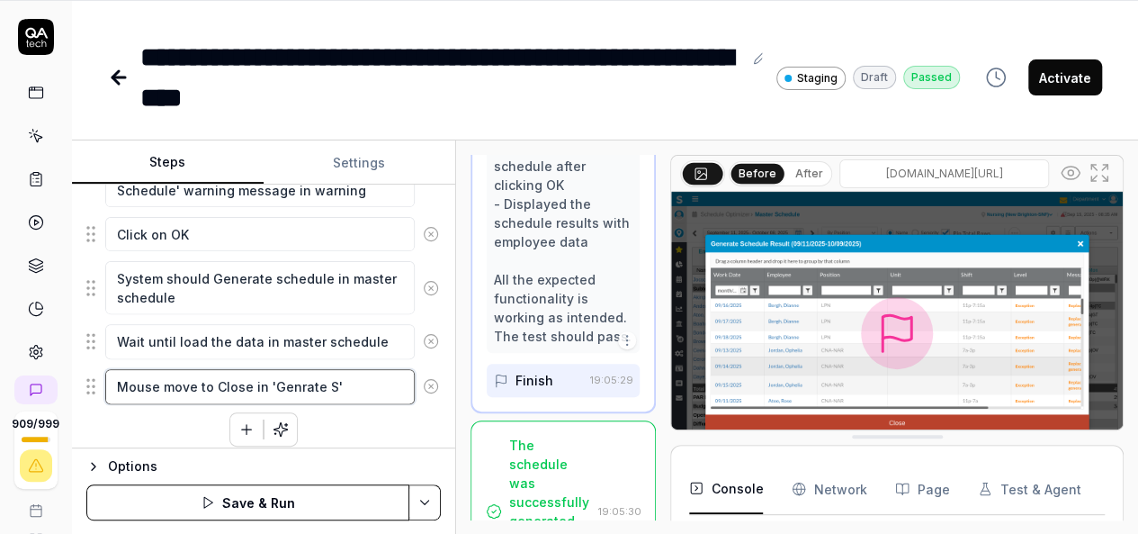
type textarea "Mouse move to Close in 'Genrate Sc'"
type textarea "*"
type textarea "Mouse move to Close in 'Genrate Sch'"
type textarea "*"
type textarea "Mouse move to Close in 'Genrate Sche'"
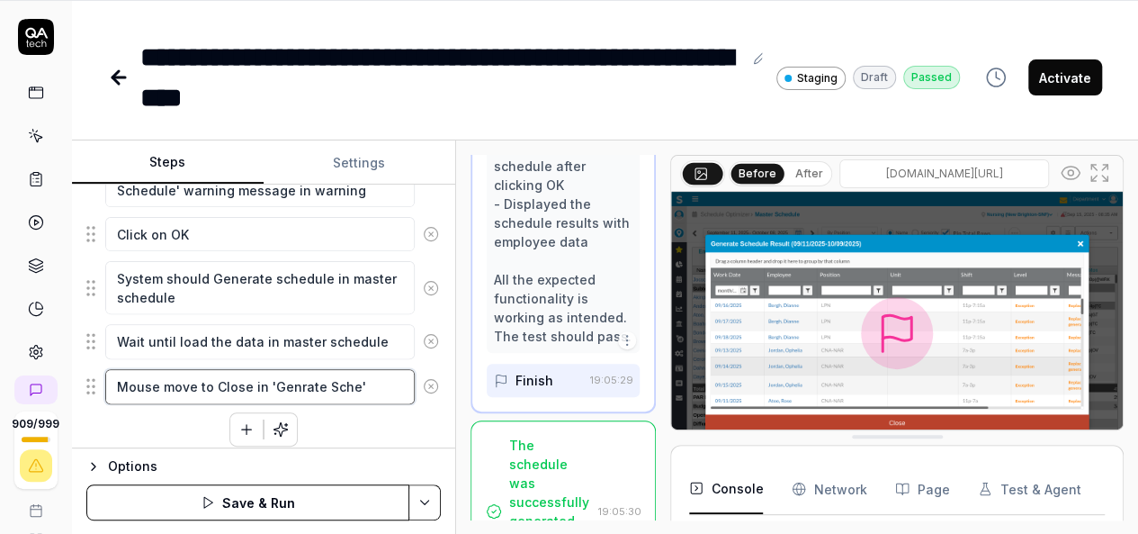
type textarea "*"
type textarea "Mouse move to Close in 'Genrate Sched'"
type textarea "*"
type textarea "Mouse move to Close in 'Genrate Schedu'"
type textarea "*"
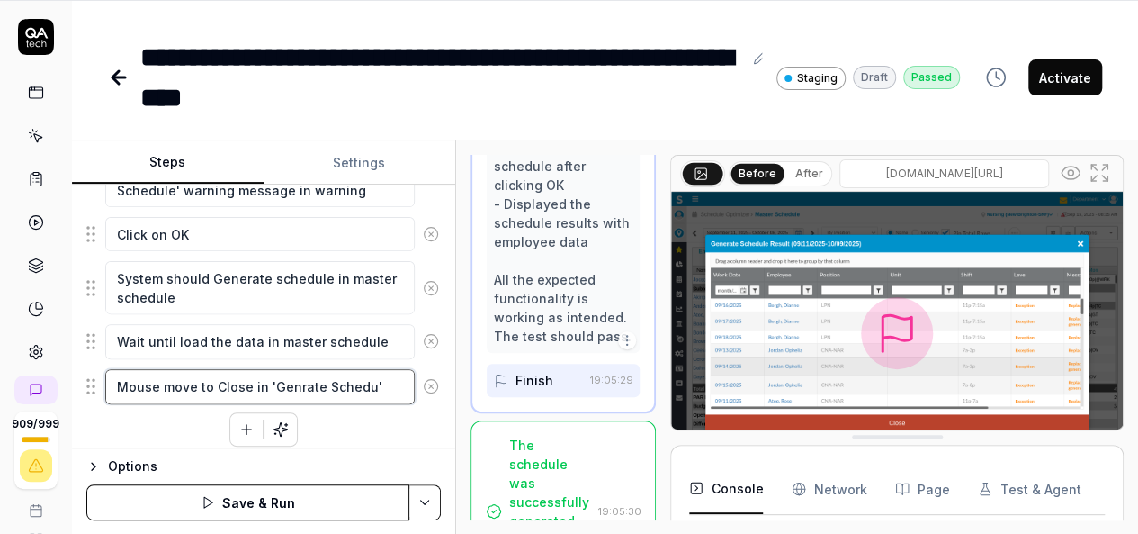
type textarea "Mouse move to Close in 'Genrate Schedue'"
type textarea "*"
type textarea "Mouse move to Close in 'Genrate Scheduel'"
type textarea "*"
type textarea "Mouse move to Close in 'Genrate Scheduel '"
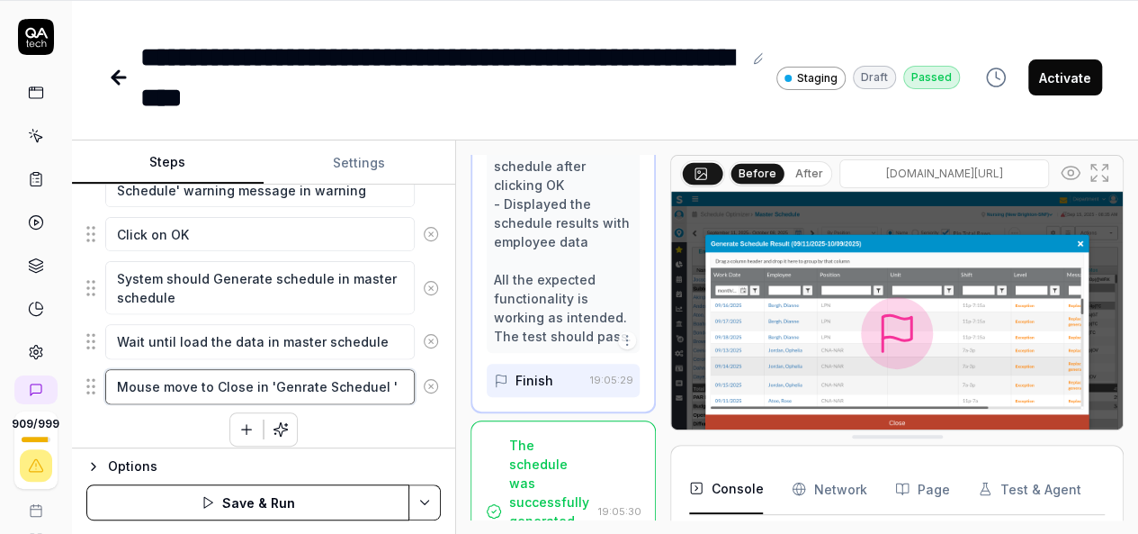
click at [274, 373] on textarea "Mouse move to Close in 'Genrate Scheduel '" at bounding box center [260, 386] width 310 height 34
type textarea "*"
type textarea "Mouse move to Close in 'Generate Scheduel '"
click at [351, 376] on textarea "Mouse move to Close in 'Generate Scheduel '" at bounding box center [260, 386] width 310 height 34
drag, startPoint x: 351, startPoint y: 376, endPoint x: 320, endPoint y: 370, distance: 31.2
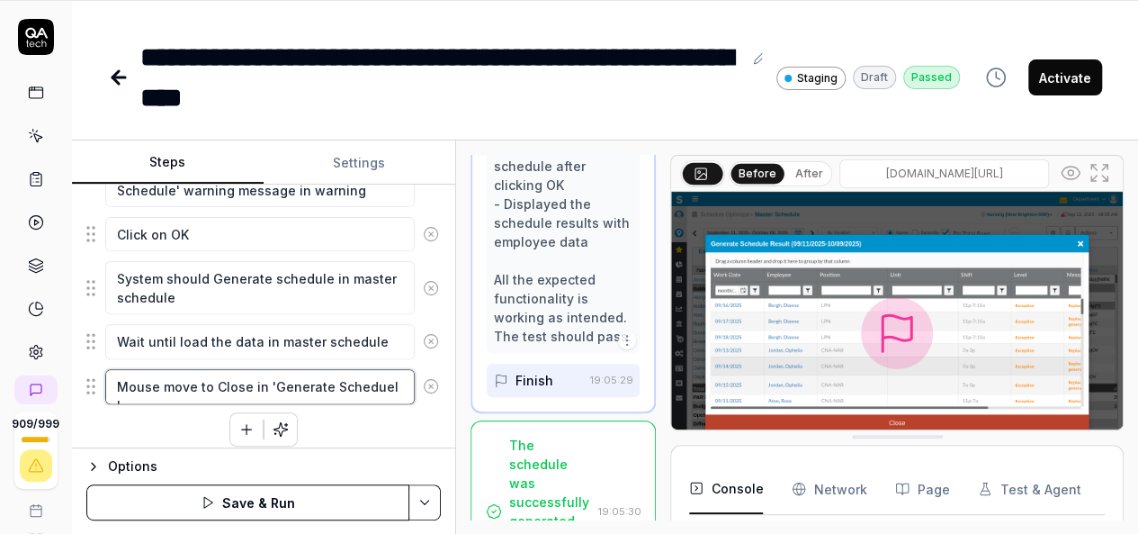
click at [320, 370] on textarea "Mouse move to Close in 'Generate Scheduel '" at bounding box center [260, 386] width 310 height 34
click at [383, 372] on textarea "Mouse move to Close in 'Generate Scheduel '" at bounding box center [260, 386] width 310 height 34
type textarea "*"
type textarea "Mouse move to Close in 'Generate Schedue '"
type textarea "*"
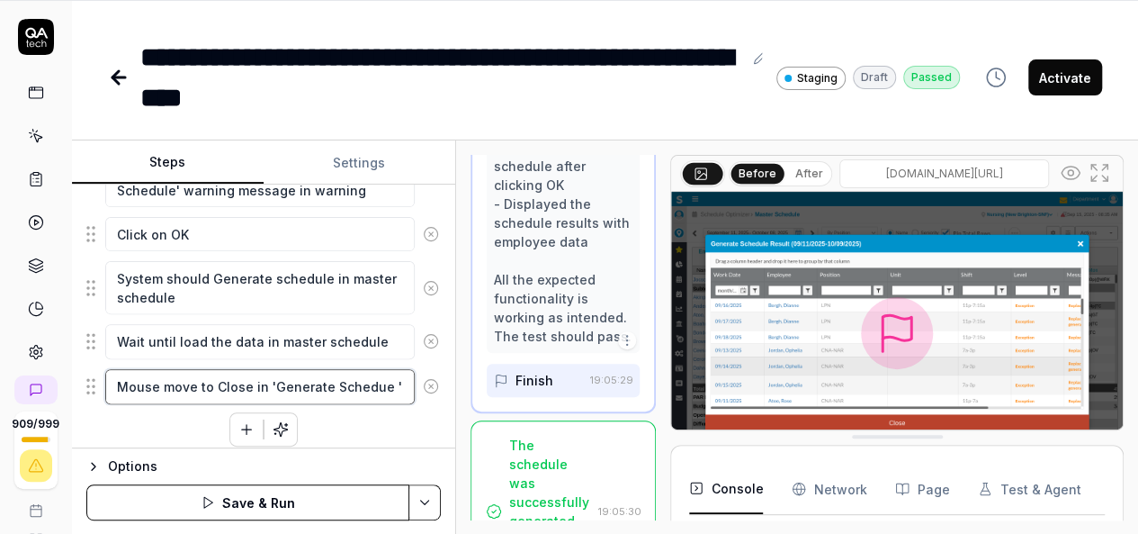
type textarea "Mouse move to Close in 'Generate Schedu '"
type textarea "*"
type textarea "Mouse move to Close in 'Generate Schedul '"
type textarea "*"
type textarea "Mouse move to Close in 'Generate Schedule '"
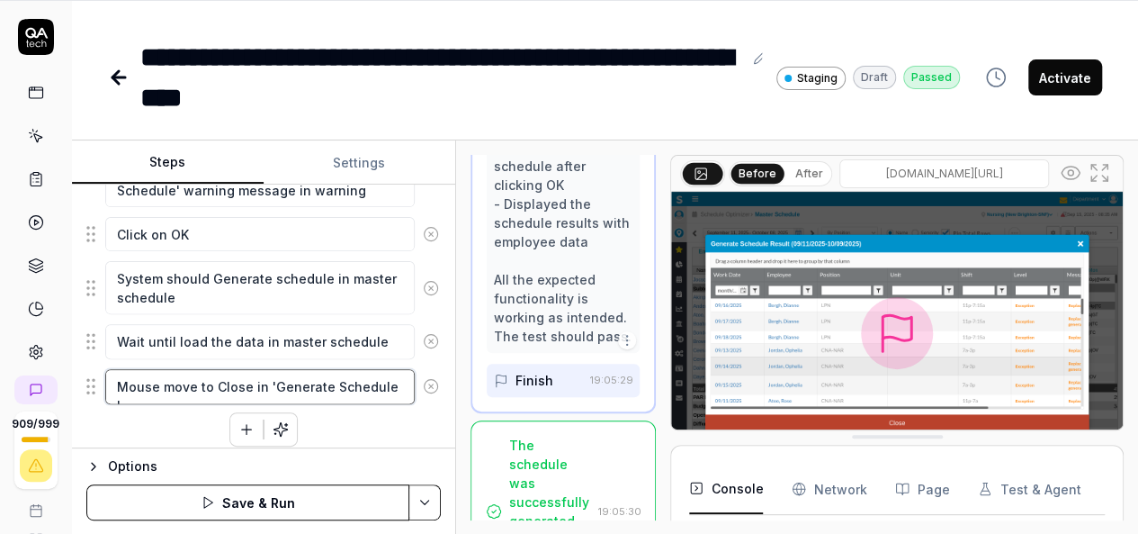
type textarea "*"
type textarea "Mouse move to Close in 'Generate Schedule '"
type textarea "*"
type textarea "Mouse move to Close in 'Generate Schedule R '"
type textarea "*"
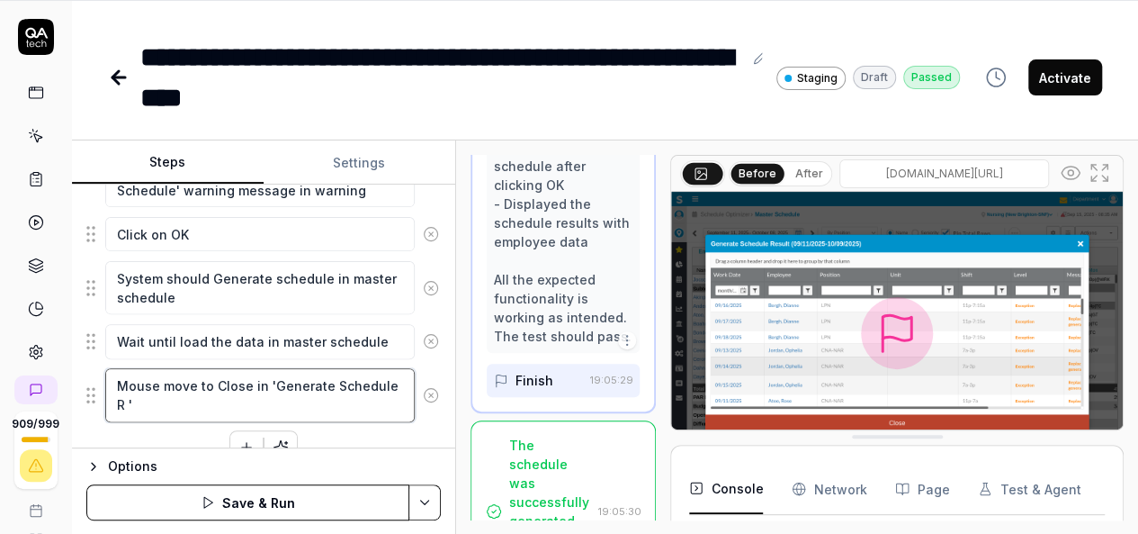
type textarea "Mouse move to Close in 'Generate Schedule Re '"
type textarea "*"
type textarea "Mouse move to Close in 'Generate Schedule Res '"
type textarea "*"
type textarea "Mouse move to Close in 'Generate Schedule Resu '"
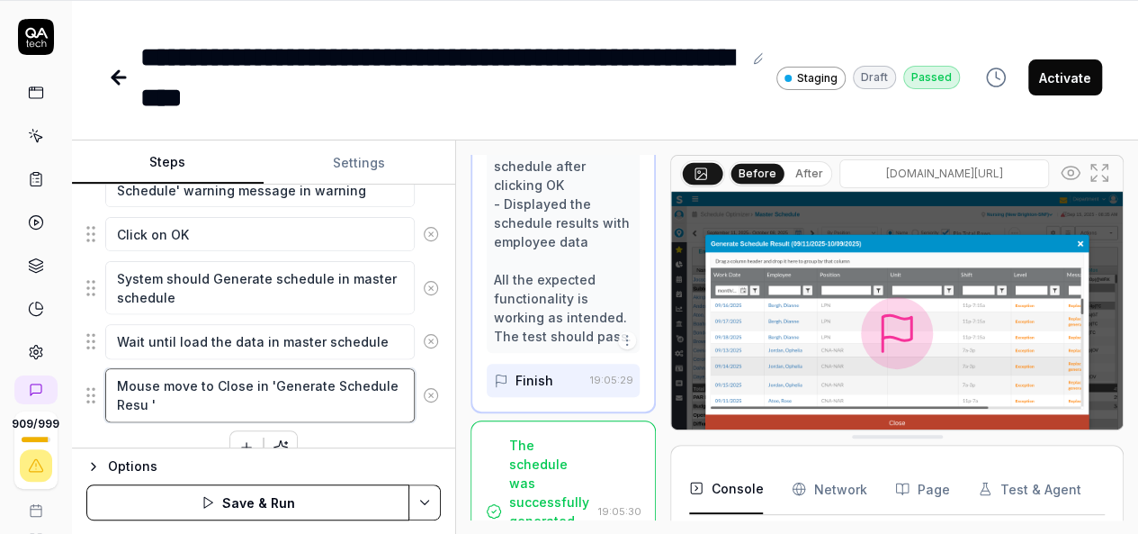
type textarea "*"
type textarea "Mouse move to Close in 'Generate Schedule Resul '"
type textarea "*"
type textarea "Mouse move to Close in 'Generate Schedule Result '"
type textarea "*"
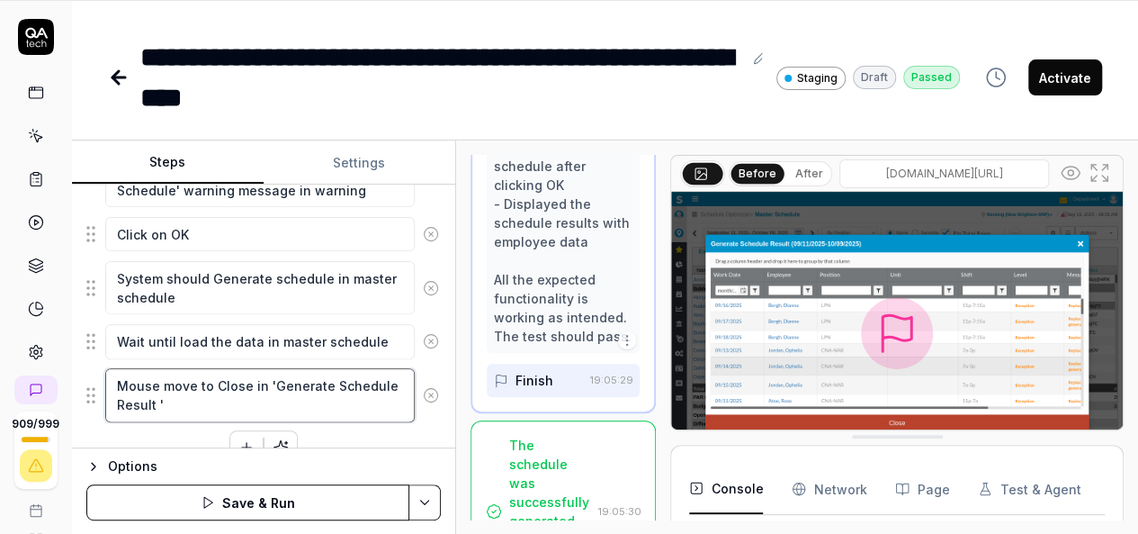
type textarea "Mouse move to Close in 'Generate Schedule Result '"
type textarea "*"
type textarea "Mouse move to Close in 'Generate Schedule Result '"
type textarea "*"
type textarea "Mouse move to Close in 'Generate Schedule Result'"
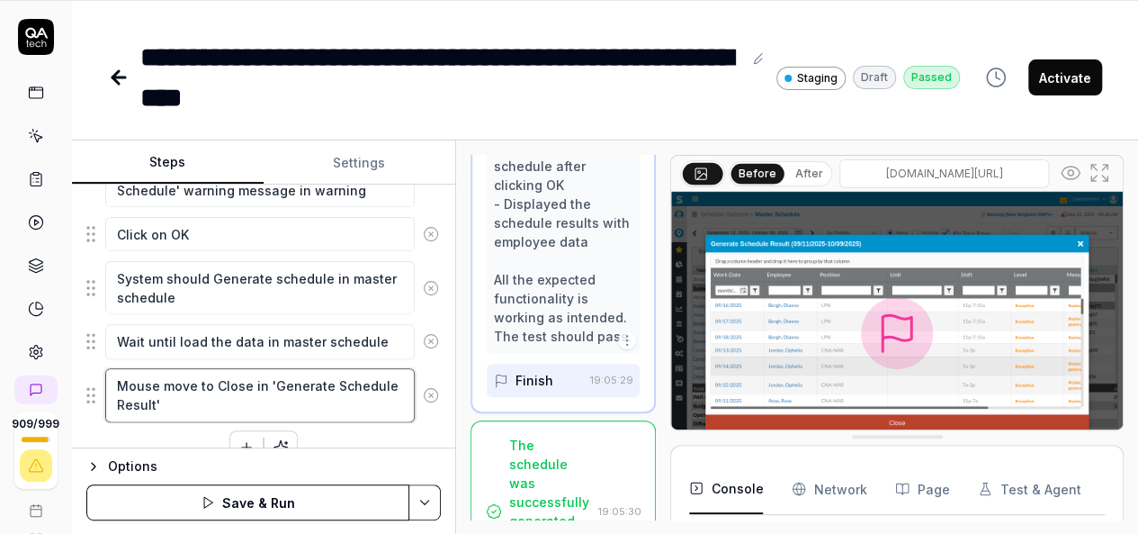
type textarea "*"
type textarea "Mouse move to Close in 'Generate Schedule Result'"
type textarea "*"
type textarea "Mouse move to Close in 'Generate Schedule Result' a"
type textarea "*"
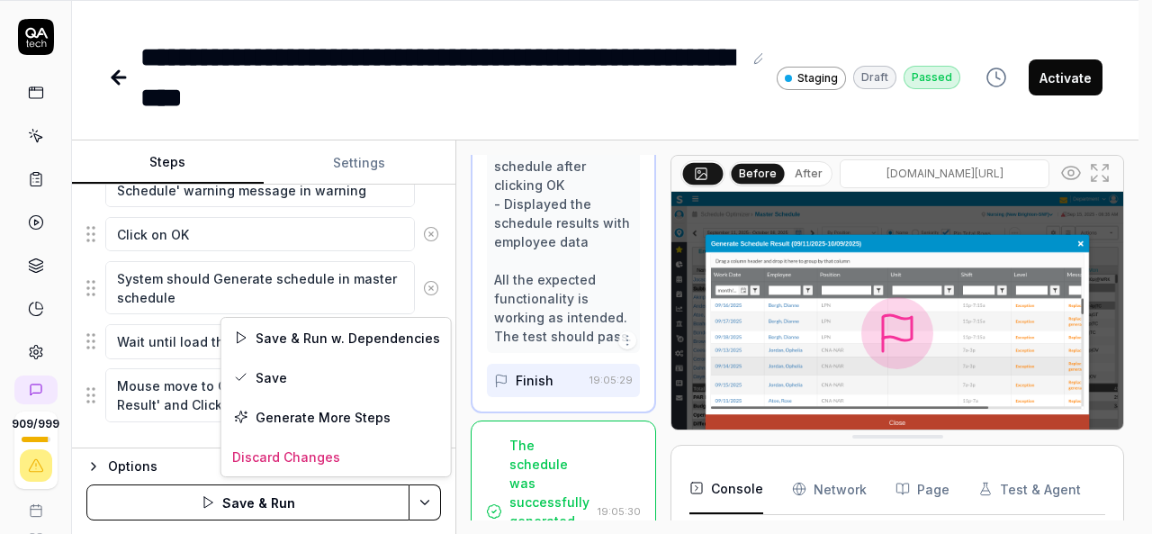
click at [430, 489] on html "**********" at bounding box center [576, 208] width 1152 height 651
click at [289, 345] on div "Save & Run w. Dependencies" at bounding box center [335, 338] width 229 height 40
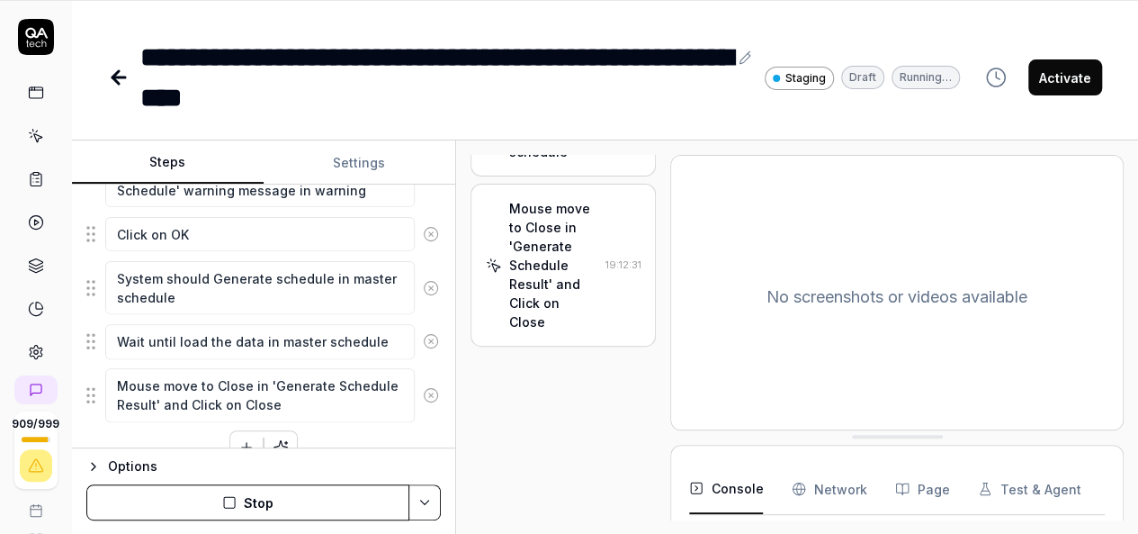
scroll to position [1254, 0]
click at [567, 273] on div "Mouse move to Close in 'Generate Schedule Result' and Click on Close" at bounding box center [553, 267] width 89 height 132
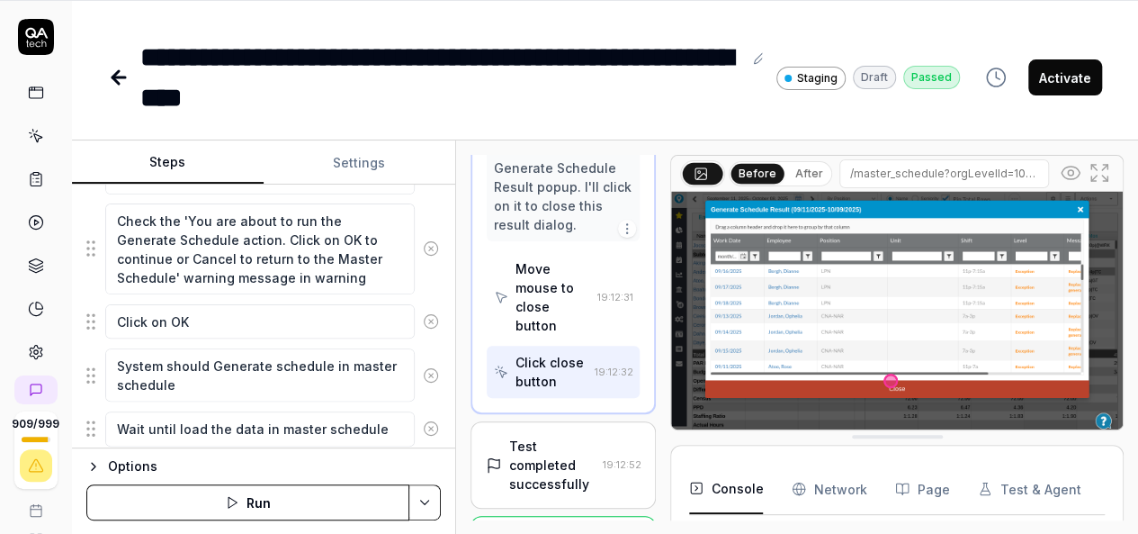
scroll to position [1091, 0]
click at [279, 381] on textarea "System should Generate schedule in master schedule" at bounding box center [260, 376] width 310 height 53
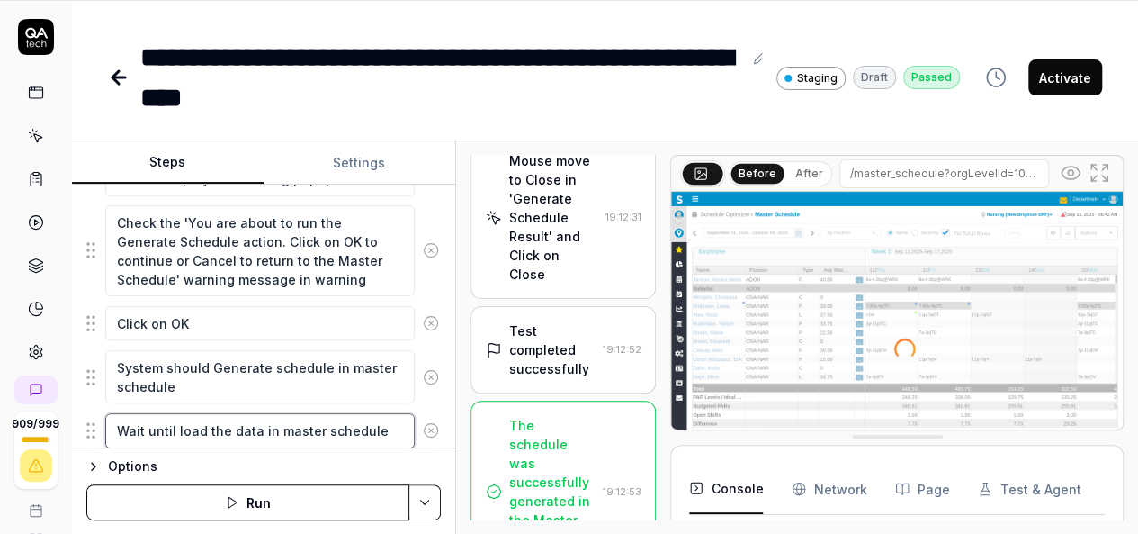
click at [260, 419] on textarea "Wait until load the data in master schedule" at bounding box center [260, 430] width 310 height 34
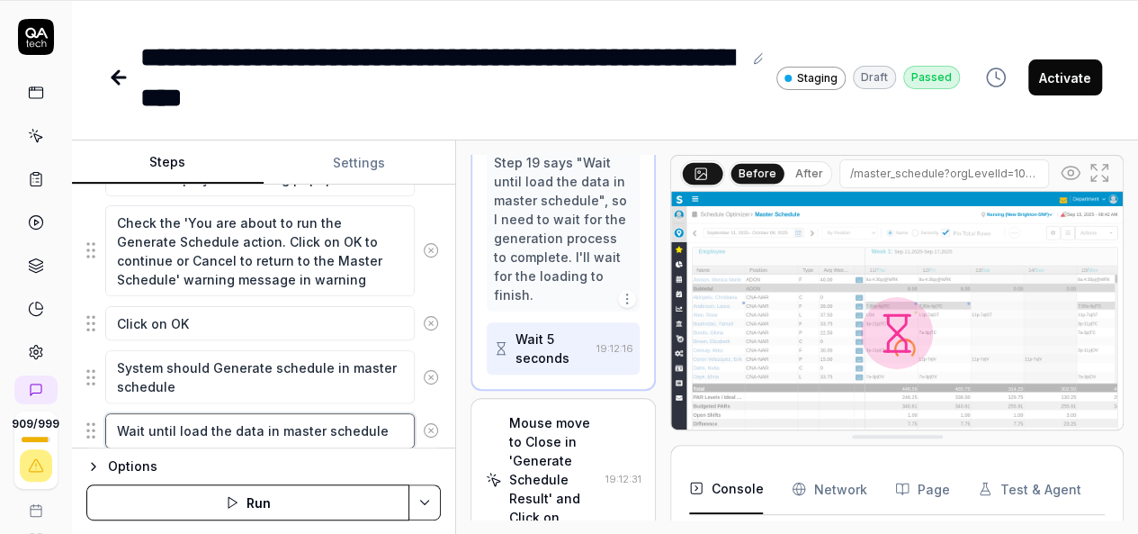
scroll to position [1798, 0]
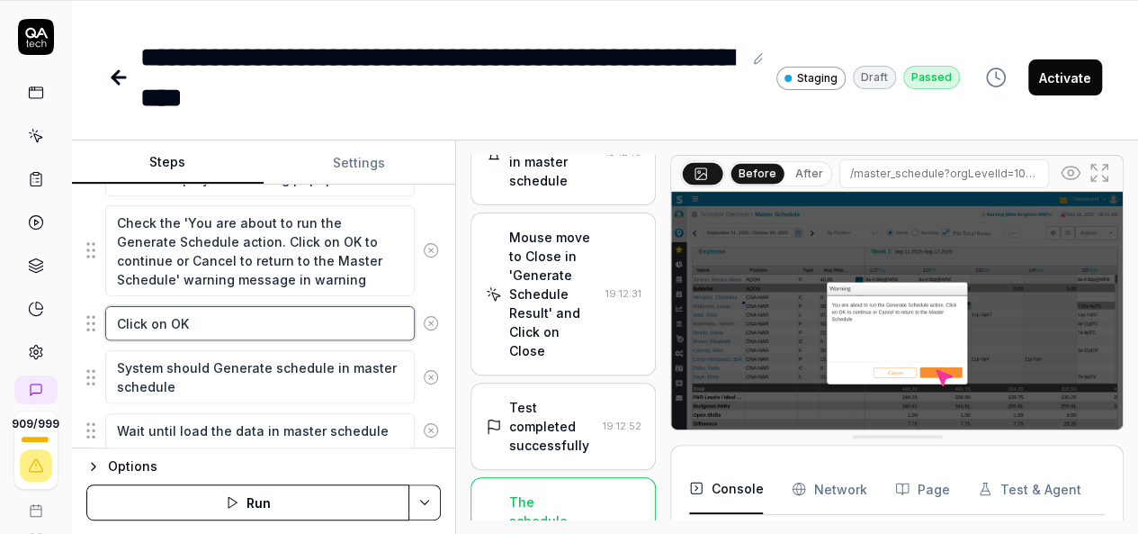
click at [225, 318] on textarea "Click on OK" at bounding box center [260, 323] width 310 height 34
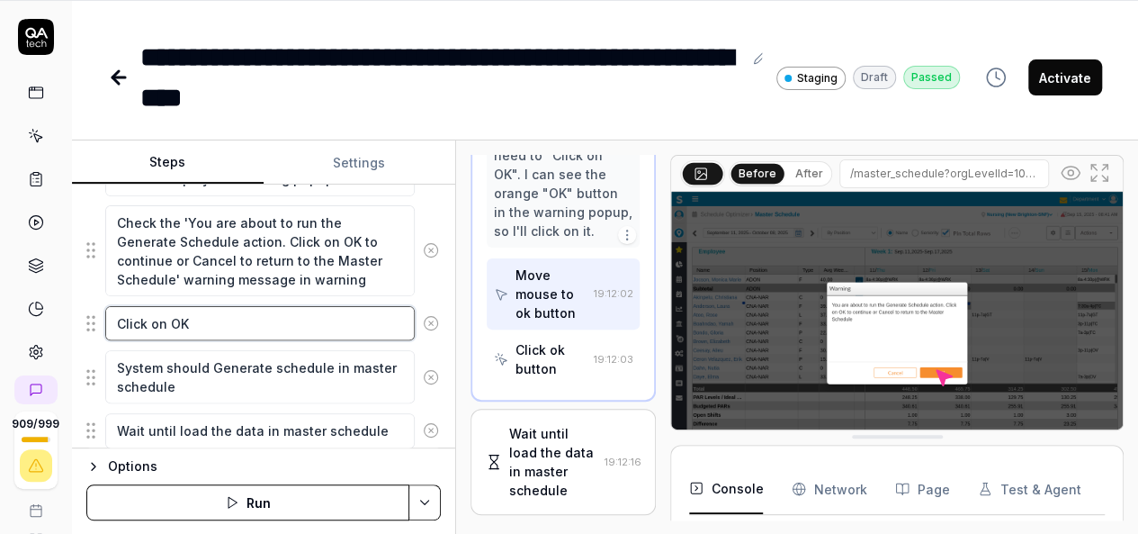
scroll to position [1401, 0]
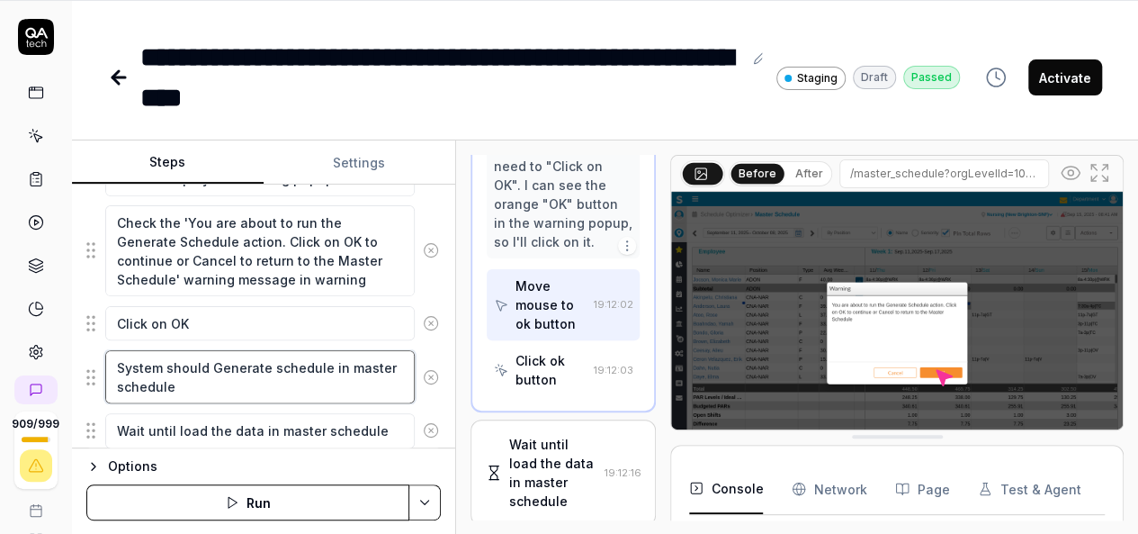
click at [189, 384] on textarea "System should Generate schedule in master schedule" at bounding box center [260, 376] width 310 height 53
click at [180, 364] on textarea "System should Generate schedule in master schedule" at bounding box center [260, 376] width 310 height 53
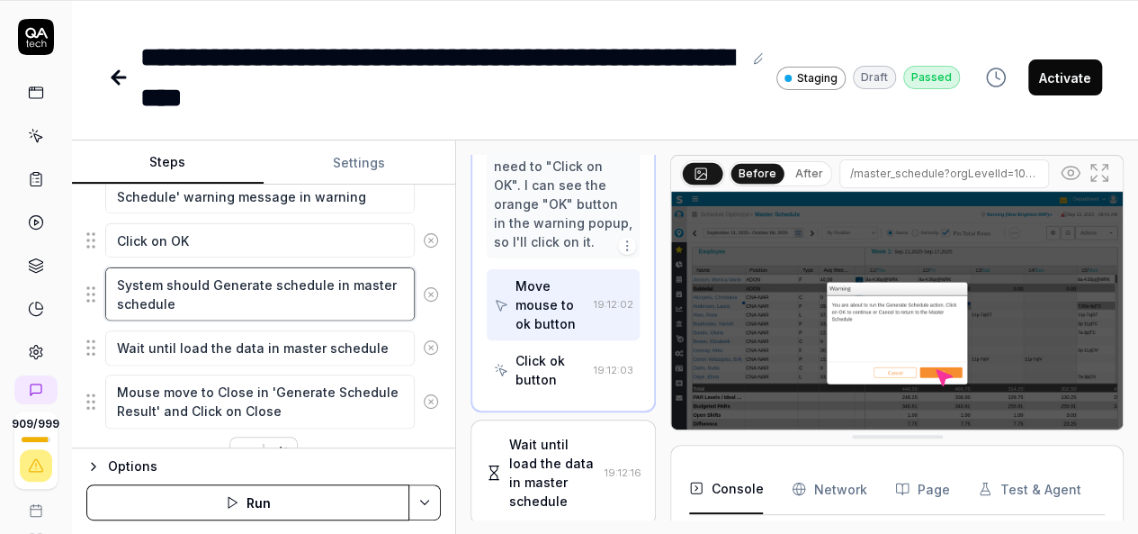
scroll to position [1184, 0]
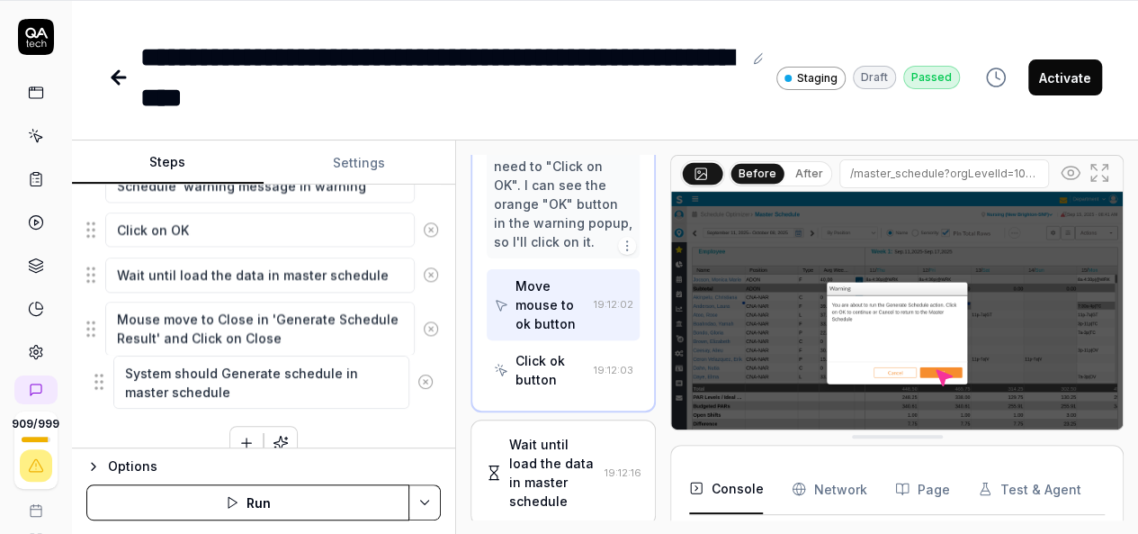
drag, startPoint x: 89, startPoint y: 271, endPoint x: 97, endPoint y: 381, distance: 110.1
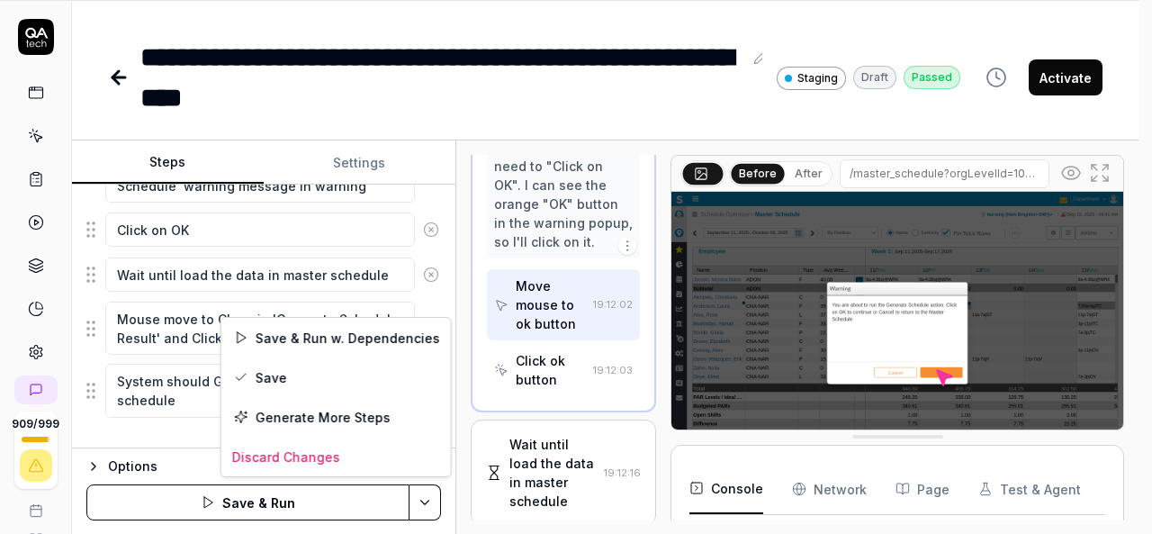
click at [428, 499] on html "**********" at bounding box center [576, 208] width 1152 height 651
click at [302, 332] on div "Save & Run w. Dependencies" at bounding box center [335, 338] width 229 height 40
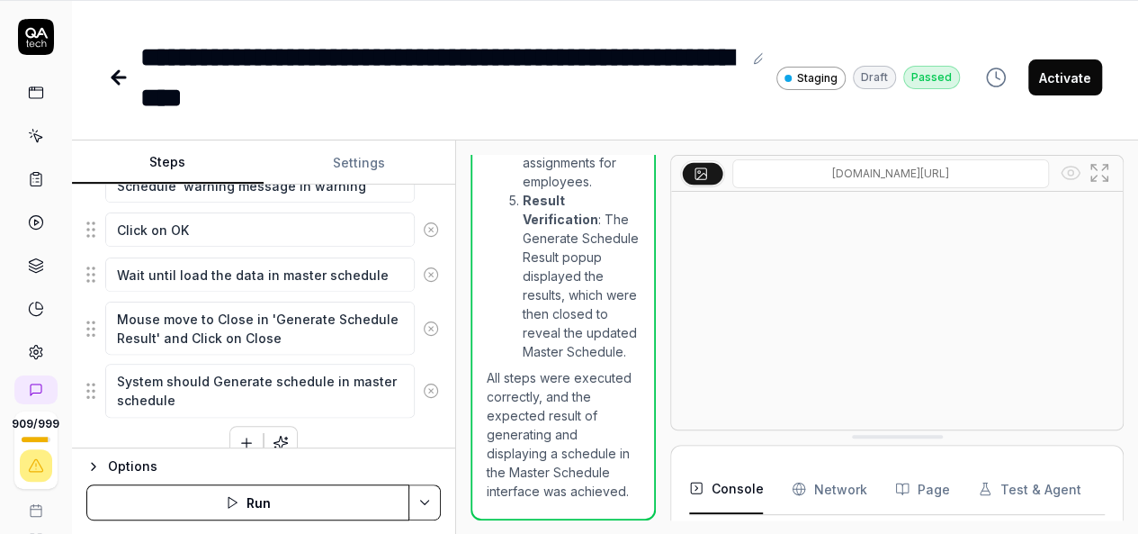
scroll to position [2569, 0]
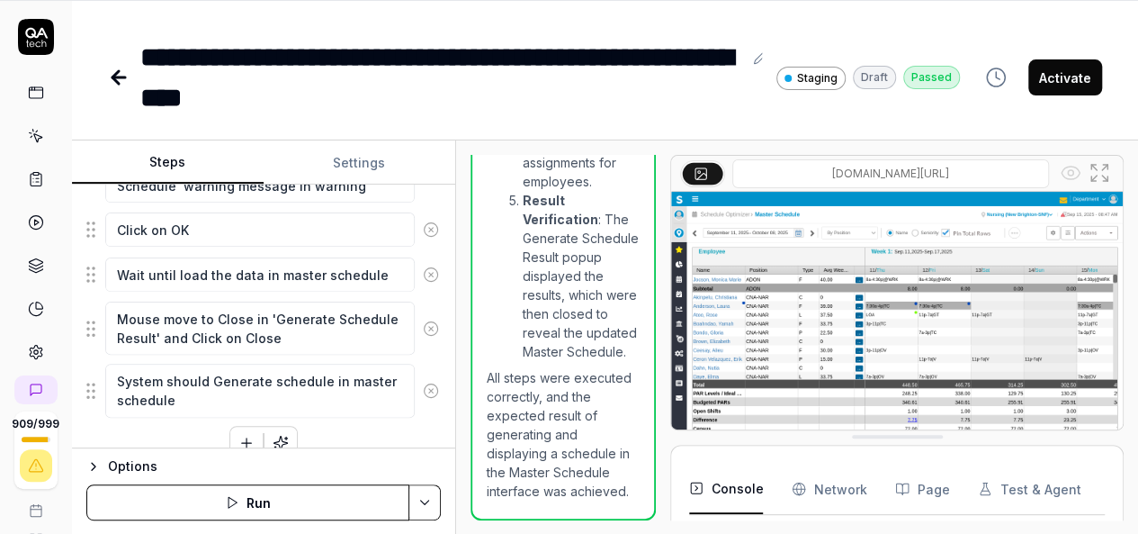
click at [1062, 72] on button "Activate" at bounding box center [1066, 77] width 74 height 36
